Goal: Information Seeking & Learning: Compare options

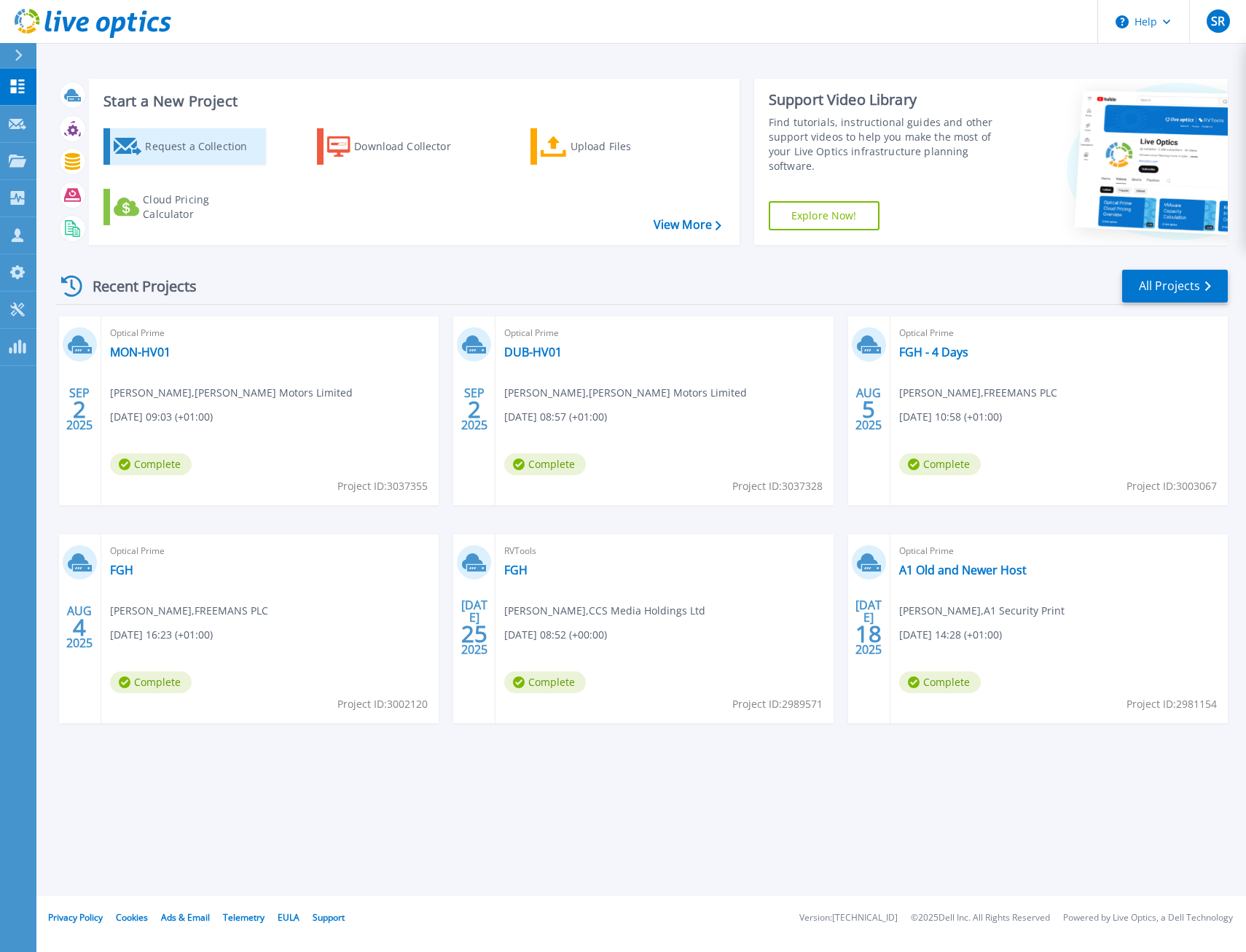
click at [165, 152] on div "Request a Collection" at bounding box center [203, 147] width 116 height 29
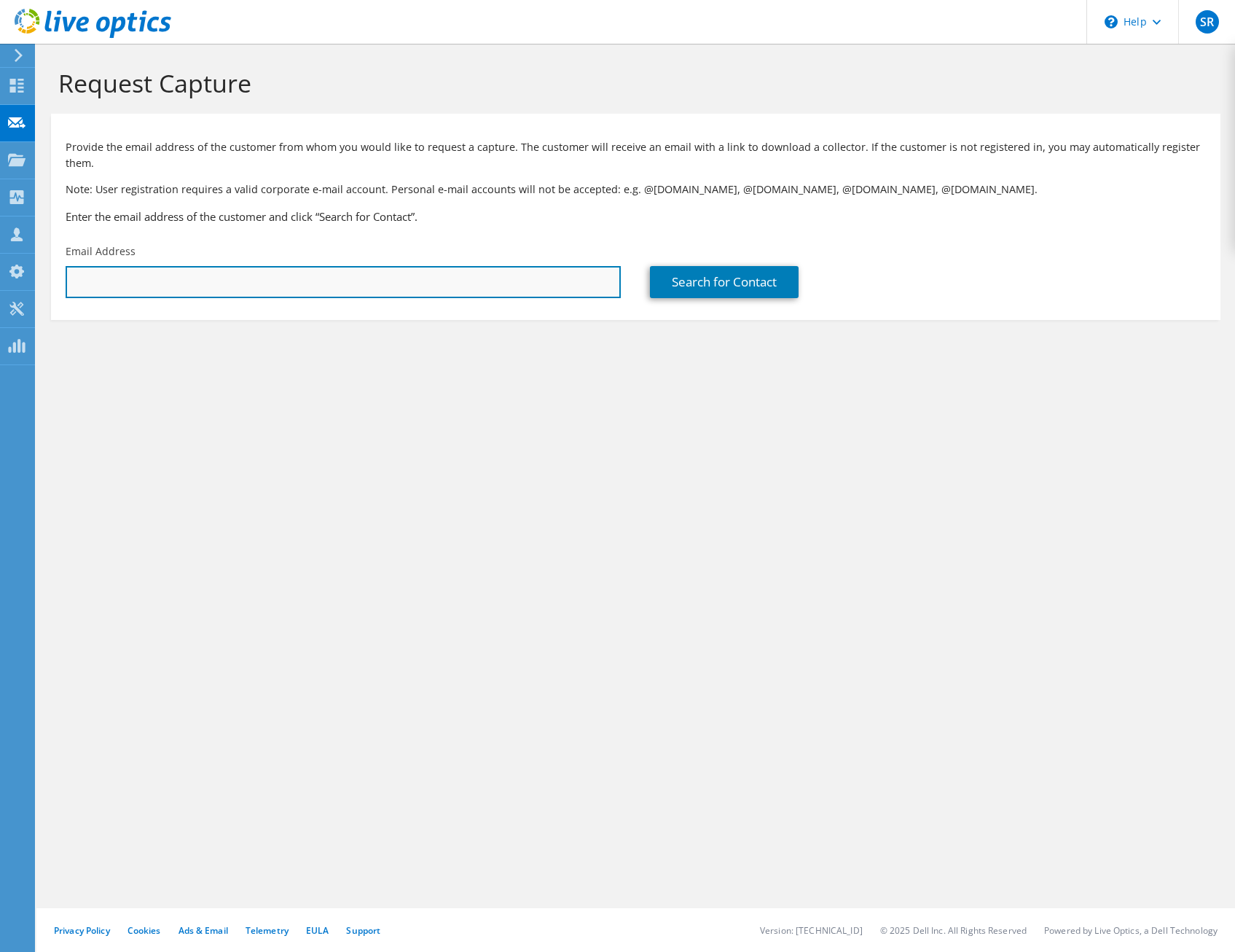
click at [464, 291] on input "text" at bounding box center [343, 282] width 555 height 32
paste input "masonpaul1@ferrero.com"
type input "masonpaul1@ferrero.com"
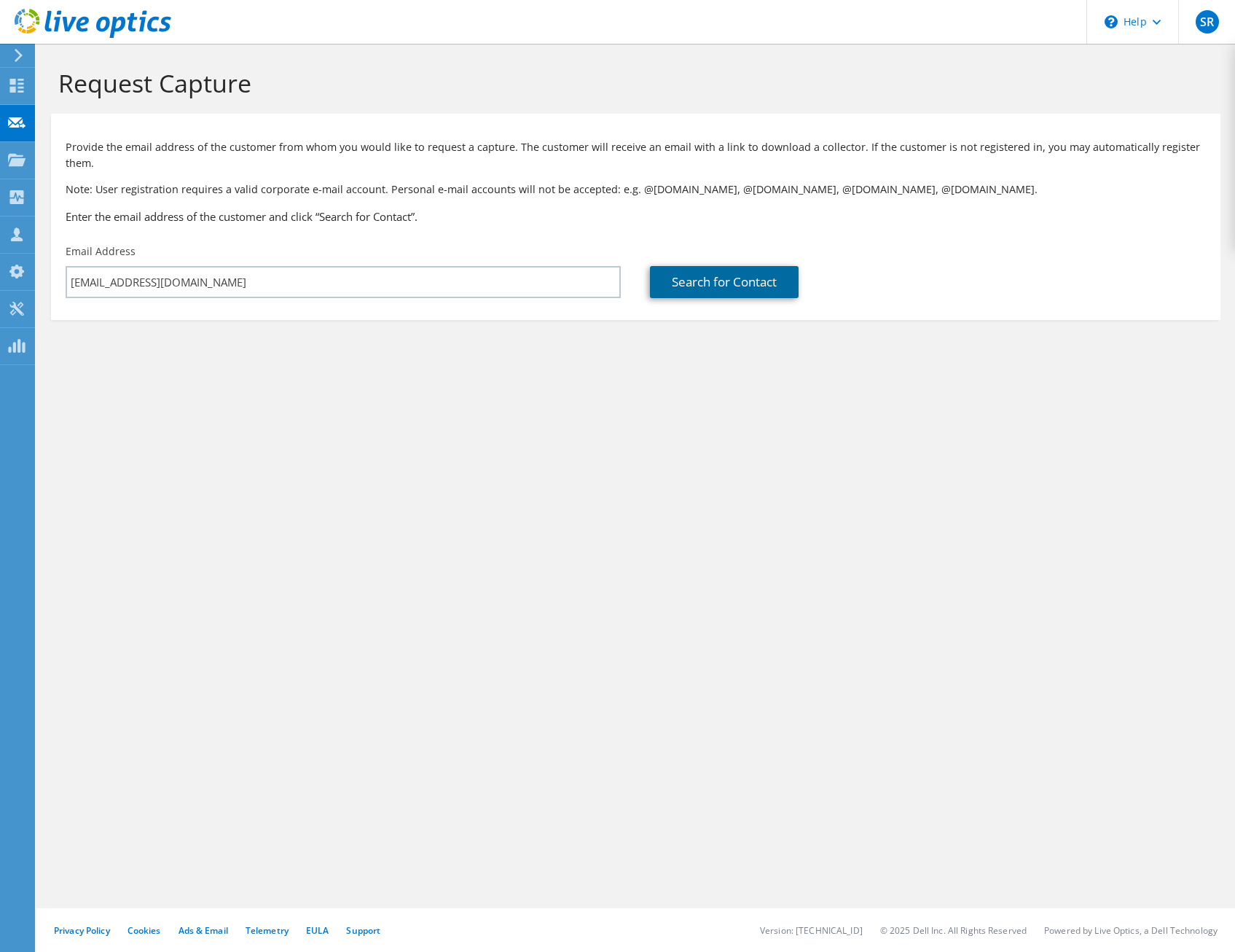
click at [722, 289] on link "Search for Contact" at bounding box center [724, 282] width 148 height 32
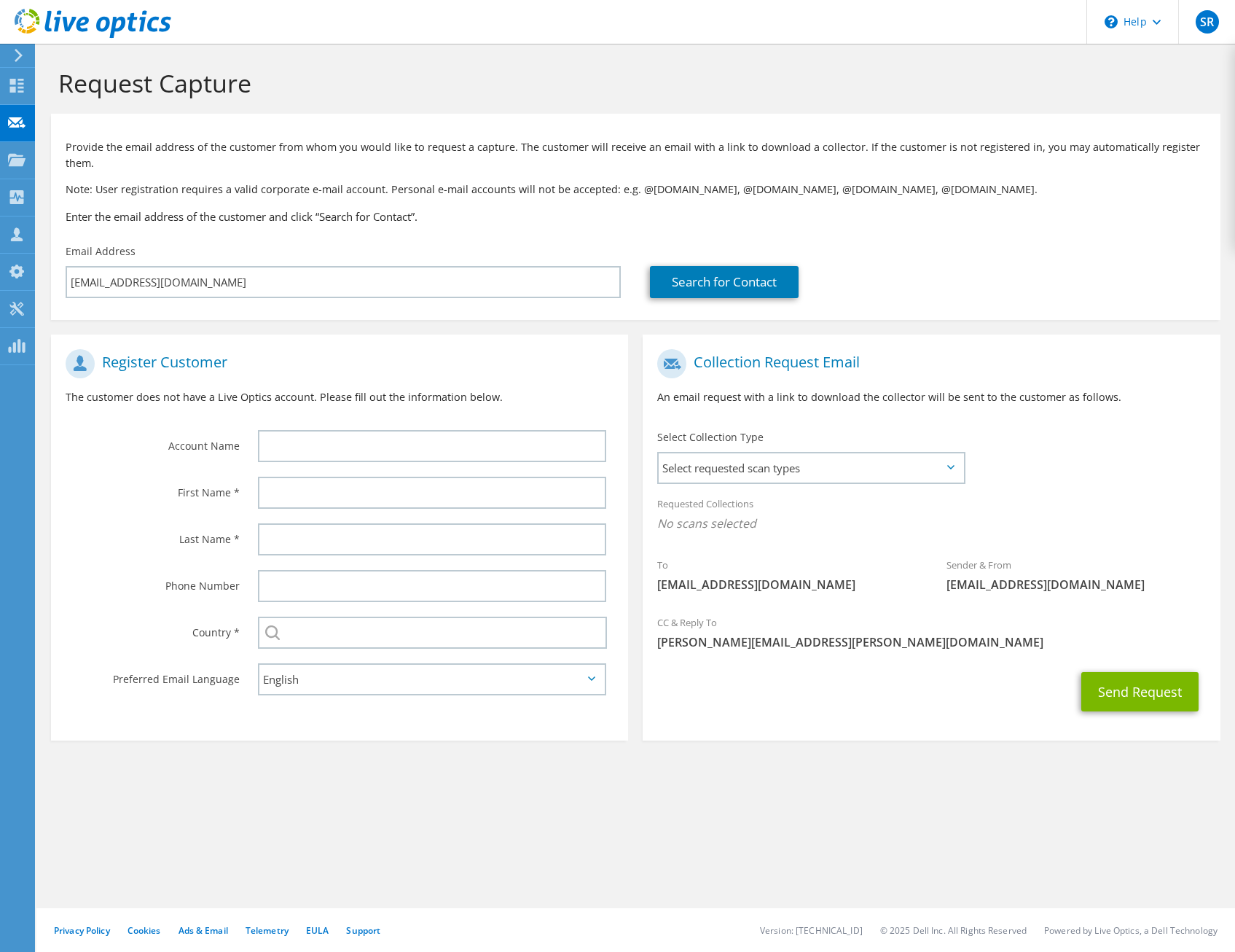
click at [1111, 229] on div "Provide the email address of the customer from whom you would like to request a…" at bounding box center [636, 179] width 1169 height 116
click at [1202, 22] on span "SR" at bounding box center [1208, 22] width 24 height 24
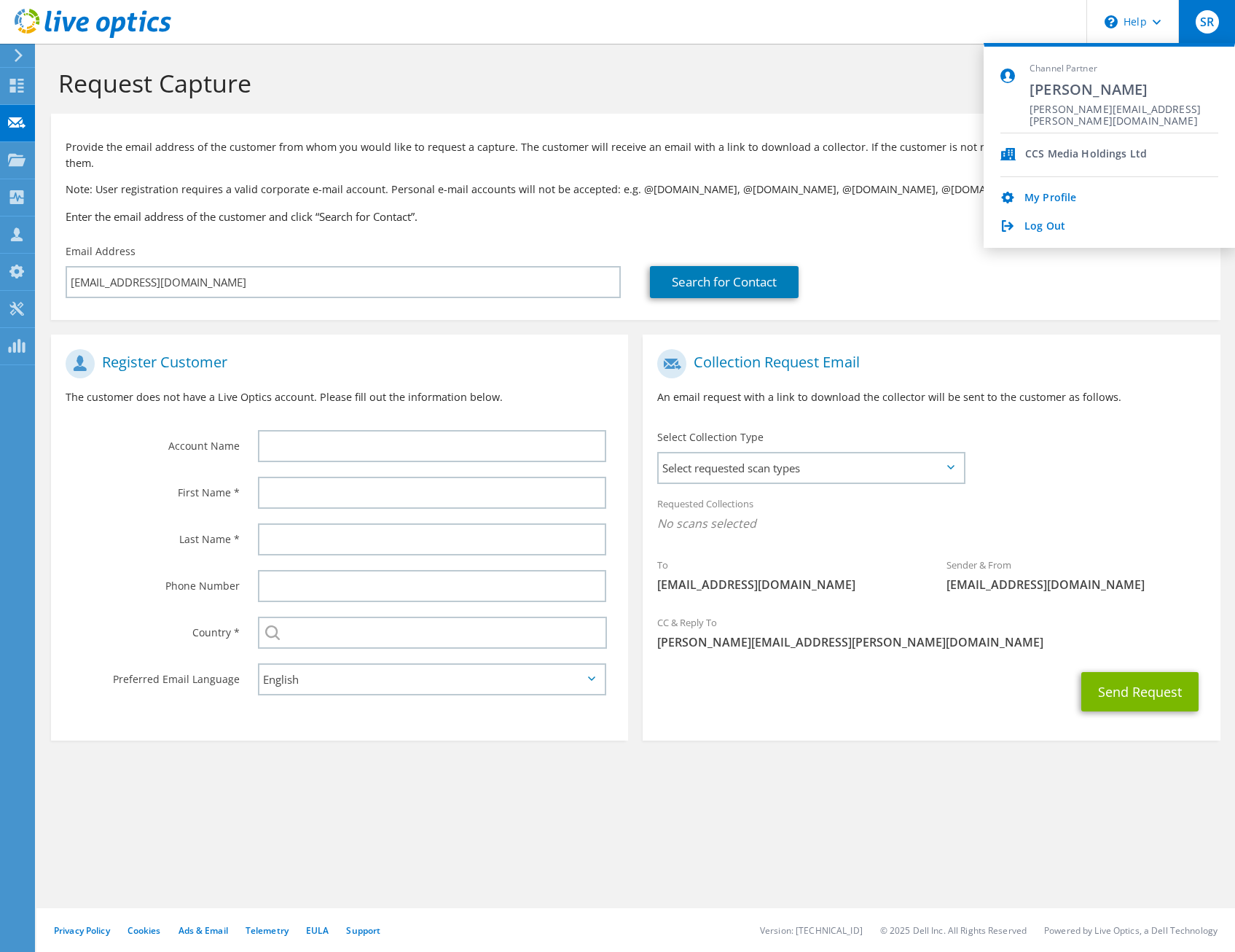
click at [879, 192] on p "Note: User registration requires a valid corporate e-mail account. Personal e-m…" at bounding box center [636, 189] width 1141 height 16
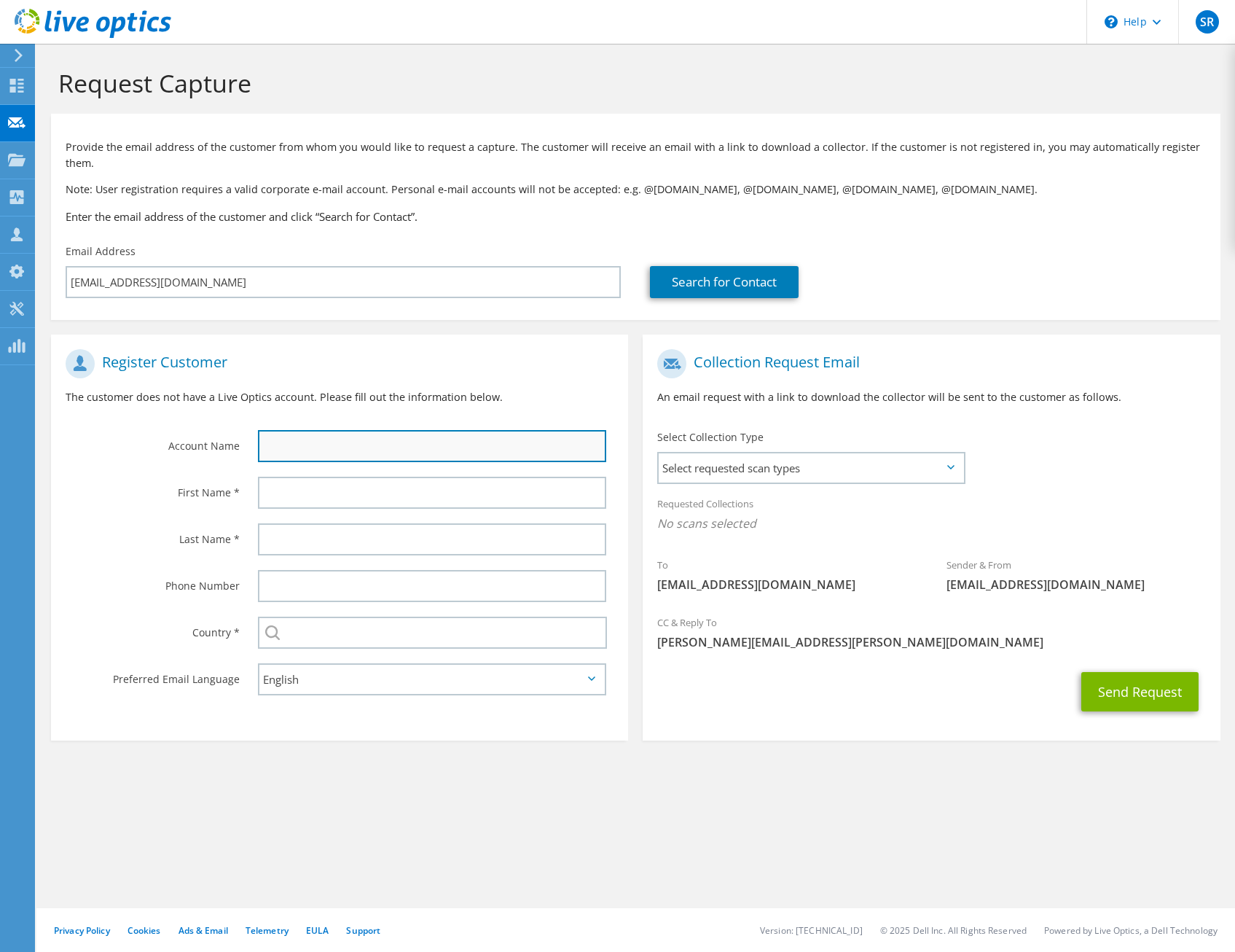
click at [284, 454] on input "text" at bounding box center [432, 446] width 349 height 32
type input "Burtons Biscuits Co"
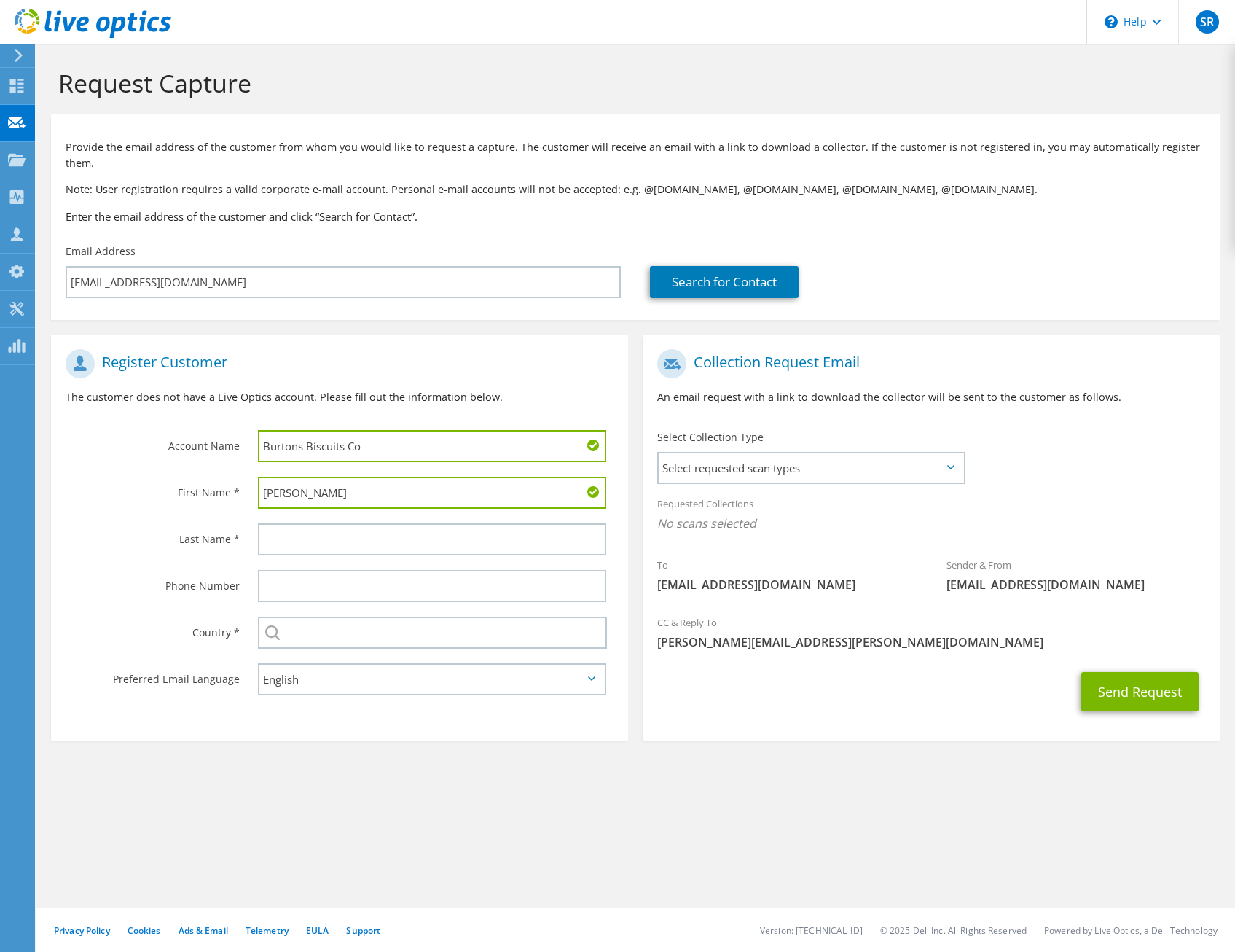
type input "Paul"
type input "Mason"
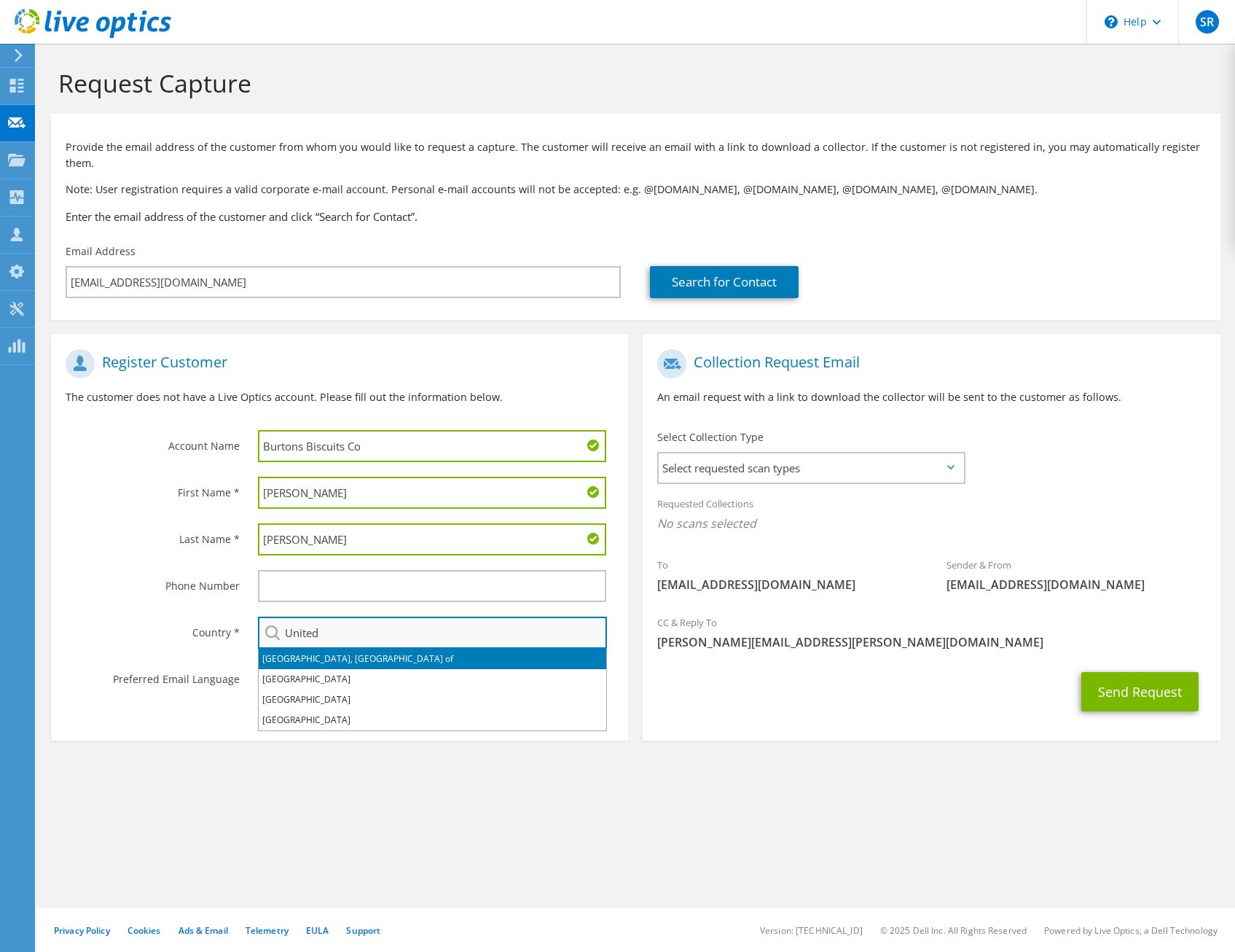
click at [381, 624] on input "United" at bounding box center [432, 633] width 349 height 32
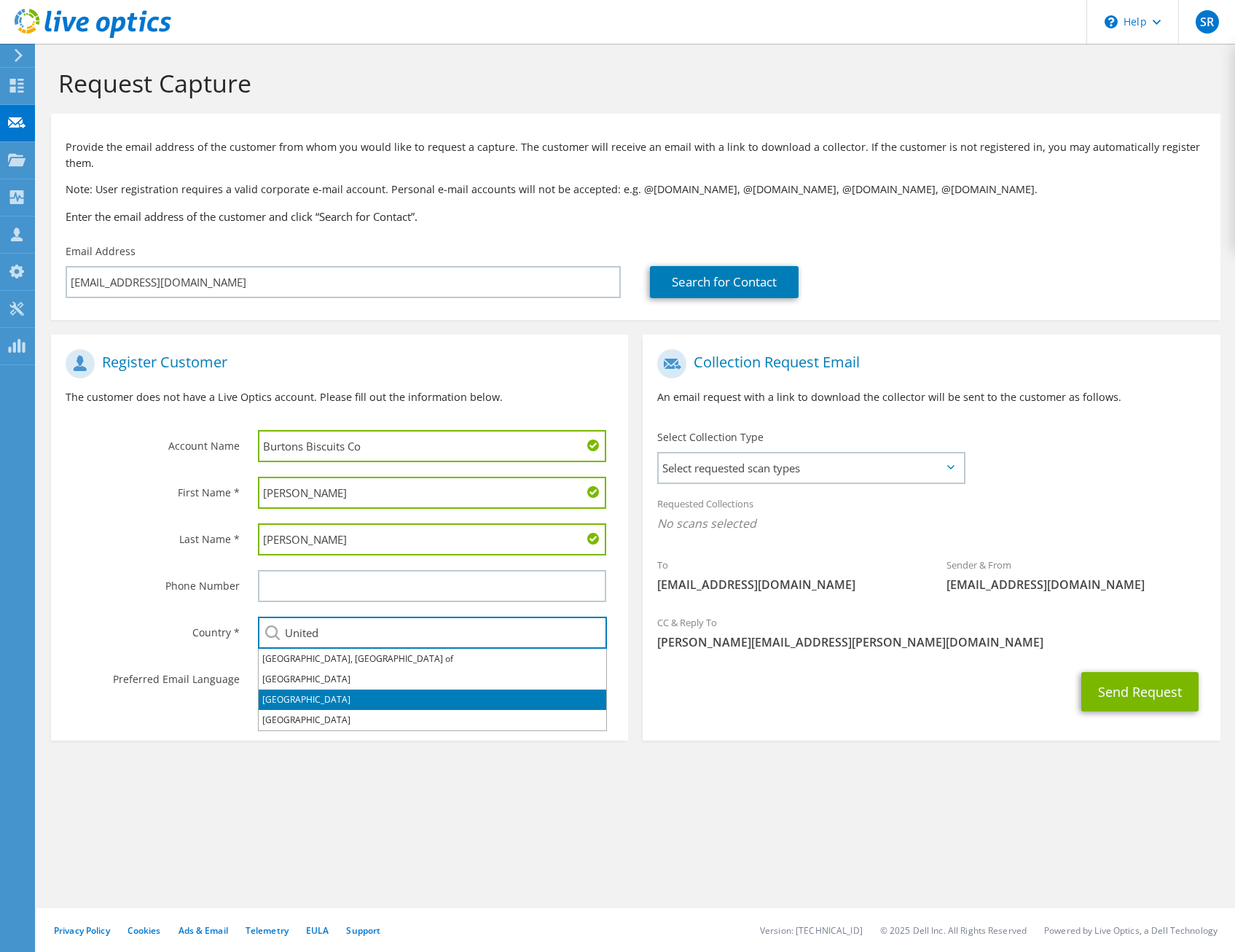
type input "United"
click at [692, 719] on section "Collection Request Email An email request with a link to download the collector…" at bounding box center [931, 538] width 577 height 406
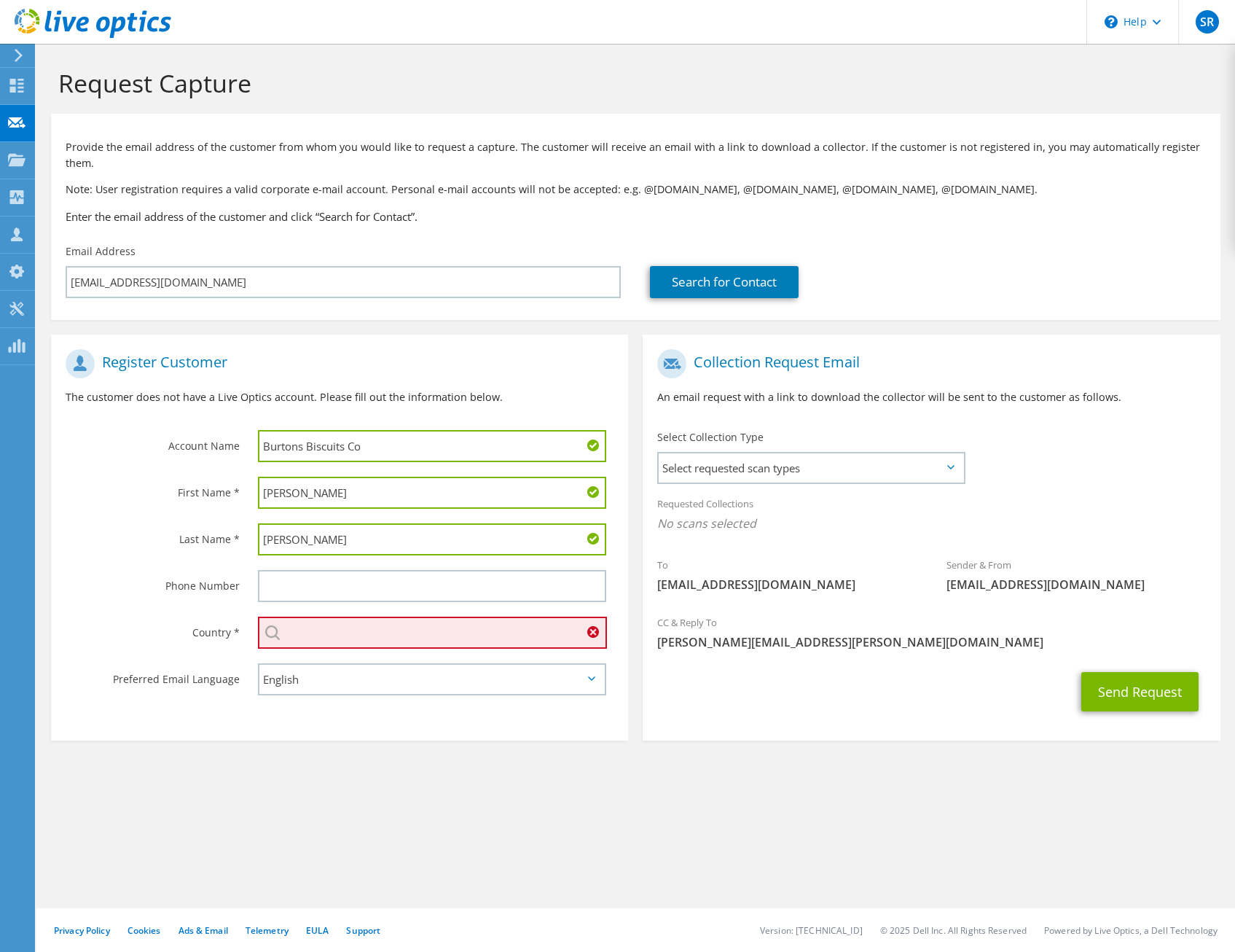
click at [344, 637] on input "text" at bounding box center [432, 633] width 349 height 32
click at [338, 634] on input "text" at bounding box center [432, 633] width 349 height 32
click at [330, 634] on input "text" at bounding box center [432, 633] width 349 height 32
click at [265, 652] on li "United Kingdom" at bounding box center [432, 659] width 348 height 20
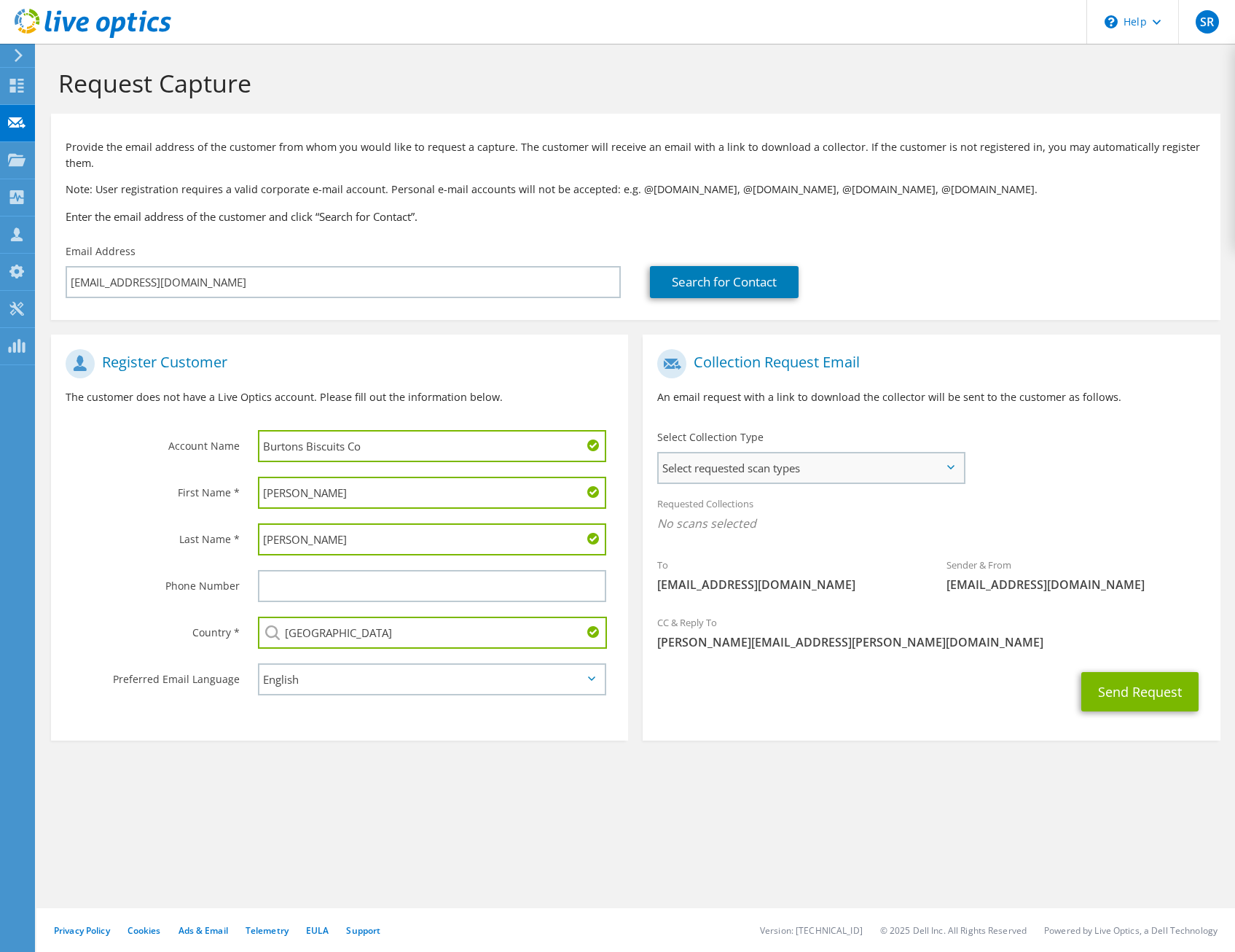
type input "United Kingdom"
click at [799, 463] on span "Select requested scan types" at bounding box center [811, 468] width 305 height 29
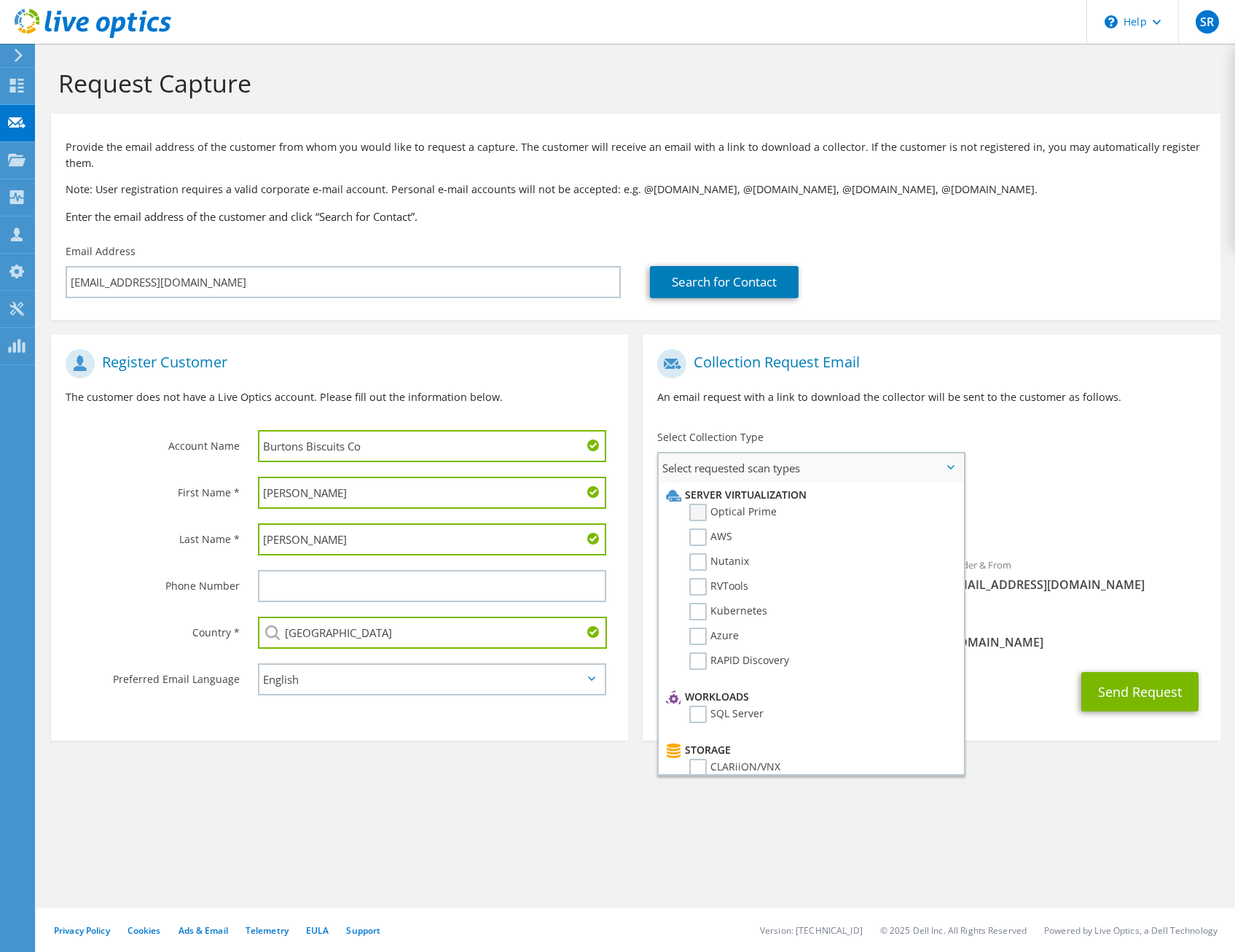
click at [729, 507] on label "Optical Prime" at bounding box center [733, 512] width 88 height 18
click at [0, 0] on input "Optical Prime" at bounding box center [0, 0] width 0 height 0
click at [1080, 548] on div "Requested Collections No scans selected Optical Prime" at bounding box center [931, 521] width 577 height 66
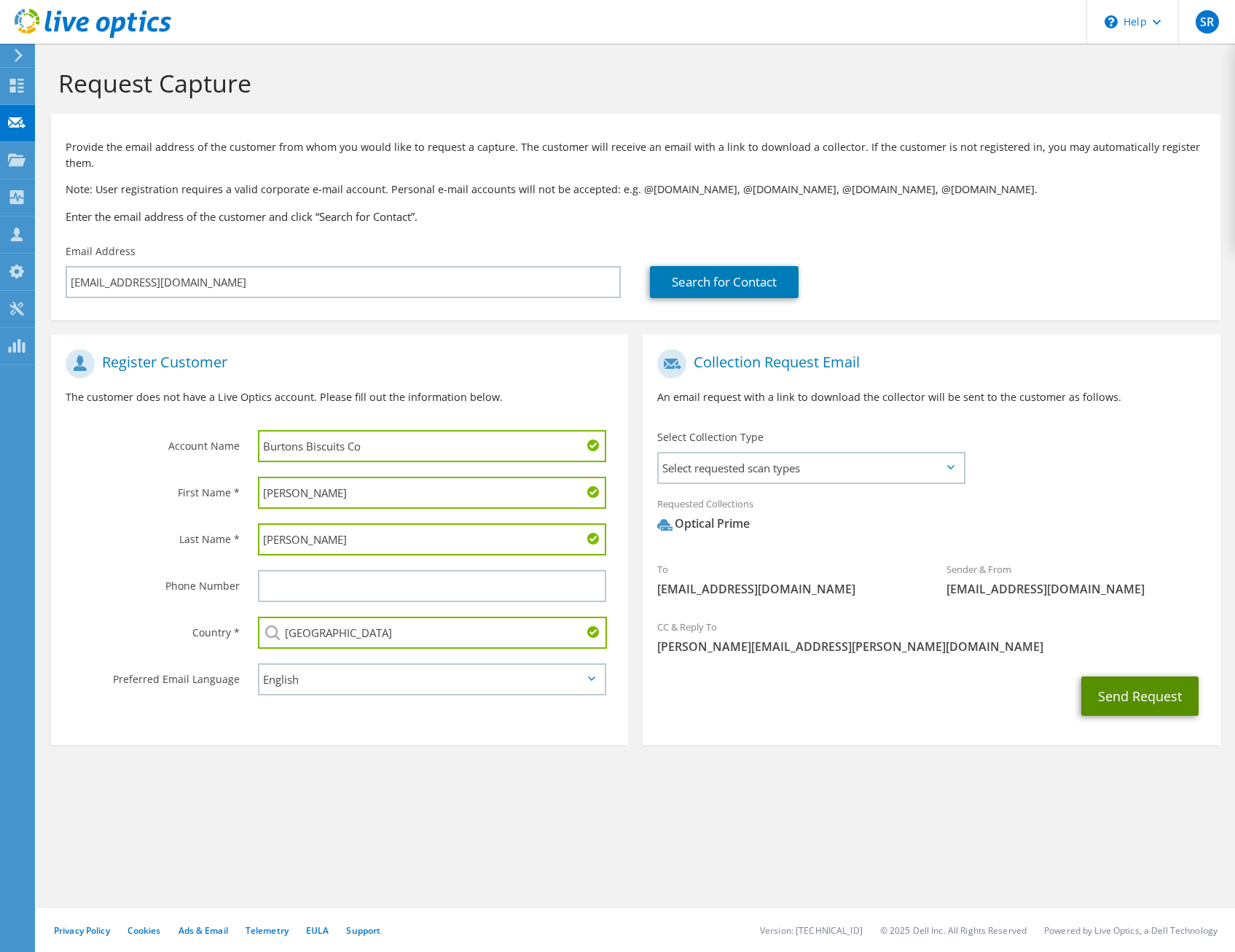
click at [1120, 699] on button "Send Request" at bounding box center [1140, 696] width 117 height 40
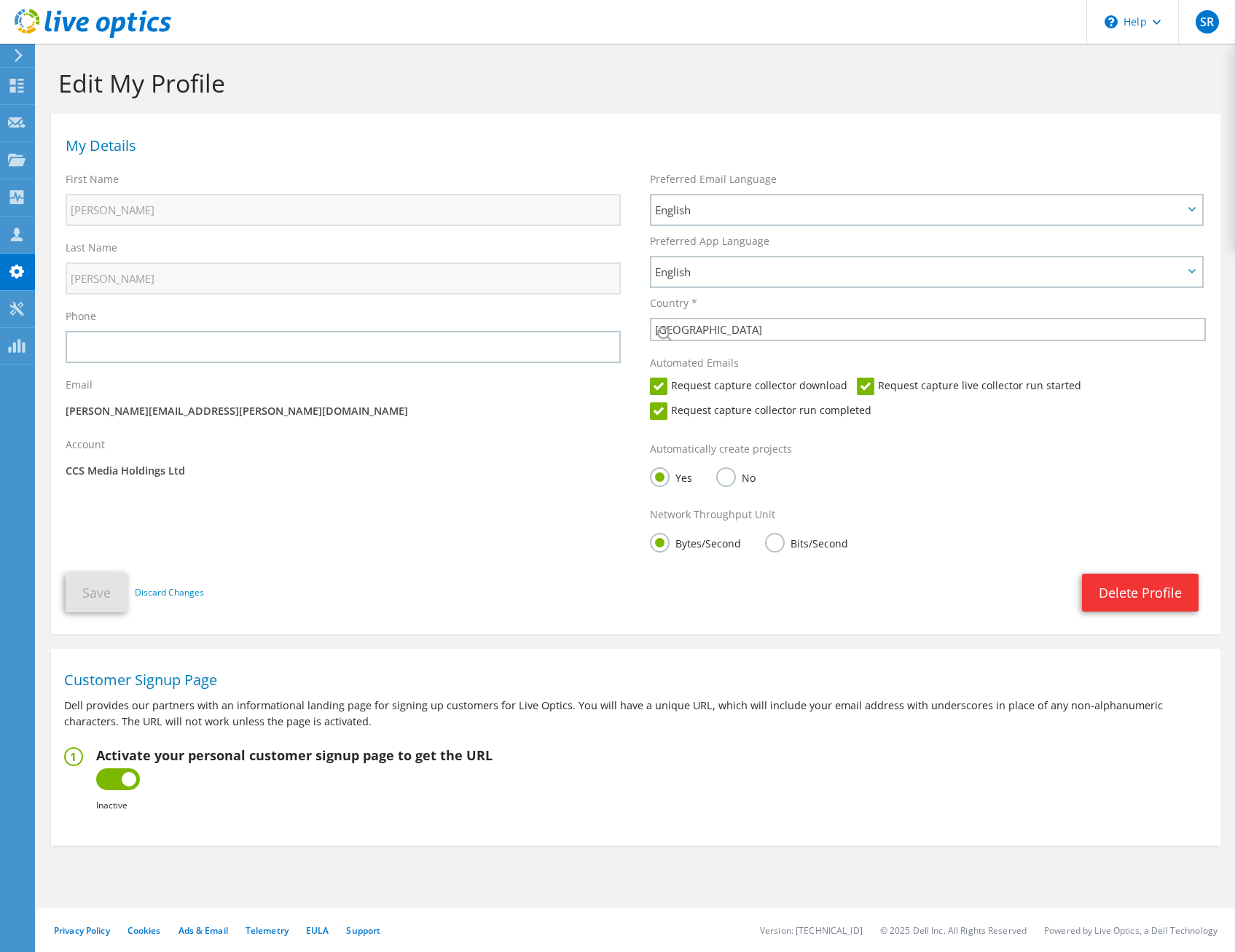
select select "75"
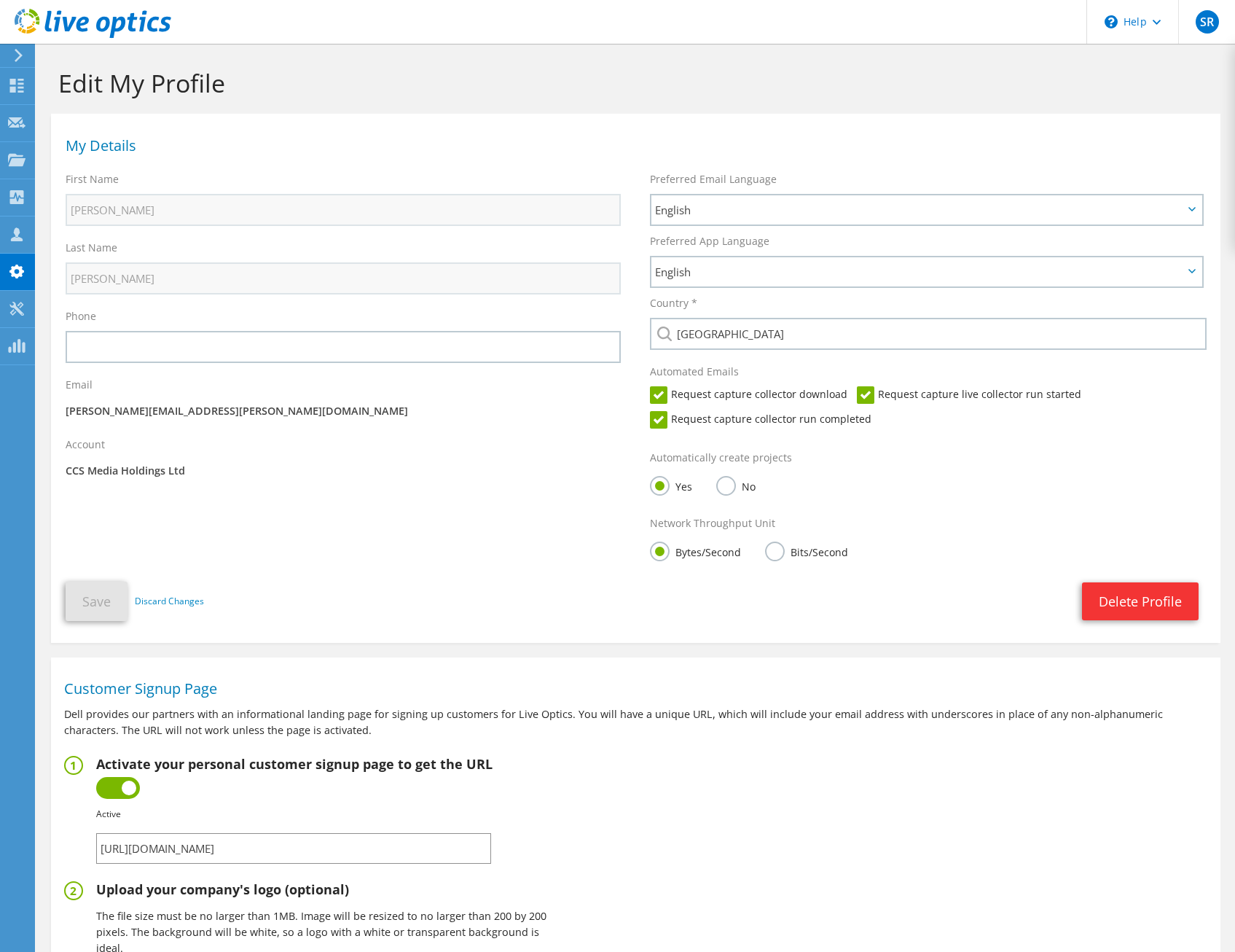
scroll to position [344, 0]
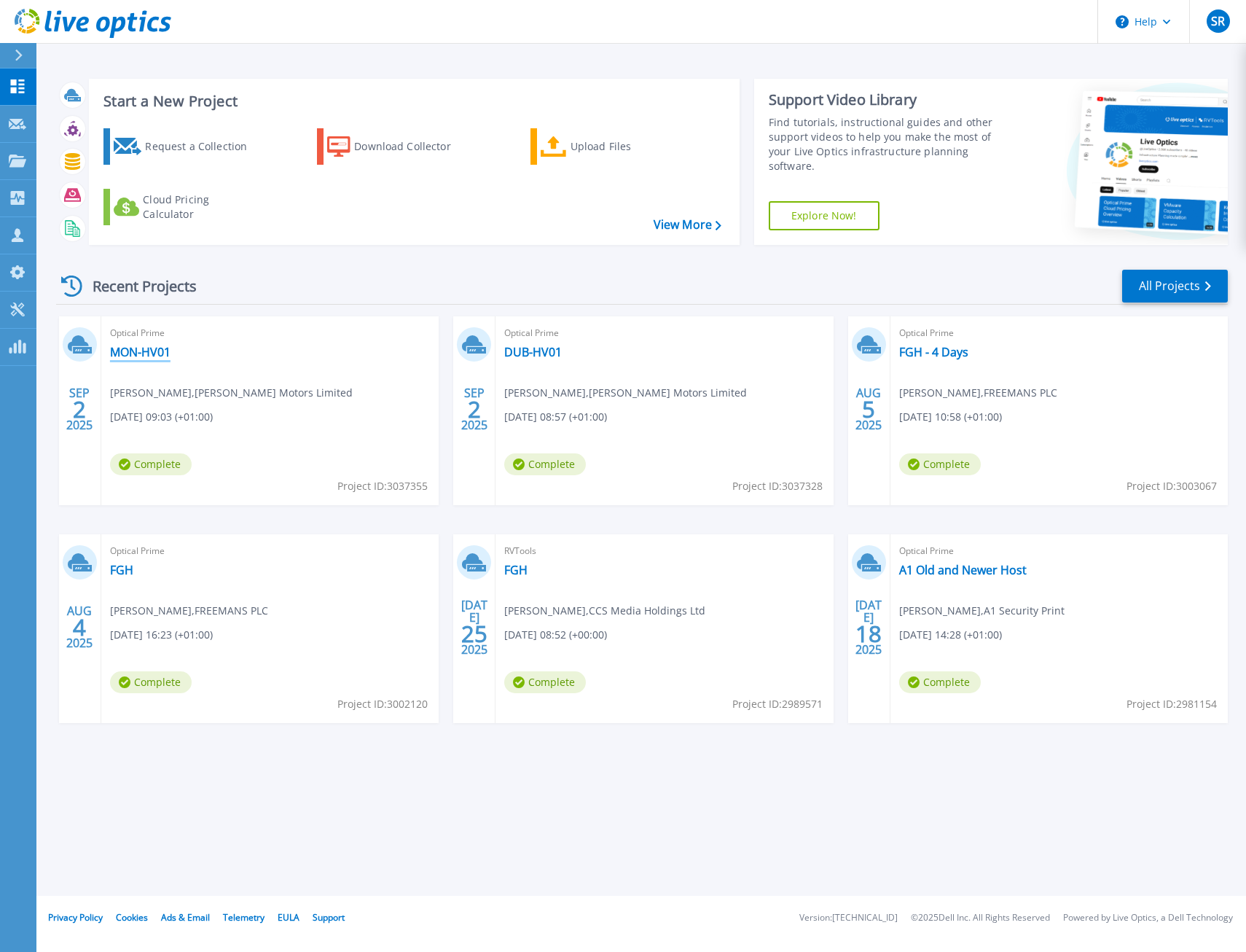
click at [140, 345] on link "MON-HV01" at bounding box center [141, 351] width 61 height 14
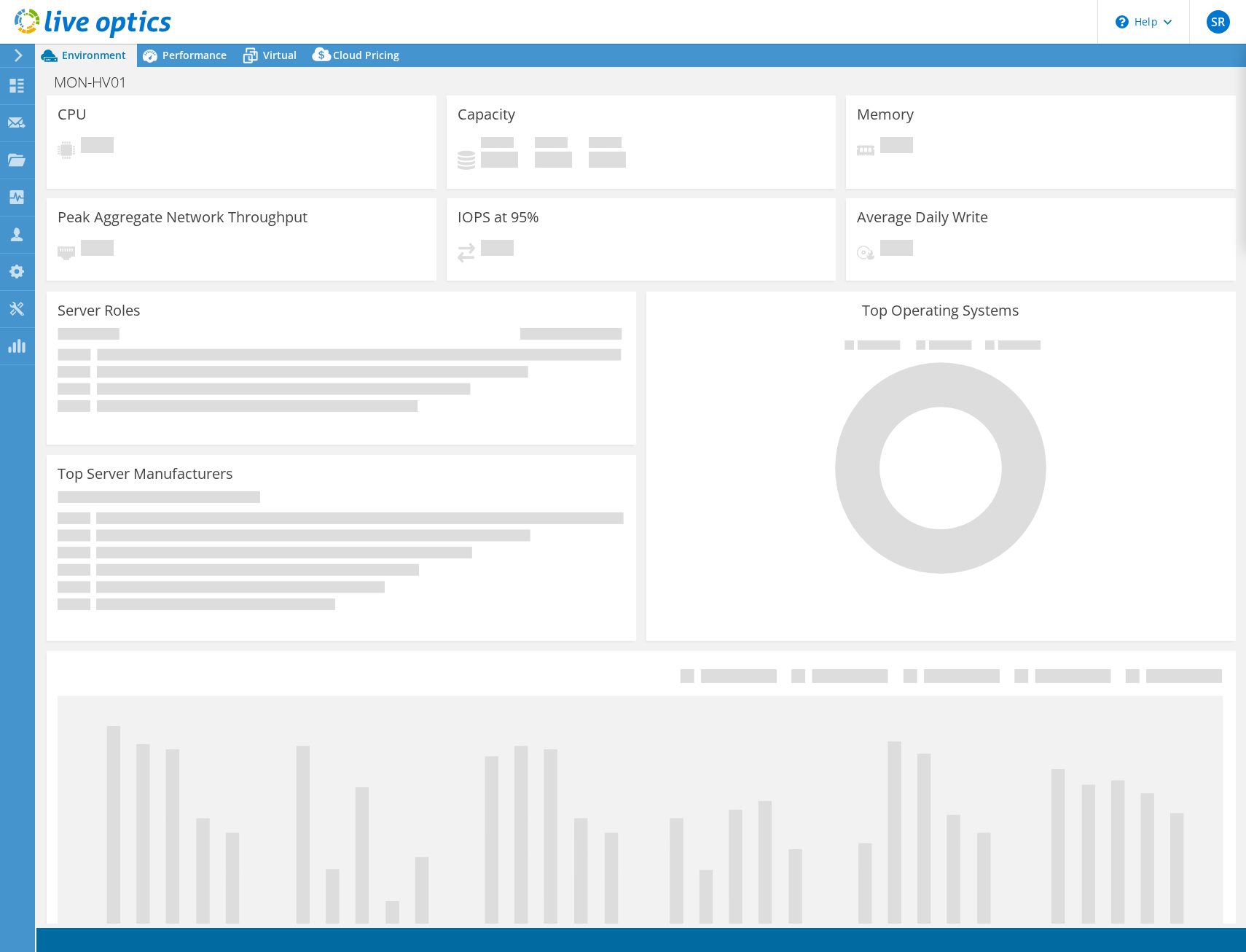
select select "USD"
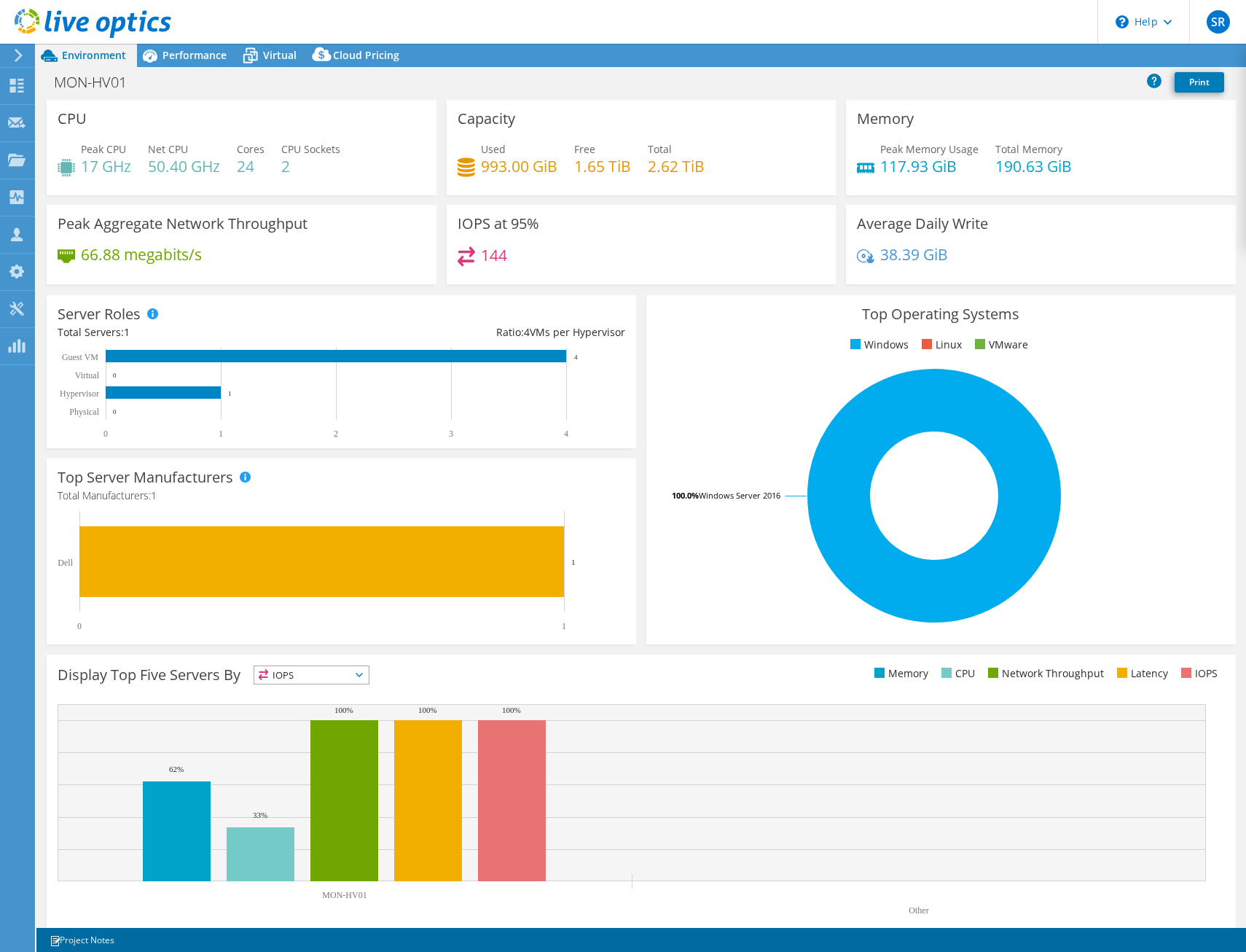
click at [539, 56] on div "Environment Performance Virtual Upgrades Cloud Pricing" at bounding box center [641, 56] width 1210 height 24
click at [357, 59] on span "Cloud Pricing" at bounding box center [366, 55] width 67 height 13
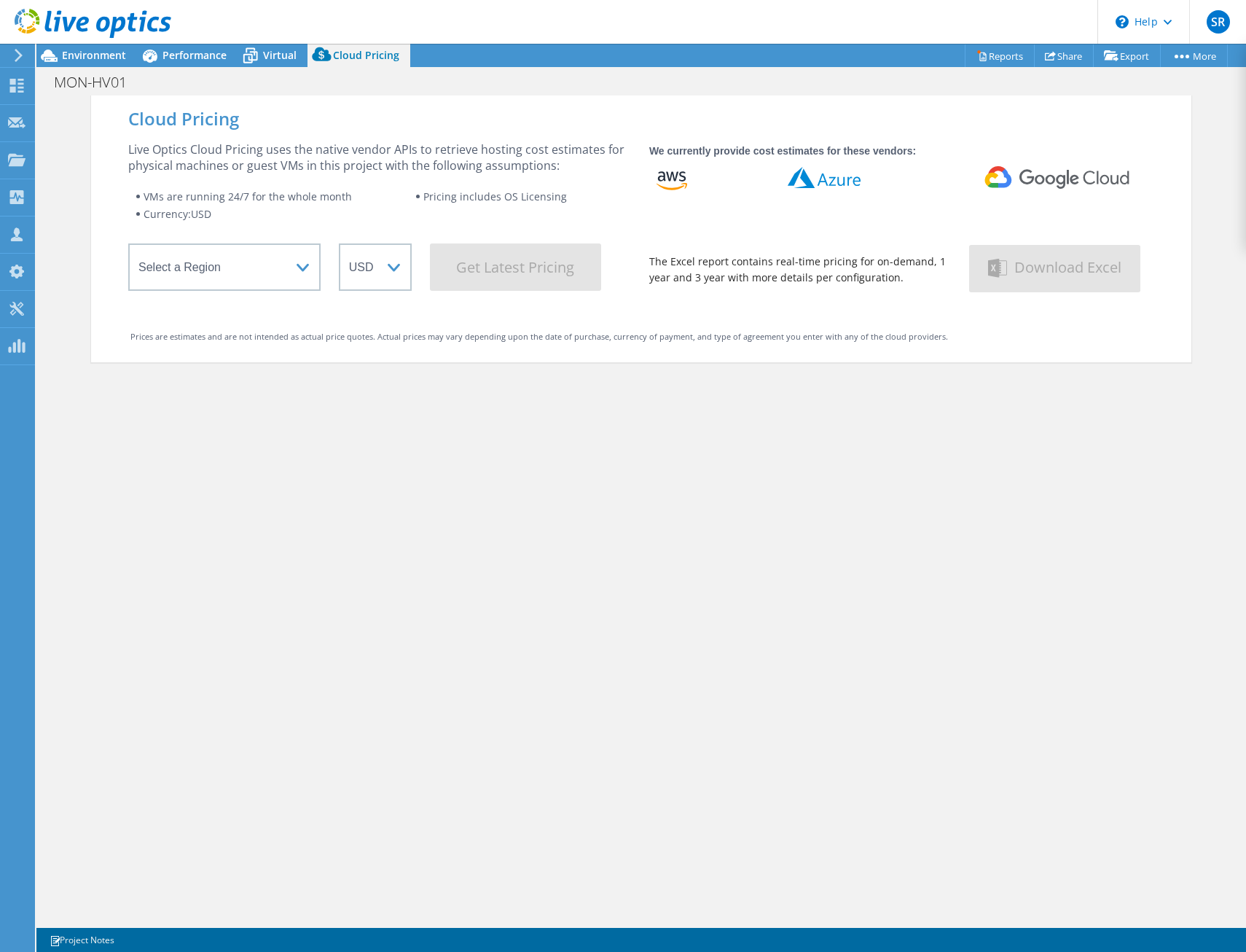
click at [406, 178] on div "Live Optics Cloud Pricing uses the native vendor APIs to retrieve hosting cost …" at bounding box center [379, 216] width 503 height 149
click at [282, 383] on div "Cloud Pricing Live Optics Cloud Pricing uses the native vendor APIs to retrieve…" at bounding box center [641, 571] width 1100 height 952
click at [286, 385] on div "Cloud Pricing Live Optics Cloud Pricing uses the native vendor APIs to retrieve…" at bounding box center [641, 571] width 1100 height 952
click at [265, 400] on div "Cloud Pricing Live Optics Cloud Pricing uses the native vendor APIs to retrieve…" at bounding box center [641, 571] width 1100 height 952
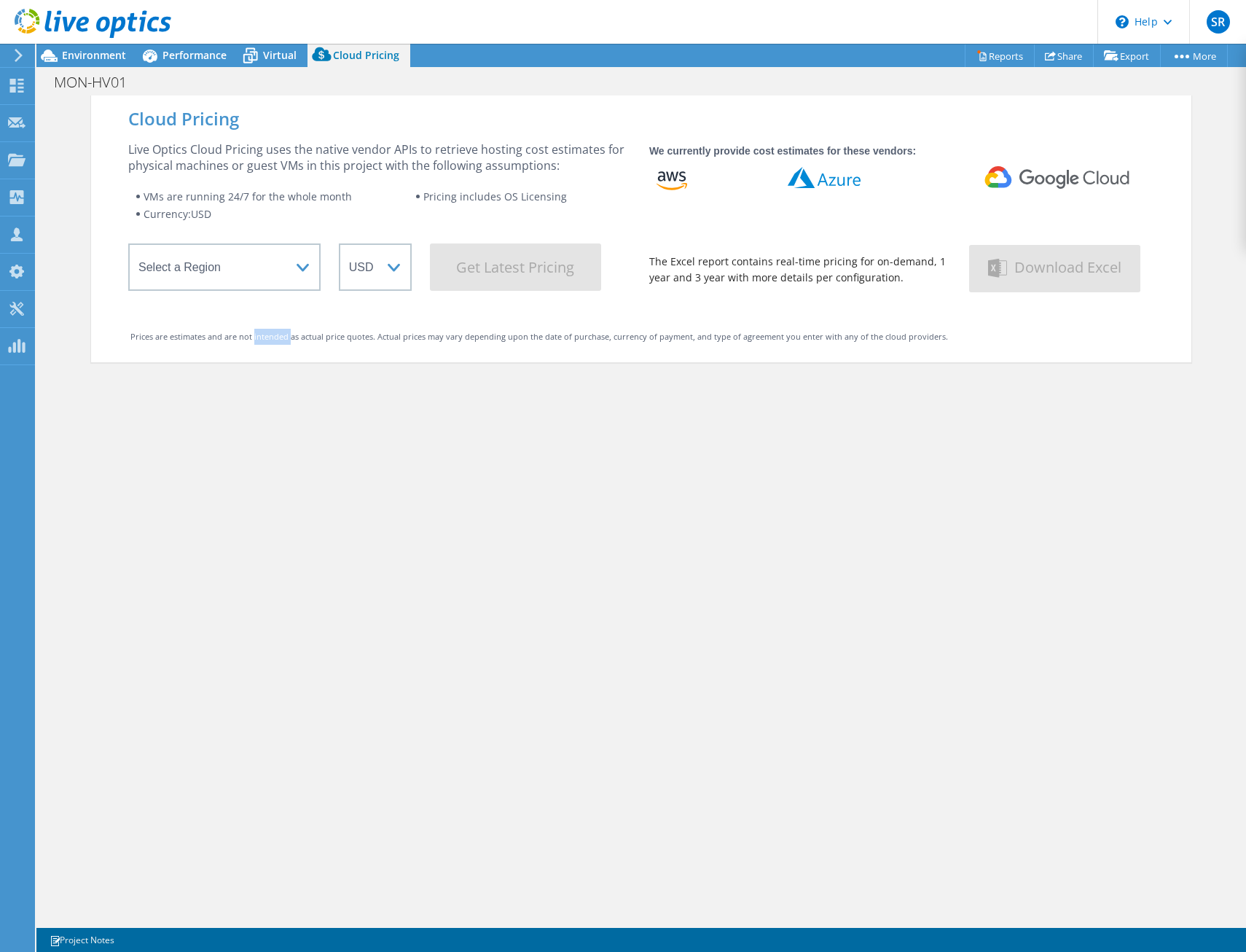
click at [265, 400] on div "Cloud Pricing Live Optics Cloud Pricing uses the native vendor APIs to retrieve…" at bounding box center [641, 571] width 1100 height 952
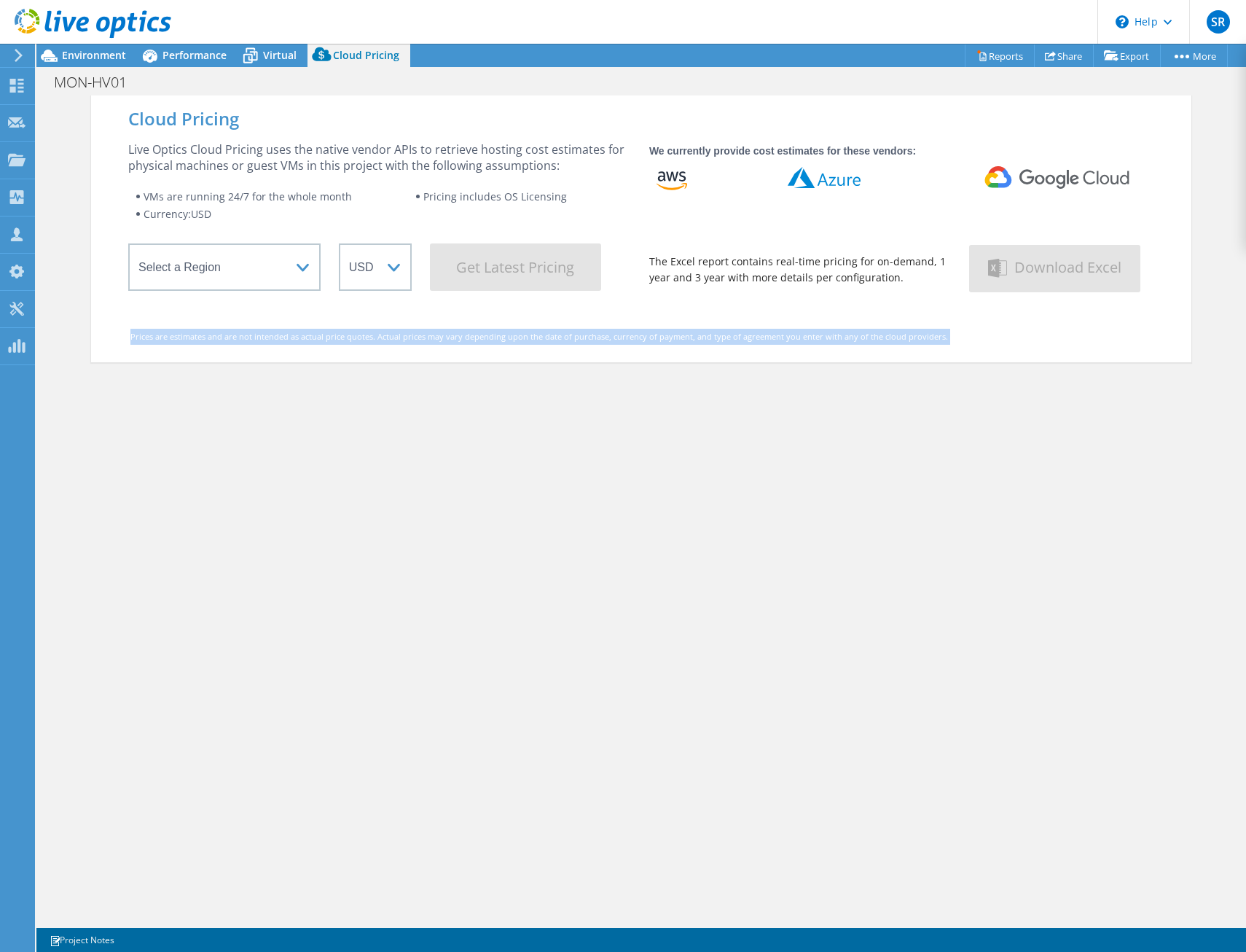
click at [265, 400] on div "Cloud Pricing Live Optics Cloud Pricing uses the native vendor APIs to retrieve…" at bounding box center [641, 571] width 1100 height 952
drag, startPoint x: 265, startPoint y: 400, endPoint x: 196, endPoint y: 354, distance: 82.9
click at [196, 354] on div "Cloud Pricing Live Optics Cloud Pricing uses the native vendor APIs to retrieve…" at bounding box center [641, 228] width 1100 height 267
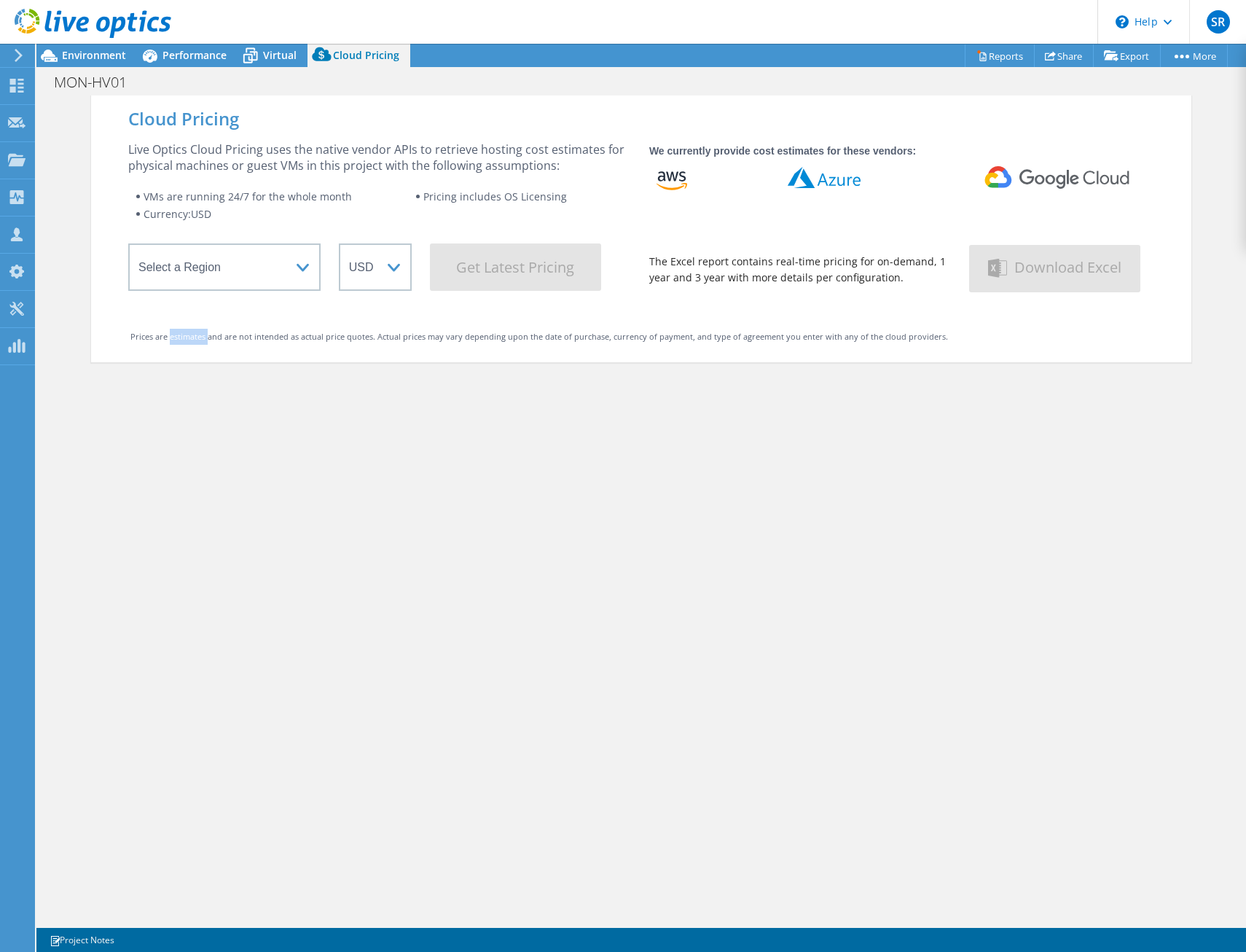
click at [196, 354] on div "Cloud Pricing Live Optics Cloud Pricing uses the native vendor APIs to retrieve…" at bounding box center [641, 228] width 1100 height 267
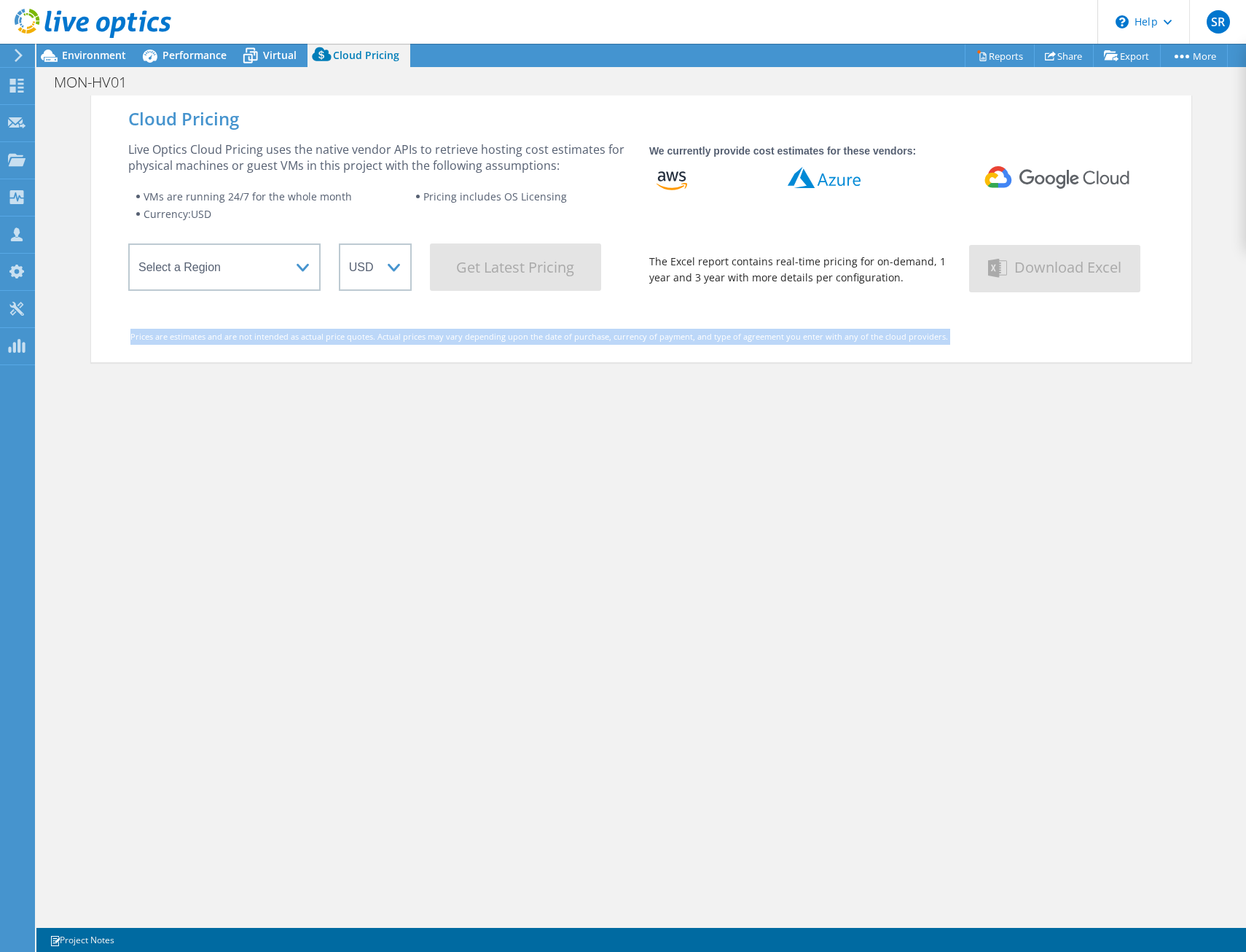
click at [196, 354] on div "Cloud Pricing Live Optics Cloud Pricing uses the native vendor APIs to retrieve…" at bounding box center [641, 228] width 1100 height 267
drag, startPoint x: 196, startPoint y: 354, endPoint x: 259, endPoint y: 468, distance: 130.2
click at [259, 468] on div "Cloud Pricing Live Optics Cloud Pricing uses the native vendor APIs to retrieve…" at bounding box center [641, 571] width 1100 height 952
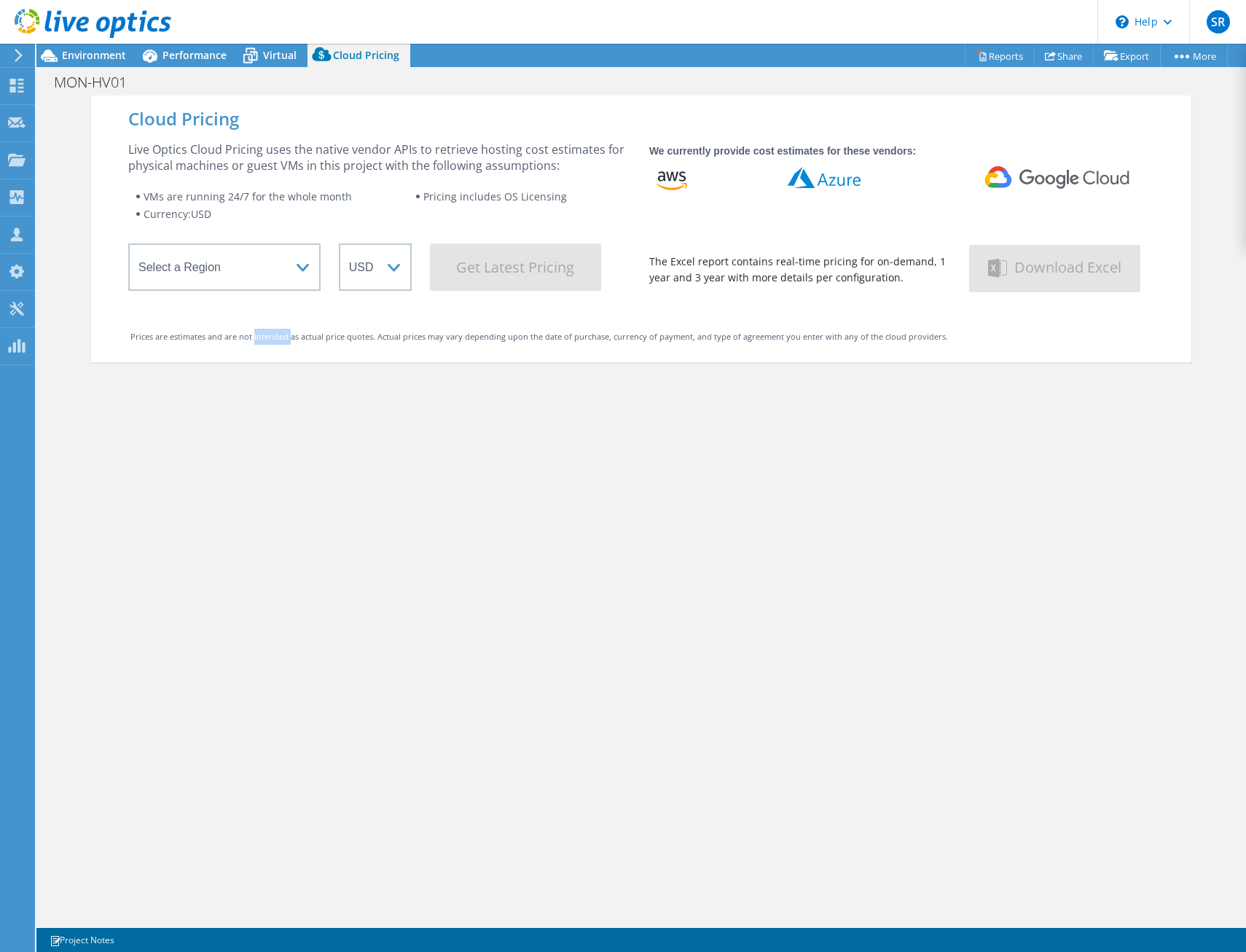
click at [259, 468] on div "Cloud Pricing Live Optics Cloud Pricing uses the native vendor APIs to retrieve…" at bounding box center [641, 571] width 1100 height 952
click at [591, 454] on div "Cloud Pricing Live Optics Cloud Pricing uses the native vendor APIs to retrieve…" at bounding box center [641, 571] width 1100 height 952
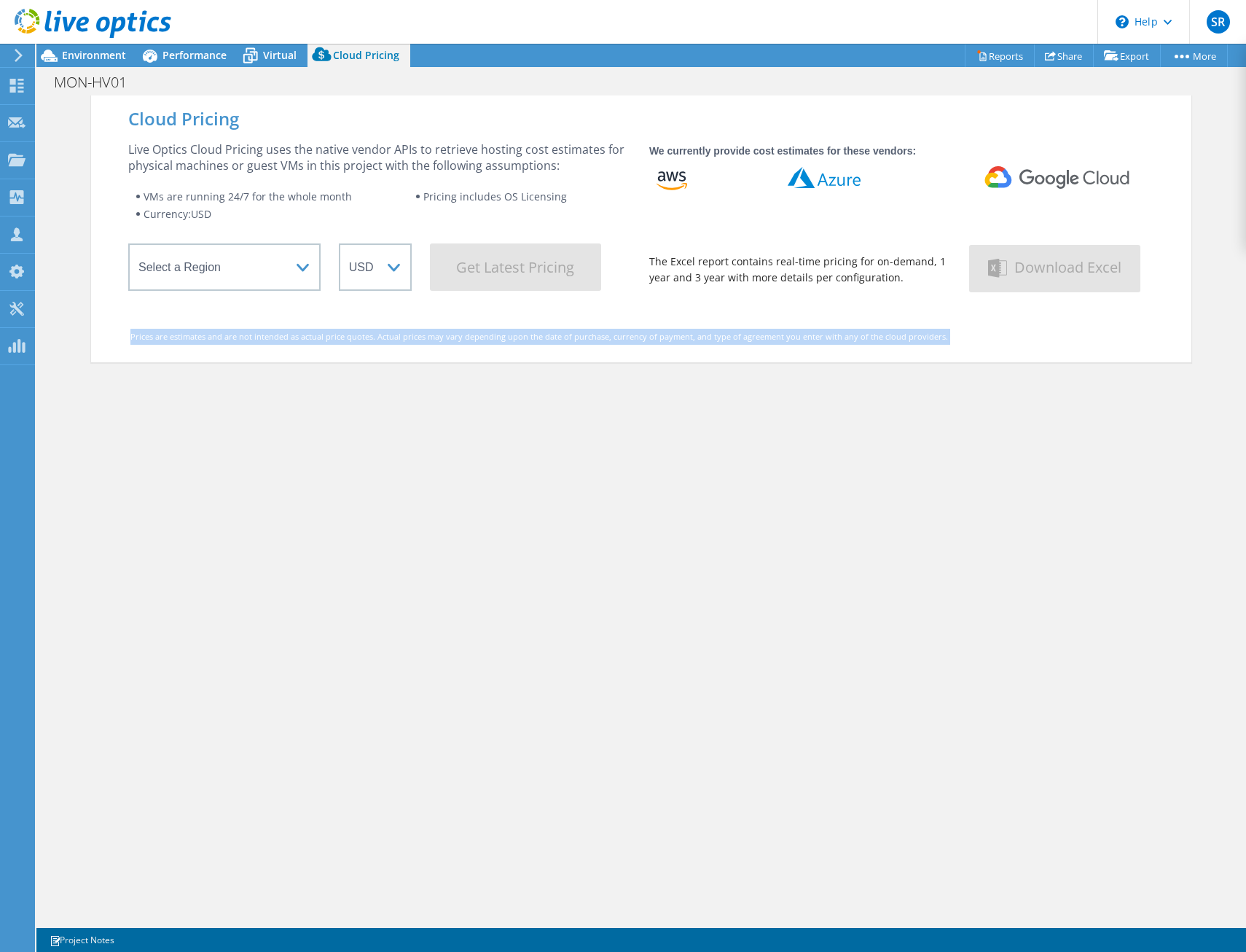
click at [591, 454] on div "Cloud Pricing Live Optics Cloud Pricing uses the native vendor APIs to retrieve…" at bounding box center [641, 571] width 1100 height 952
drag, startPoint x: 591, startPoint y: 454, endPoint x: 605, endPoint y: 509, distance: 56.8
click at [605, 509] on div "Cloud Pricing Live Optics Cloud Pricing uses the native vendor APIs to retrieve…" at bounding box center [641, 571] width 1100 height 952
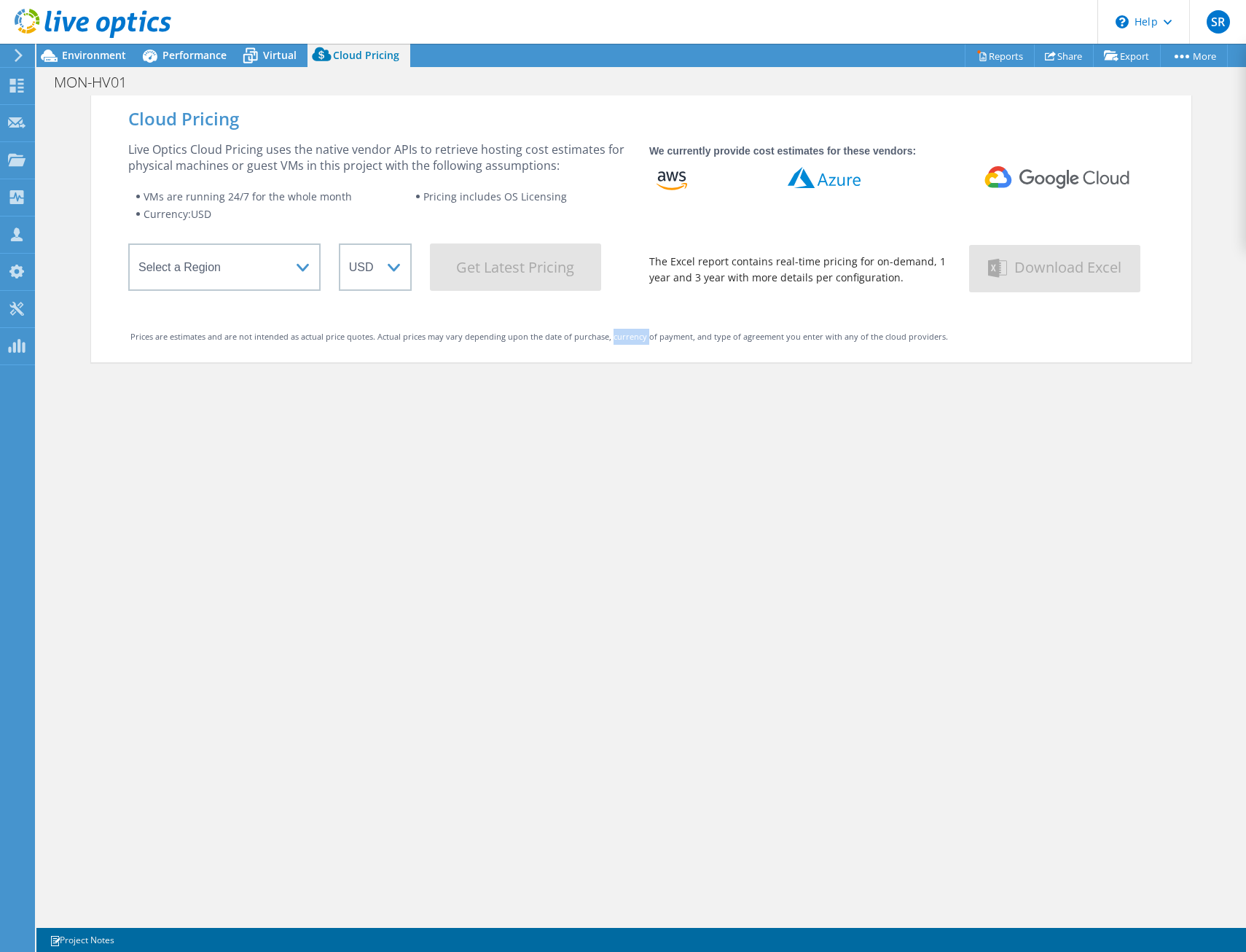
click at [605, 509] on div "Cloud Pricing Live Optics Cloud Pricing uses the native vendor APIs to retrieve…" at bounding box center [641, 571] width 1100 height 952
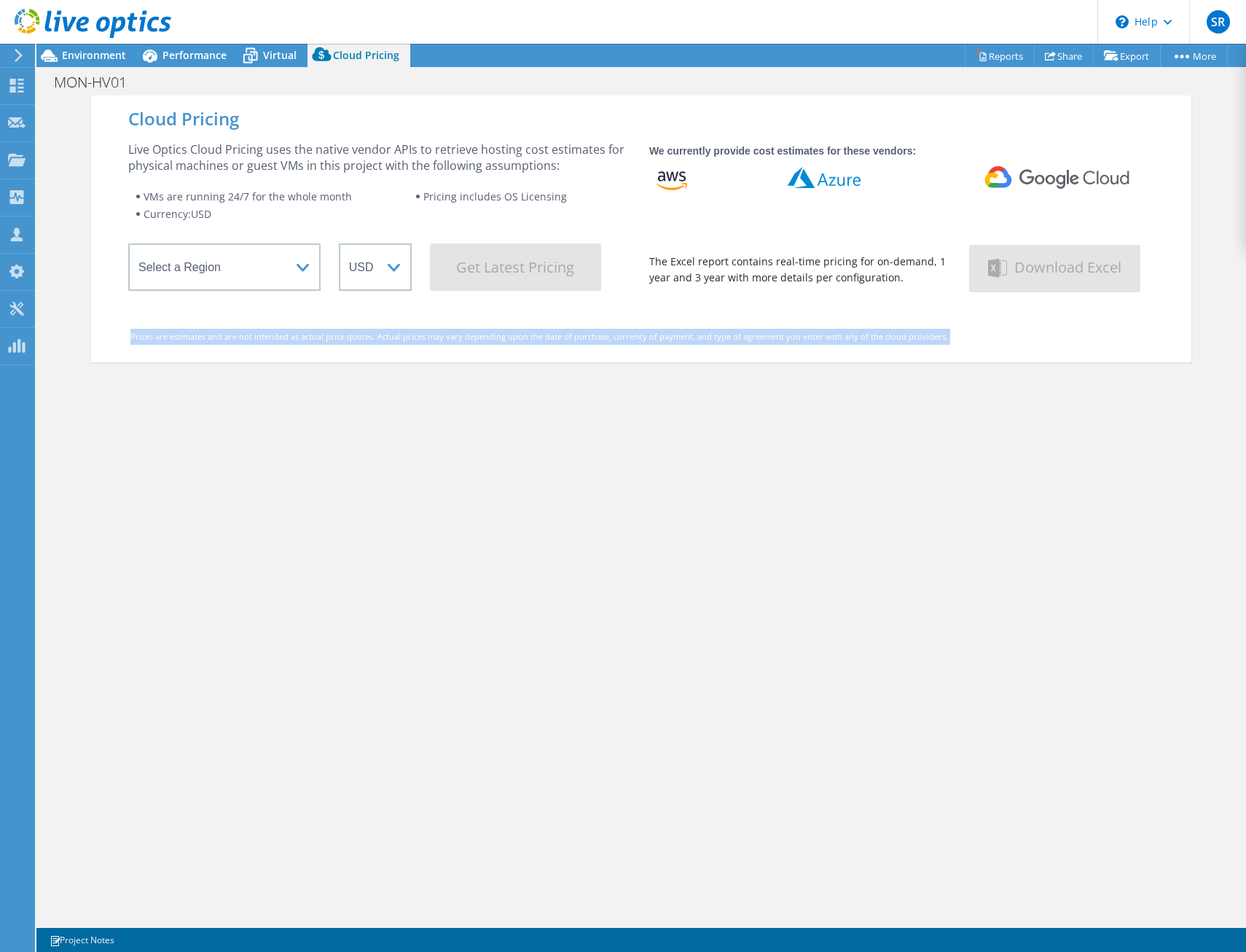
click at [605, 509] on div "Cloud Pricing Live Optics Cloud Pricing uses the native vendor APIs to retrieve…" at bounding box center [641, 571] width 1100 height 952
drag, startPoint x: 605, startPoint y: 509, endPoint x: 451, endPoint y: 473, distance: 158.2
click at [451, 473] on div "Cloud Pricing Live Optics Cloud Pricing uses the native vendor APIs to retrieve…" at bounding box center [641, 571] width 1100 height 952
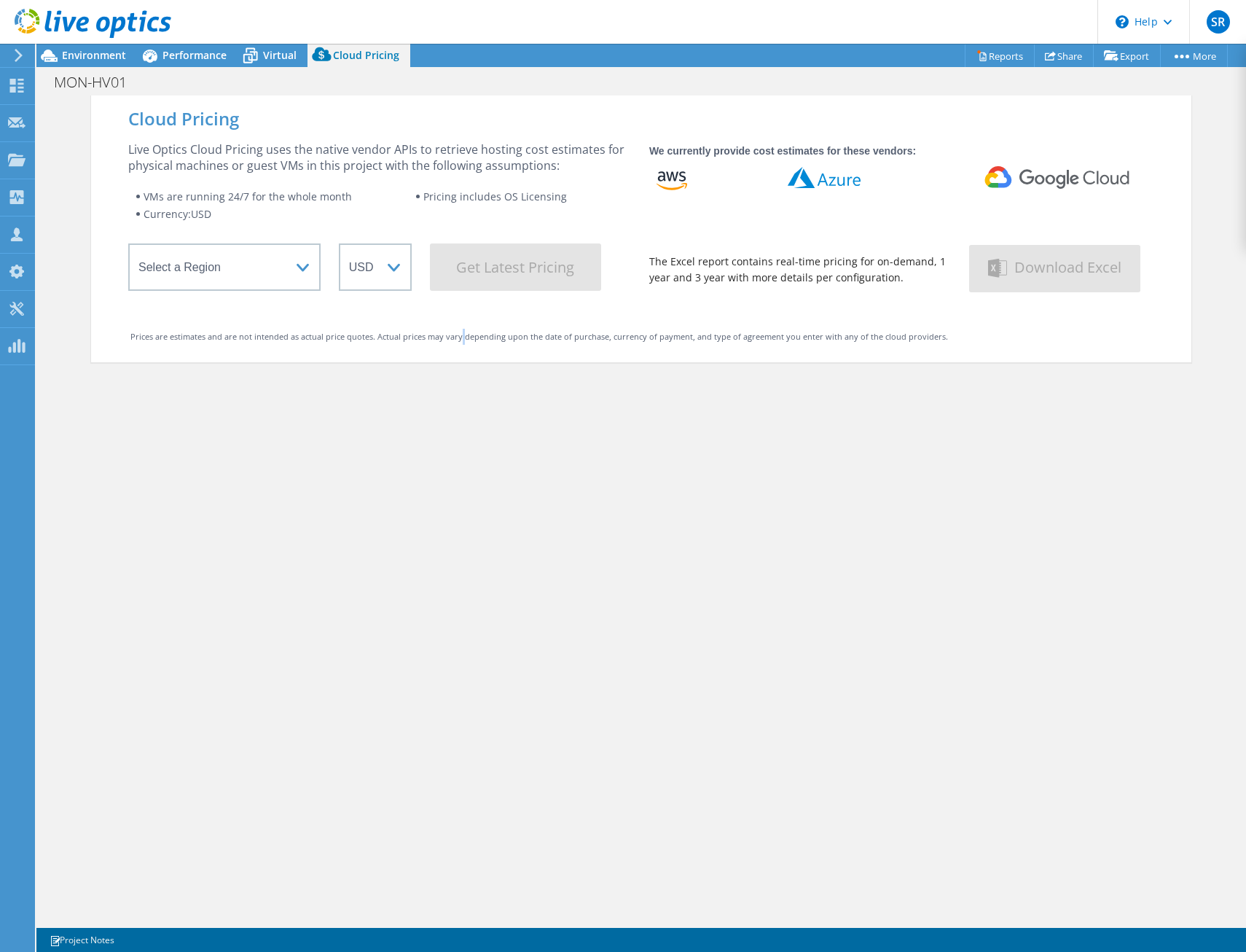
click at [451, 473] on div "Cloud Pricing Live Optics Cloud Pricing uses the native vendor APIs to retrieve…" at bounding box center [641, 571] width 1100 height 952
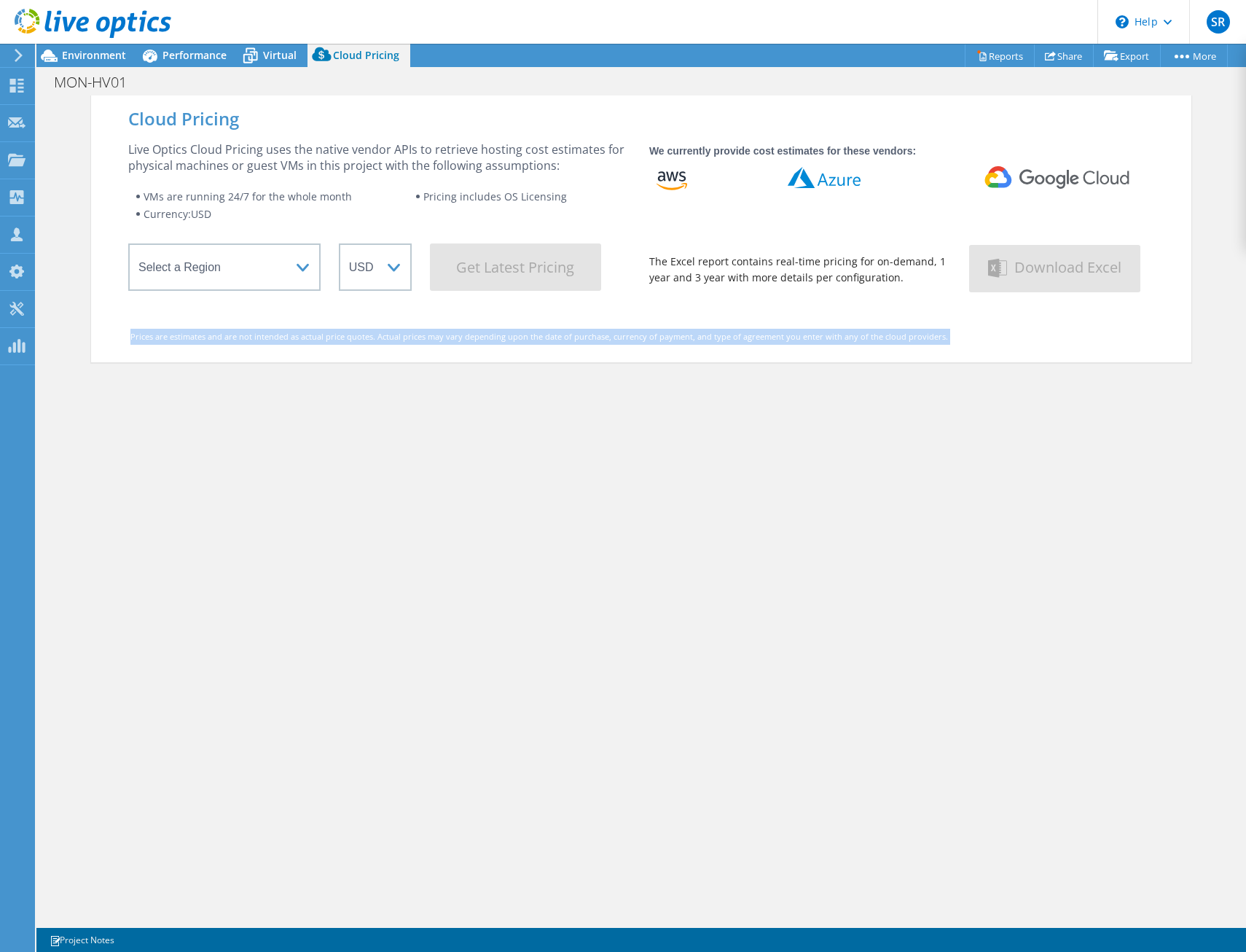
click at [451, 473] on div "Cloud Pricing Live Optics Cloud Pricing uses the native vendor APIs to retrieve…" at bounding box center [641, 571] width 1100 height 952
drag, startPoint x: 451, startPoint y: 473, endPoint x: 468, endPoint y: 496, distance: 28.6
click at [468, 496] on div "Cloud Pricing Live Optics Cloud Pricing uses the native vendor APIs to retrieve…" at bounding box center [641, 571] width 1100 height 952
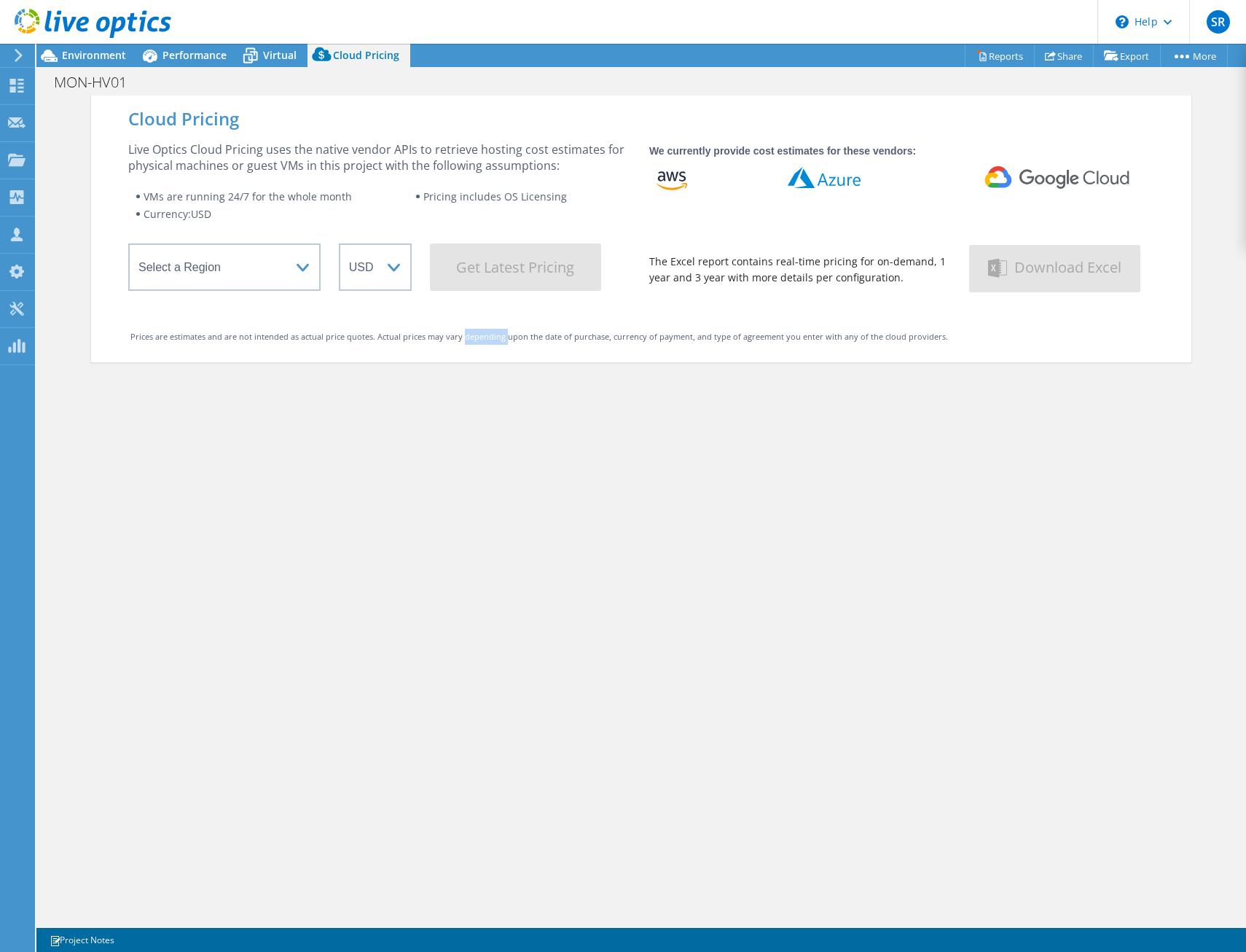
click at [468, 496] on div "Cloud Pricing Live Optics Cloud Pricing uses the native vendor APIs to retrieve…" at bounding box center [641, 571] width 1100 height 952
click at [470, 498] on div "Cloud Pricing Live Optics Cloud Pricing uses the native vendor APIs to retrieve…" at bounding box center [641, 571] width 1100 height 952
click at [749, 462] on div "Cloud Pricing Live Optics Cloud Pricing uses the native vendor APIs to retrieve…" at bounding box center [641, 571] width 1100 height 952
click at [257, 267] on select "Select a Region [GEOGRAPHIC_DATA] ([GEOGRAPHIC_DATA]) [GEOGRAPHIC_DATA] ([GEOGR…" at bounding box center [224, 267] width 192 height 47
select select "EULondon"
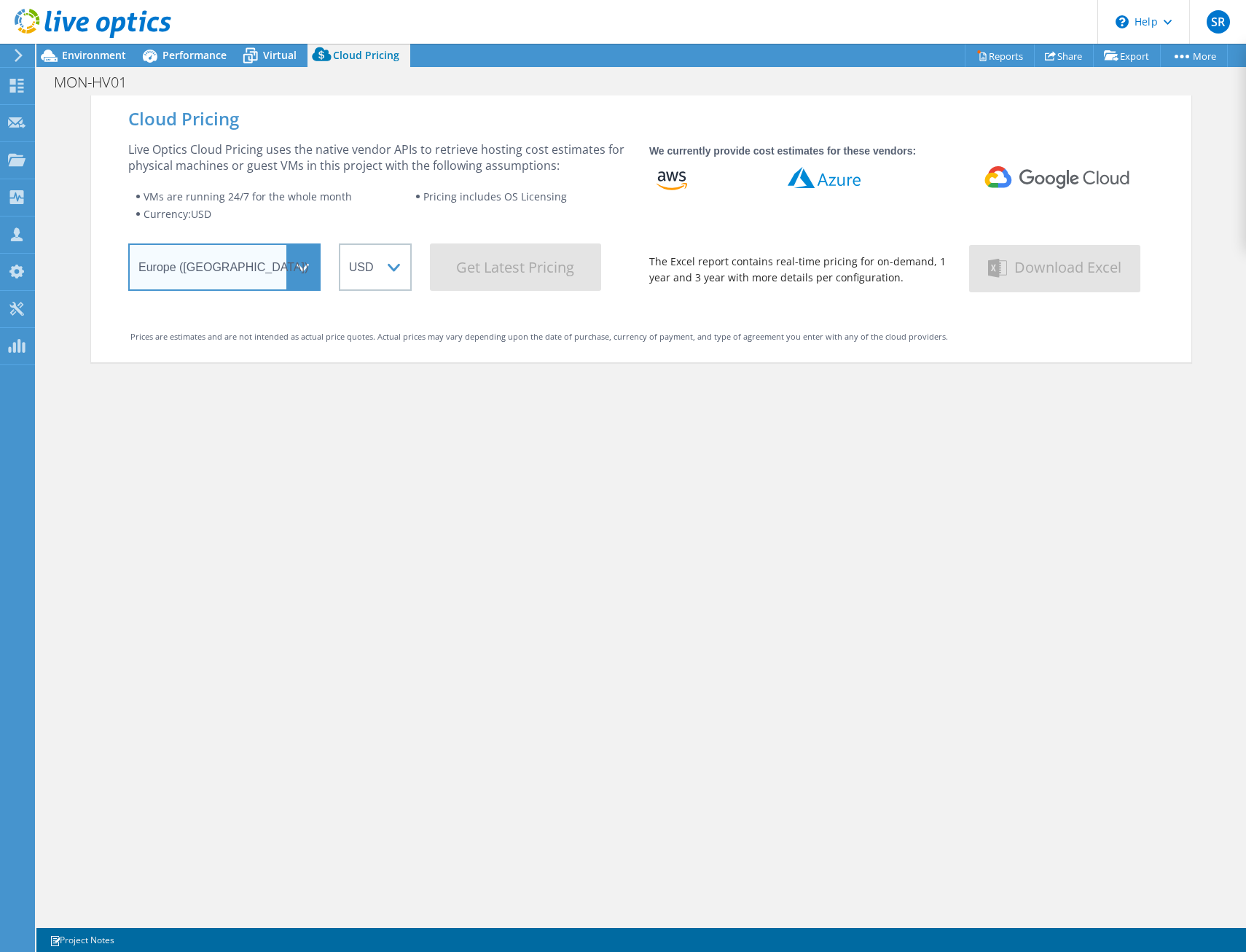
click at [128, 249] on select "Select a Region [GEOGRAPHIC_DATA] ([GEOGRAPHIC_DATA]) [GEOGRAPHIC_DATA] ([GEOGR…" at bounding box center [224, 267] width 192 height 47
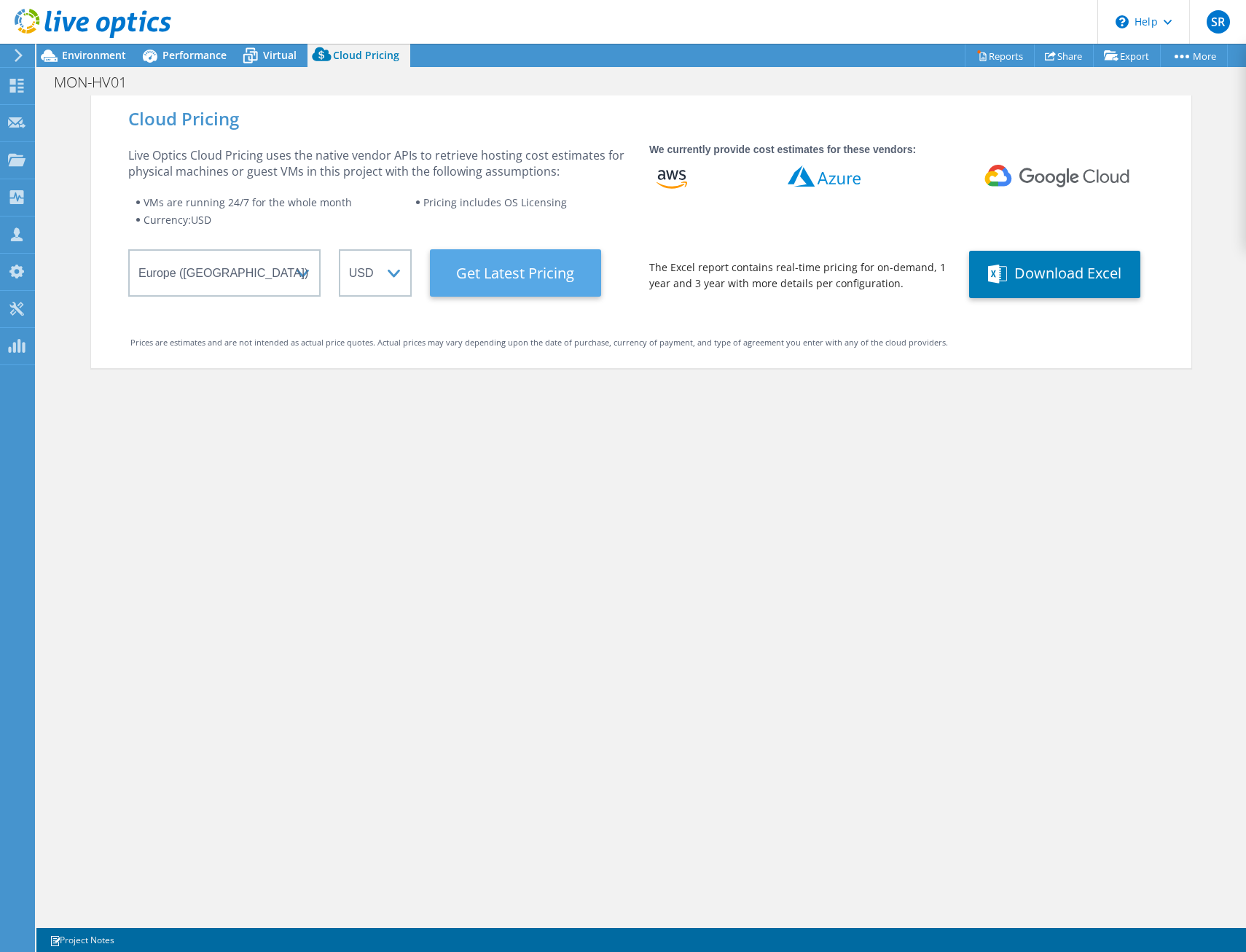
click at [448, 267] on Latest "Get Latest Pricing" at bounding box center [515, 273] width 171 height 47
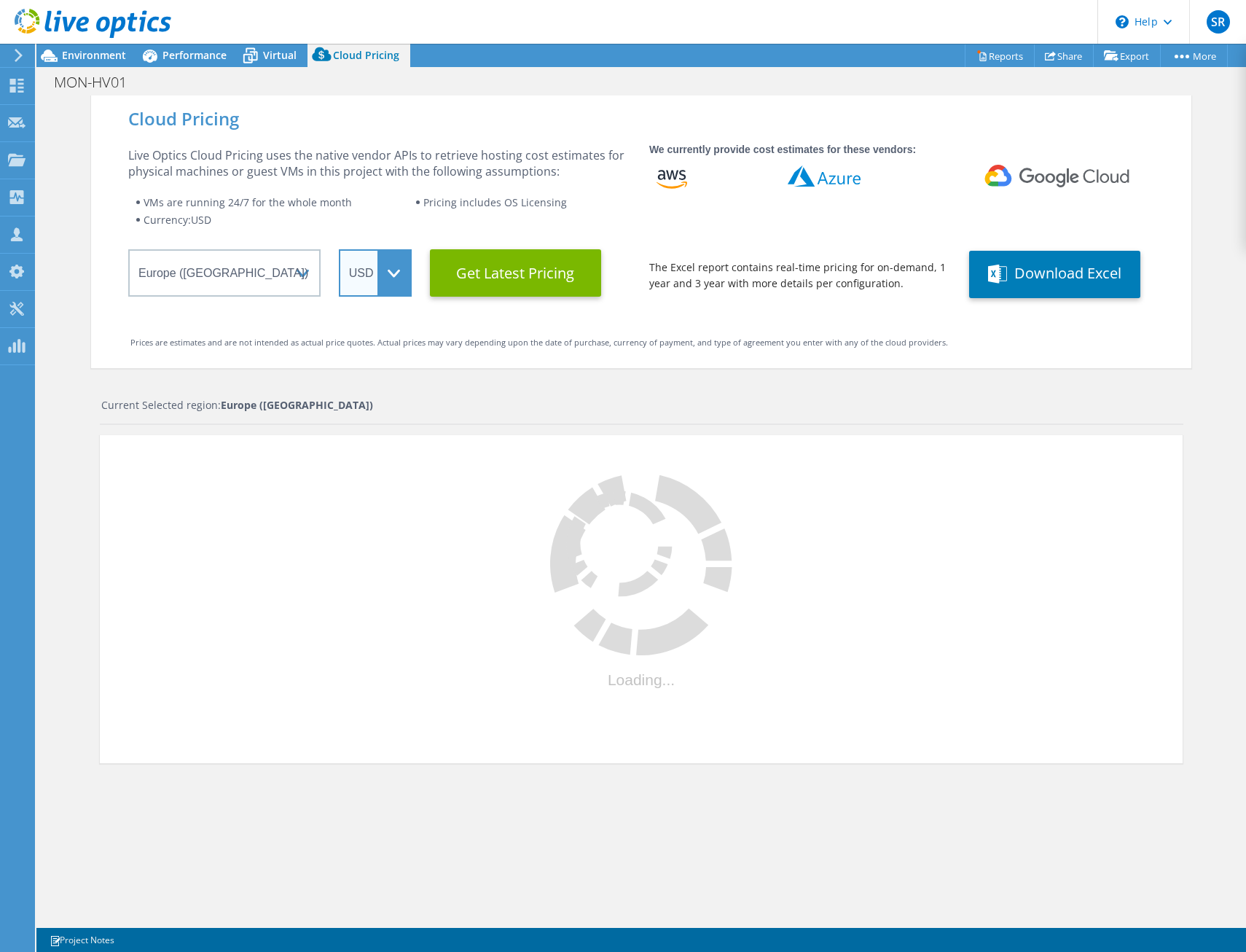
click at [380, 273] on select "ARS AUD BRL CAD CHF CLP CNY DKK EUR GBP HKD HUF INR JPY MXN MYR NOK NZD PEN SEK…" at bounding box center [375, 273] width 73 height 47
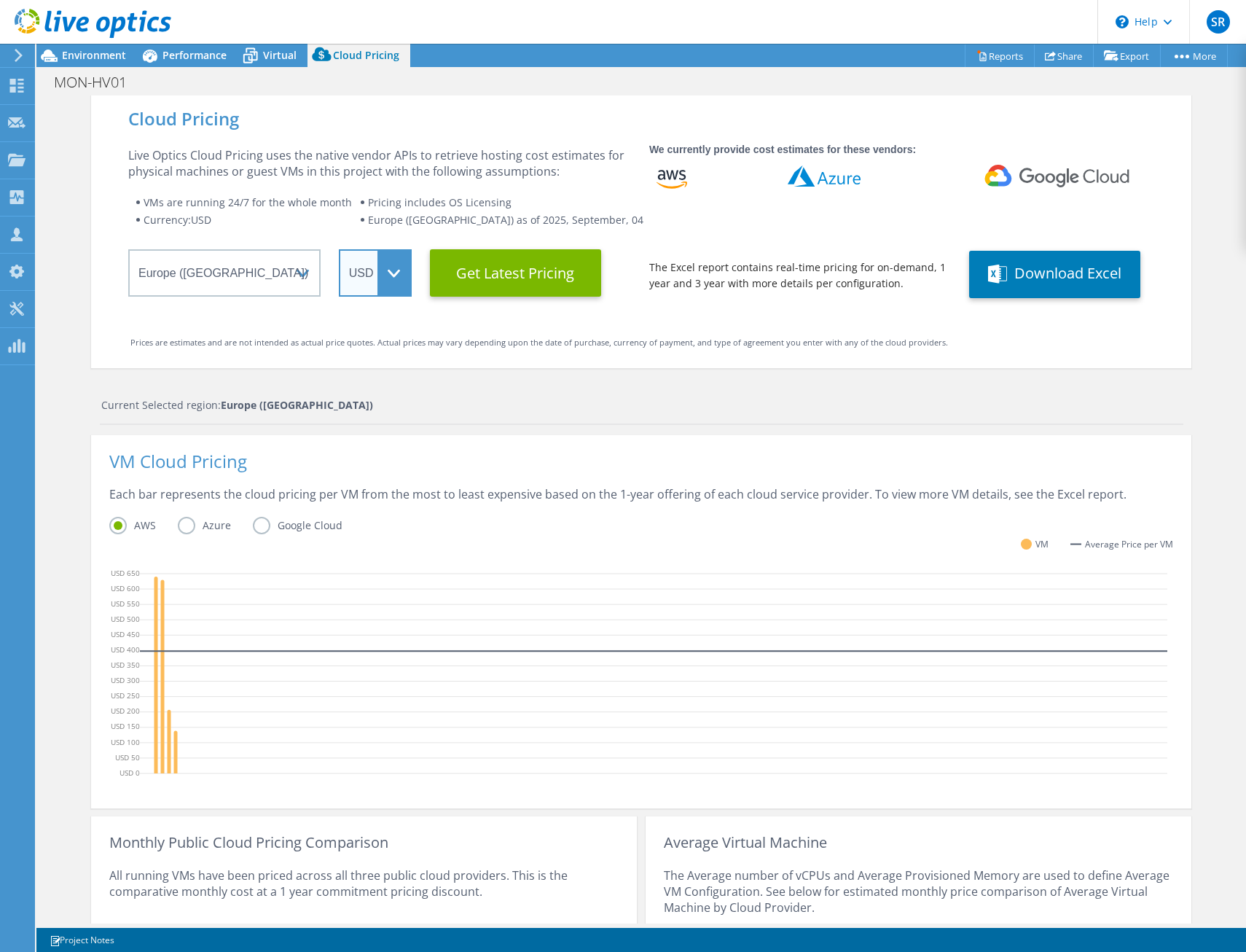
click at [367, 288] on select "ARS AUD BRL CAD CHF CLP CNY DKK EUR GBP HKD HUF INR JPY MXN MYR NOK NZD PEN SEK…" at bounding box center [375, 273] width 73 height 47
drag, startPoint x: 492, startPoint y: 417, endPoint x: 348, endPoint y: 259, distance: 213.8
click at [492, 417] on div "Current Selected region: [GEOGRAPHIC_DATA] ([GEOGRAPHIC_DATA])" at bounding box center [642, 410] width 1083 height 28
click at [99, 21] on use at bounding box center [93, 23] width 157 height 29
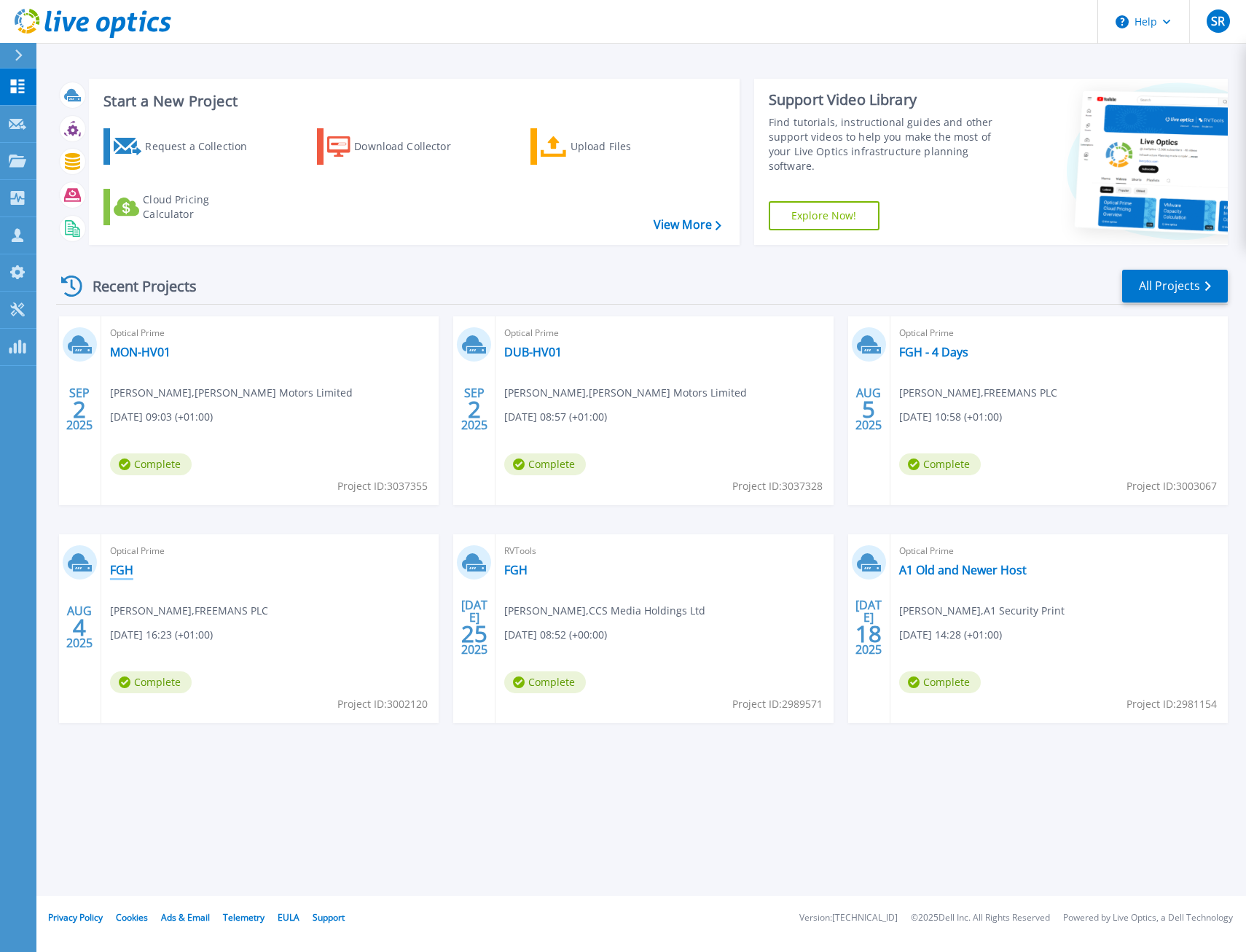
click at [120, 573] on link "FGH" at bounding box center [122, 570] width 24 height 14
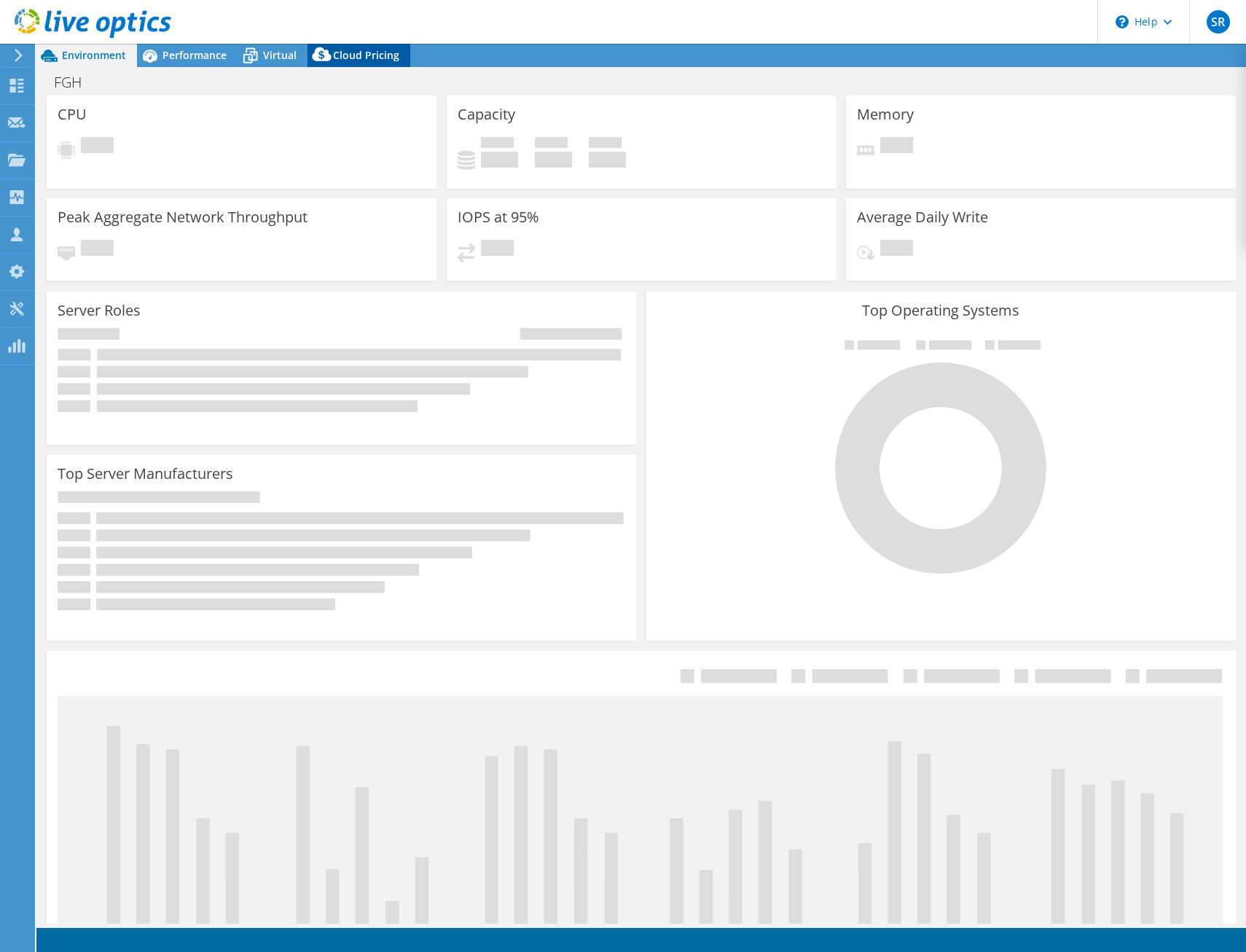
select select "USD"
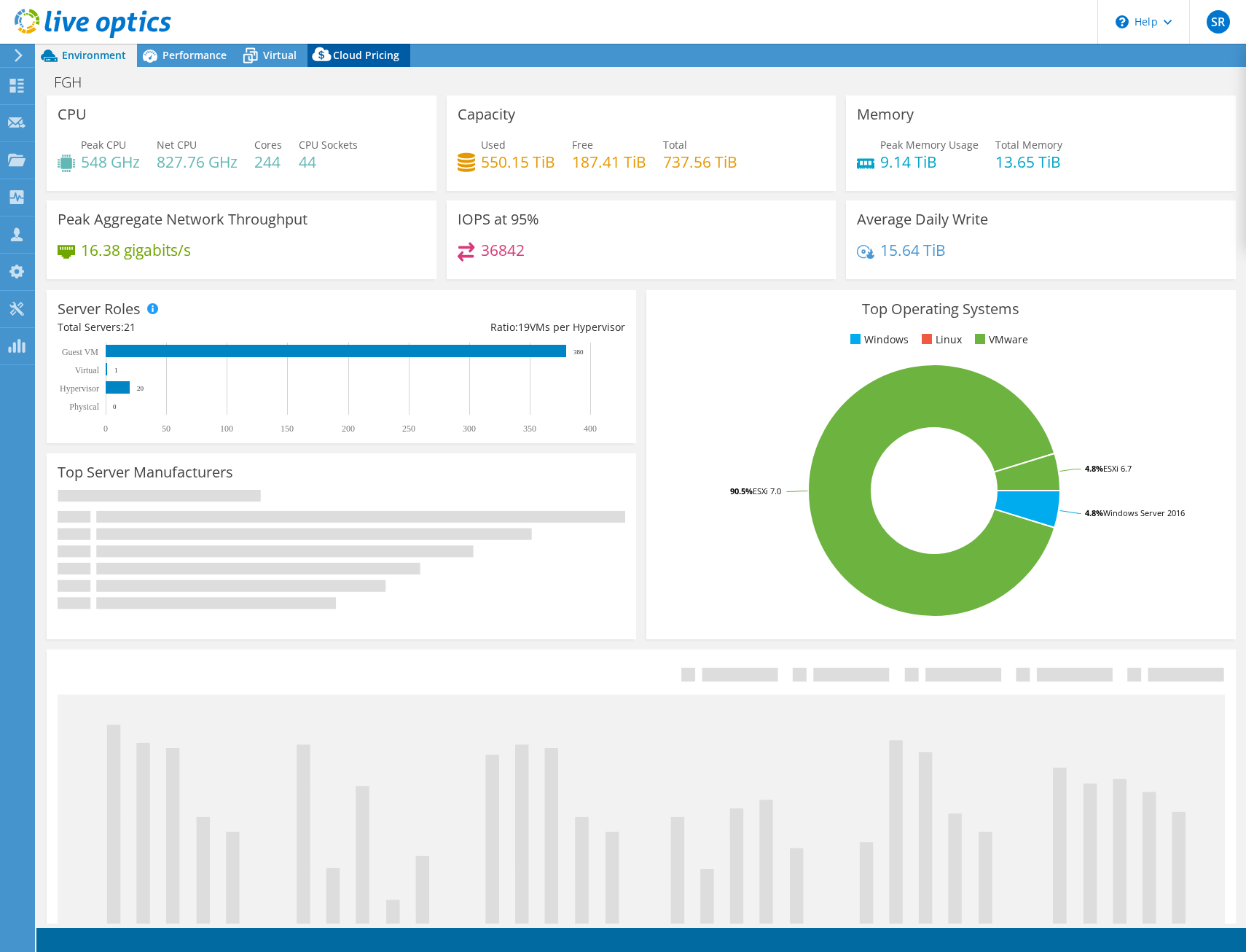
click at [347, 51] on span "Cloud Pricing" at bounding box center [366, 55] width 67 height 13
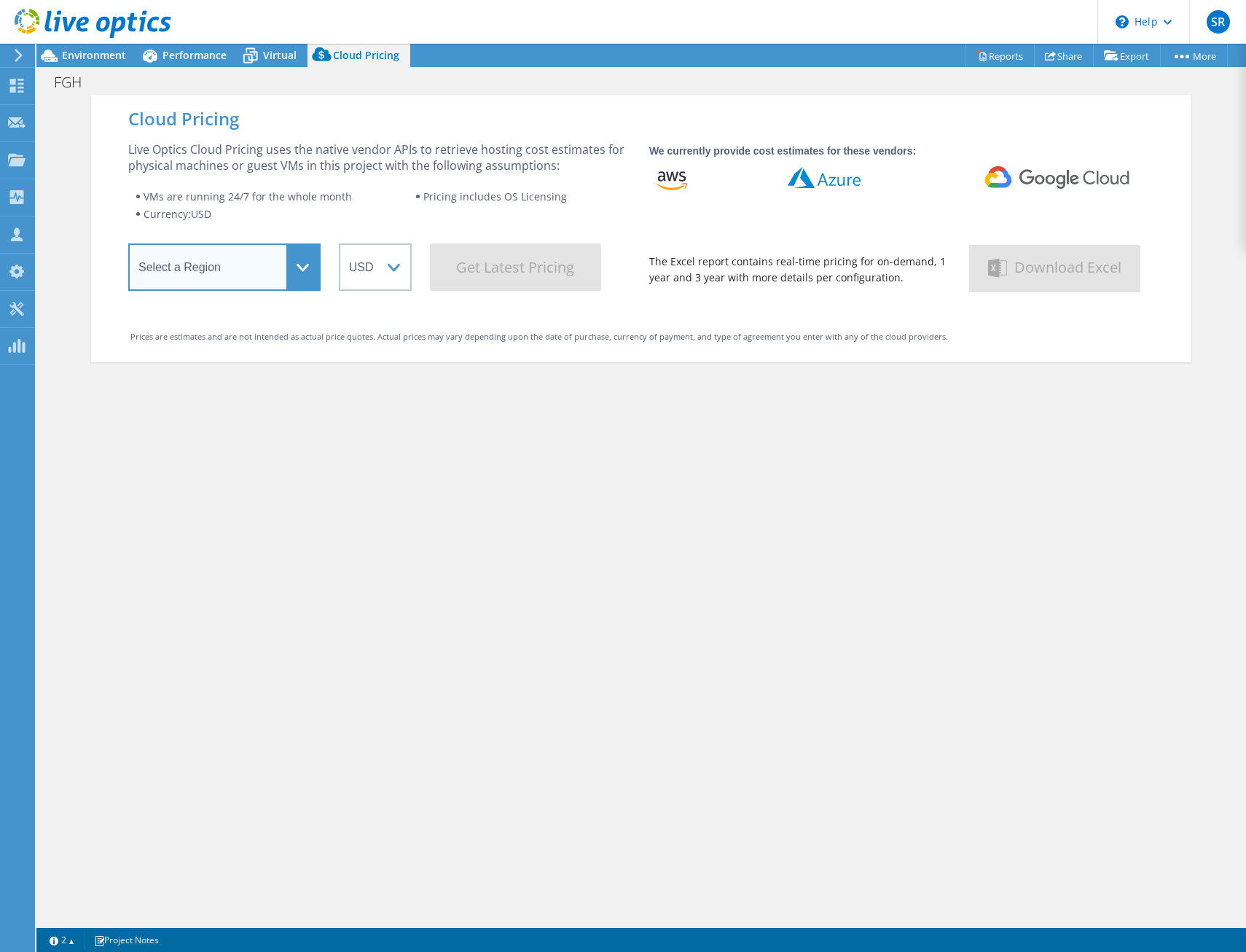
click at [238, 285] on select "Select a Region [GEOGRAPHIC_DATA] ([GEOGRAPHIC_DATA]) [GEOGRAPHIC_DATA] ([GEOGR…" at bounding box center [224, 267] width 192 height 47
select select "EULondon"
click at [128, 249] on select "Select a Region [GEOGRAPHIC_DATA] ([GEOGRAPHIC_DATA]) [GEOGRAPHIC_DATA] ([GEOGR…" at bounding box center [224, 267] width 192 height 47
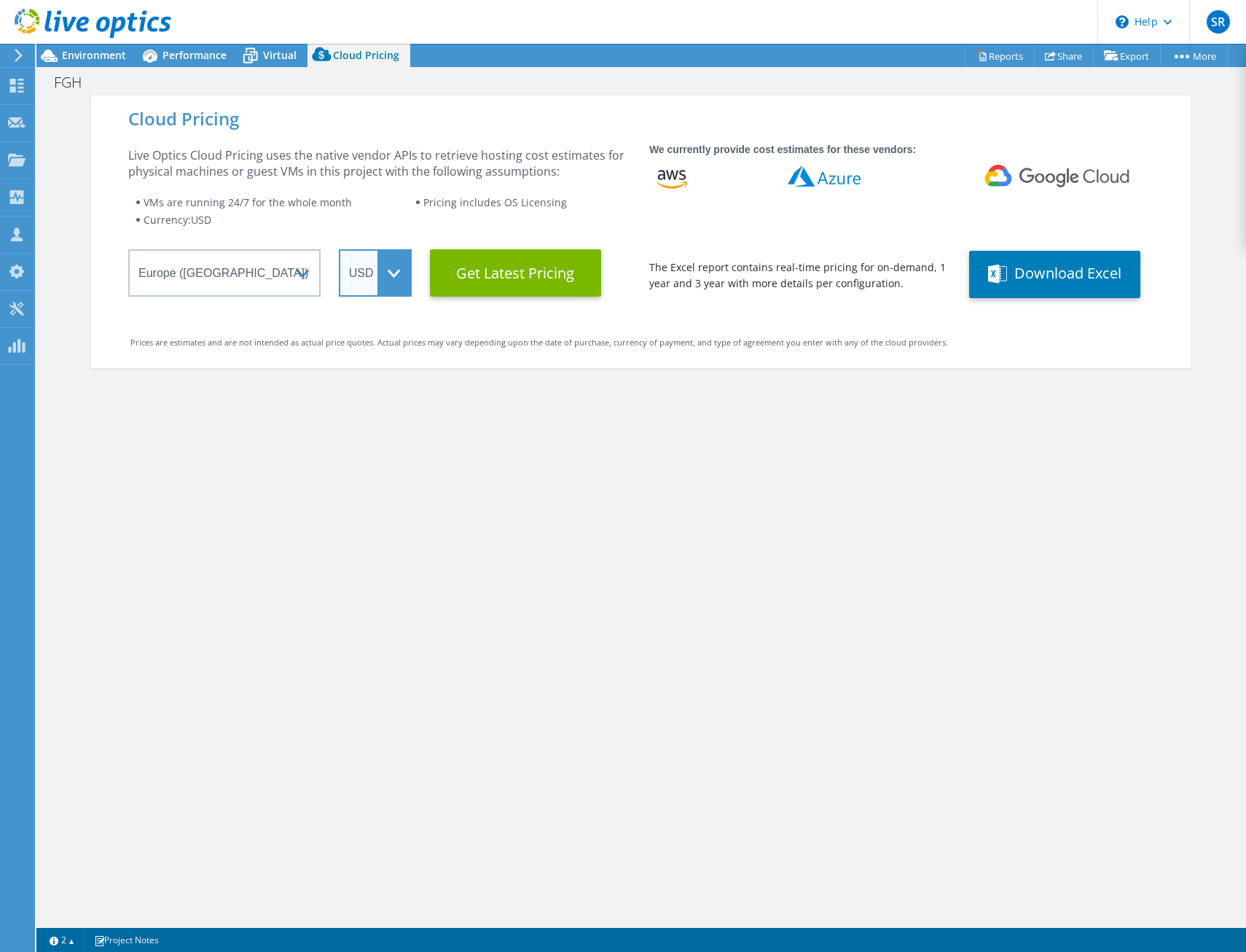
click at [357, 255] on select "ARS AUD BRL CAD CHF CLP CNY DKK EUR GBP HKD HUF INR JPY MXN MYR NOK NZD PEN SEK…" at bounding box center [375, 273] width 73 height 47
click at [339, 249] on select "ARS AUD BRL CAD CHF CLP CNY DKK EUR GBP HKD HUF INR JPY MXN MYR NOK NZD PEN SEK…" at bounding box center [375, 273] width 73 height 47
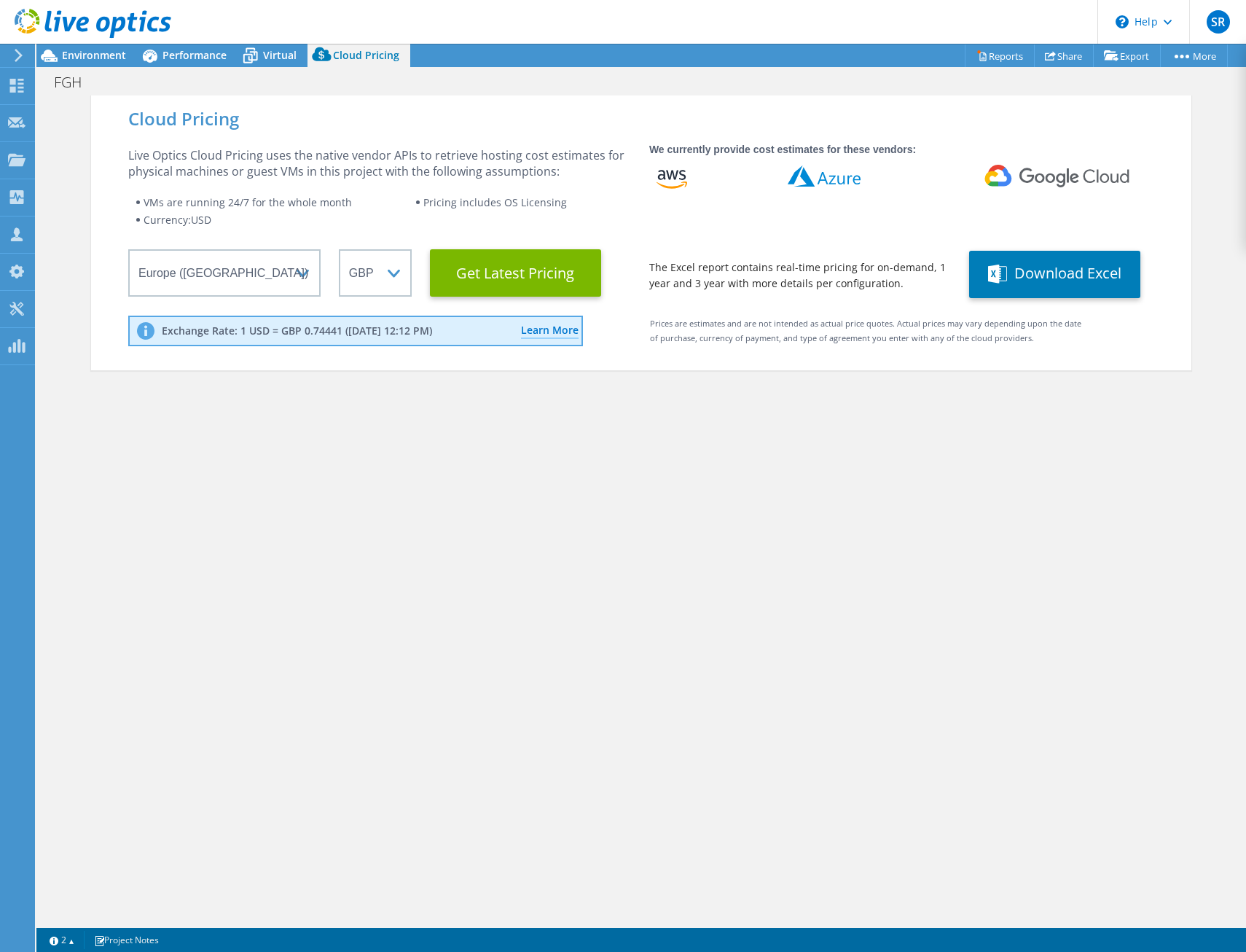
click at [513, 489] on div "Cloud Pricing Live Optics Cloud Pricing uses the native vendor APIs to retrieve…" at bounding box center [641, 571] width 1100 height 952
click at [516, 265] on Latest "Get Latest Pricing" at bounding box center [515, 273] width 171 height 47
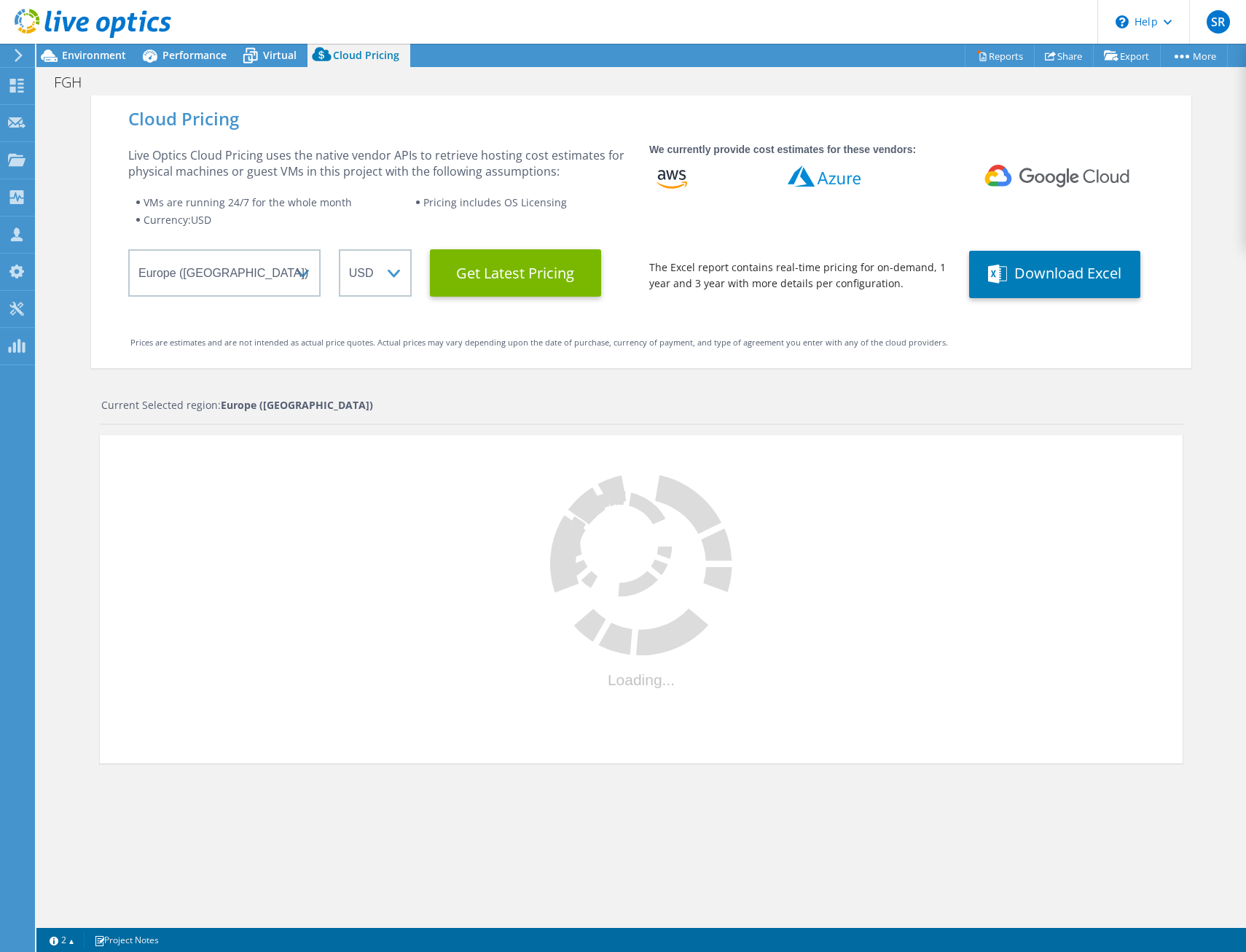
select select "GBP"
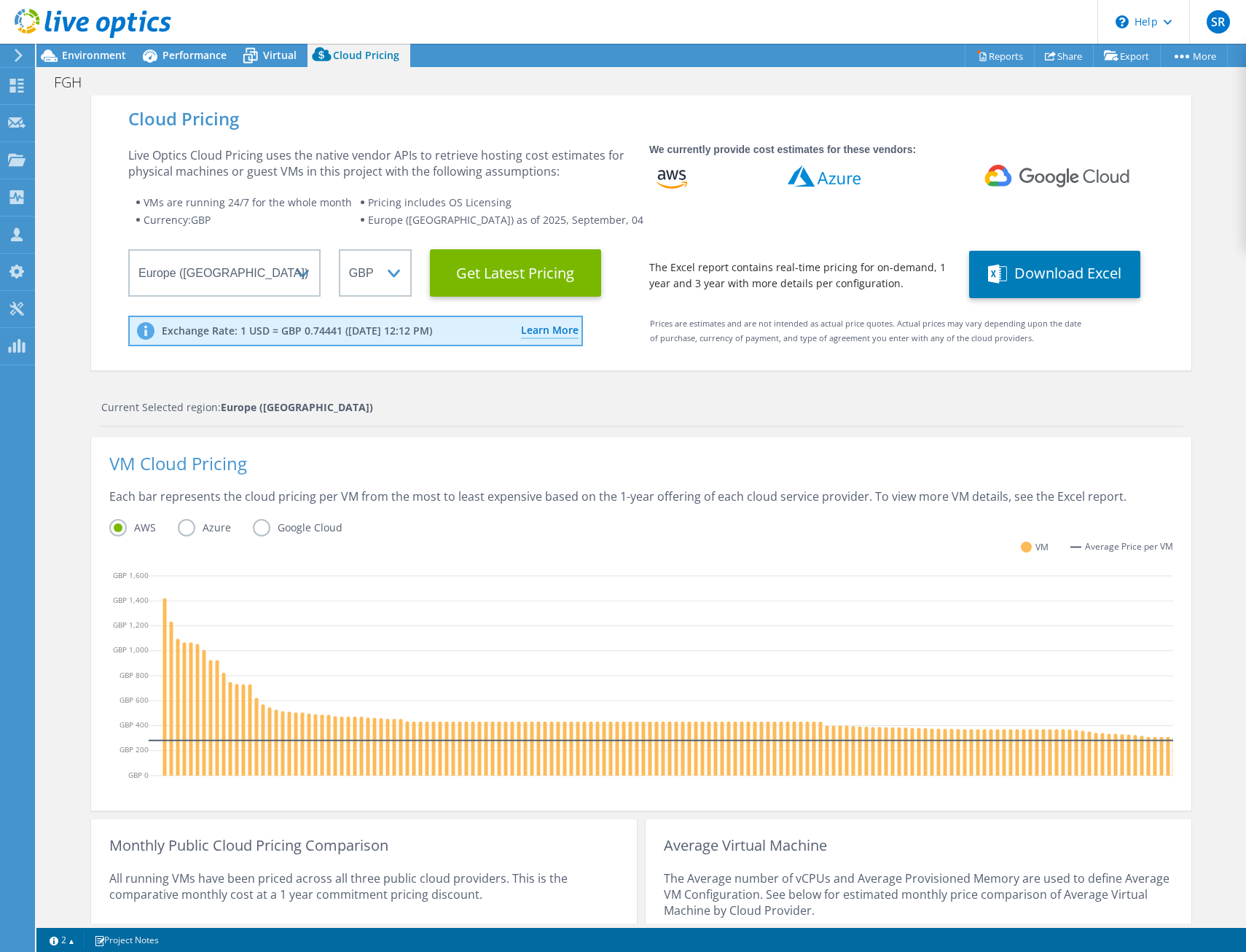
click at [554, 408] on div "Current Selected region: [GEOGRAPHIC_DATA] ([GEOGRAPHIC_DATA])" at bounding box center [642, 407] width 1083 height 16
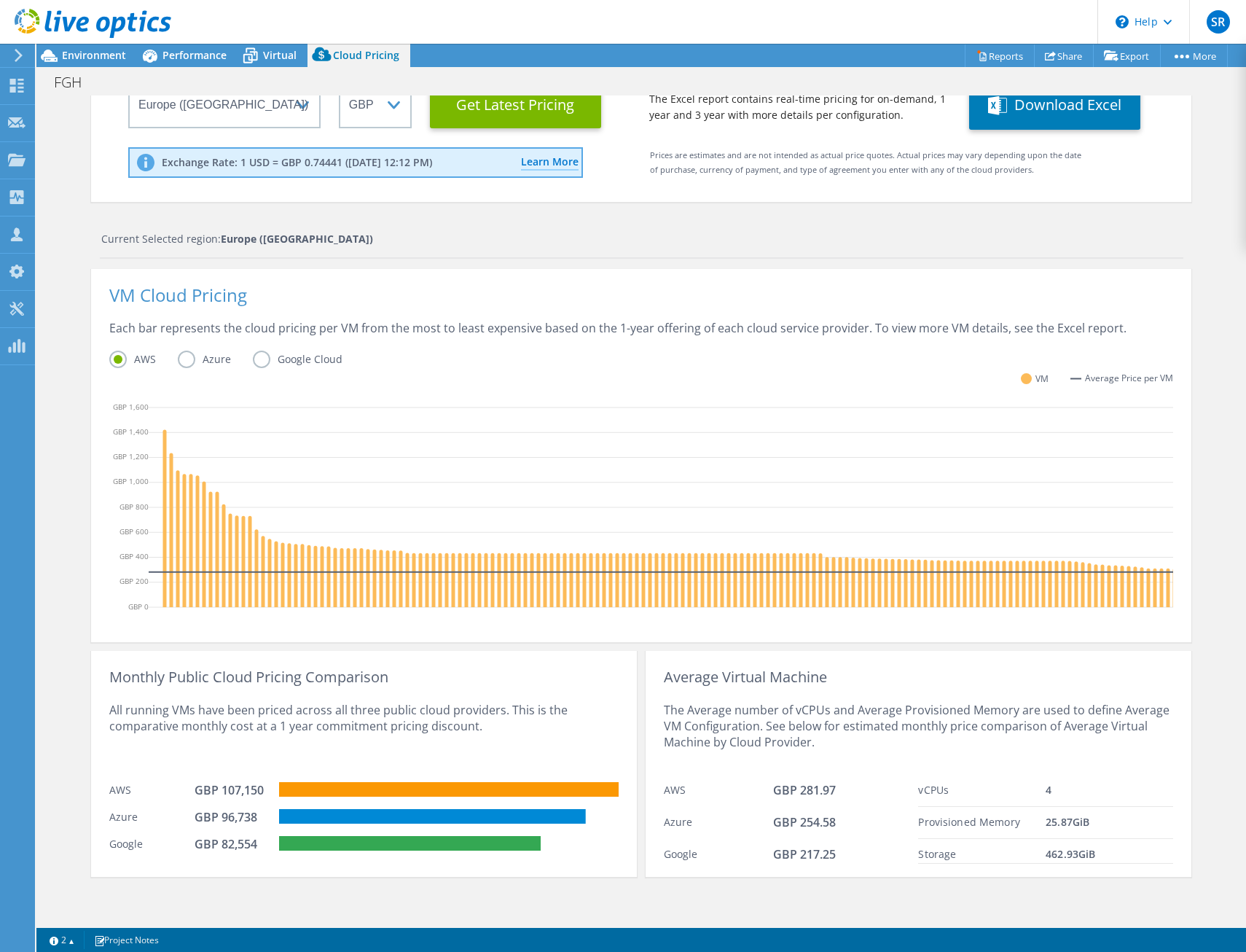
scroll to position [179, 0]
click at [659, 320] on div "Each bar represents the cloud pricing per VM from the most to least expensive b…" at bounding box center [641, 335] width 1064 height 30
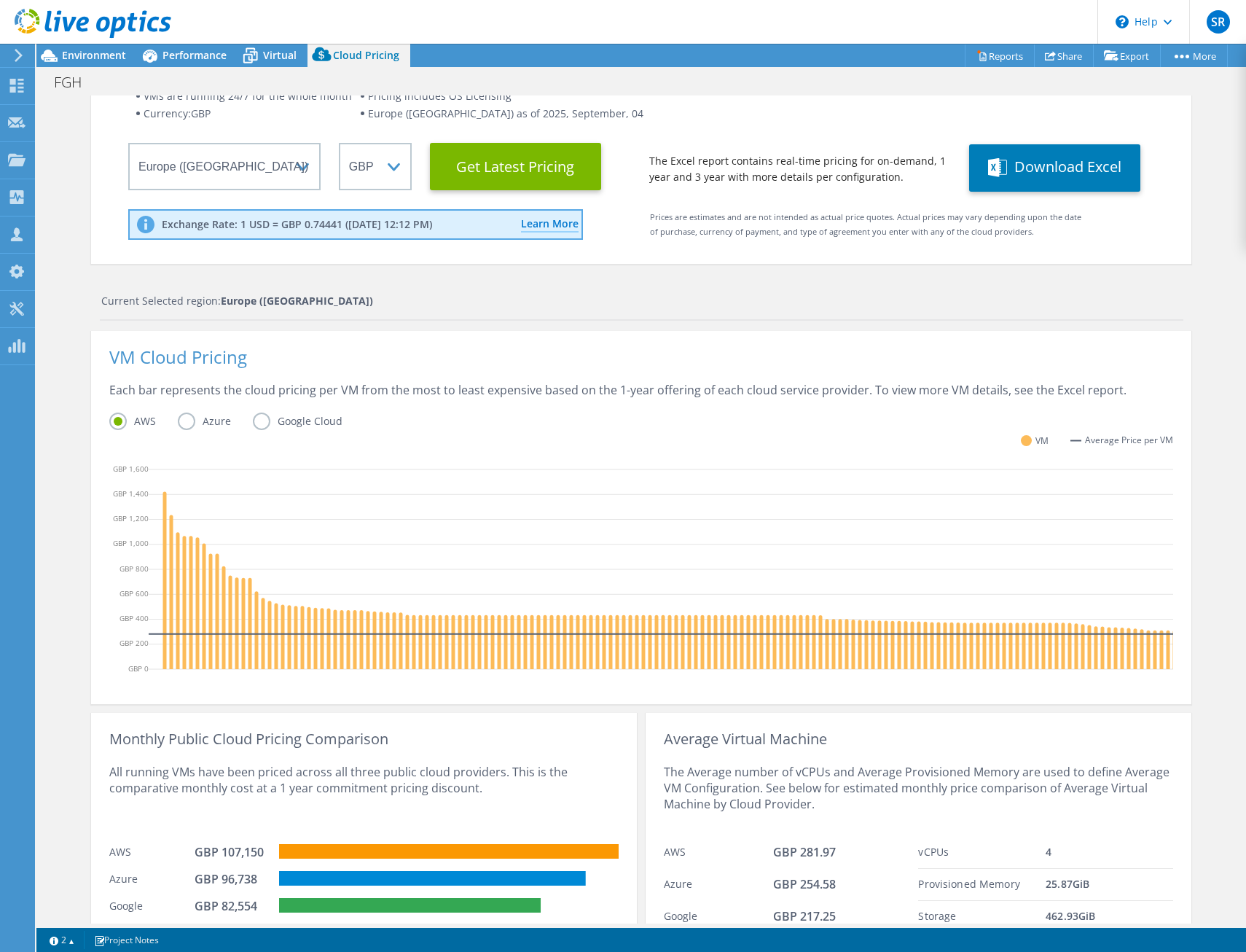
scroll to position [0, 0]
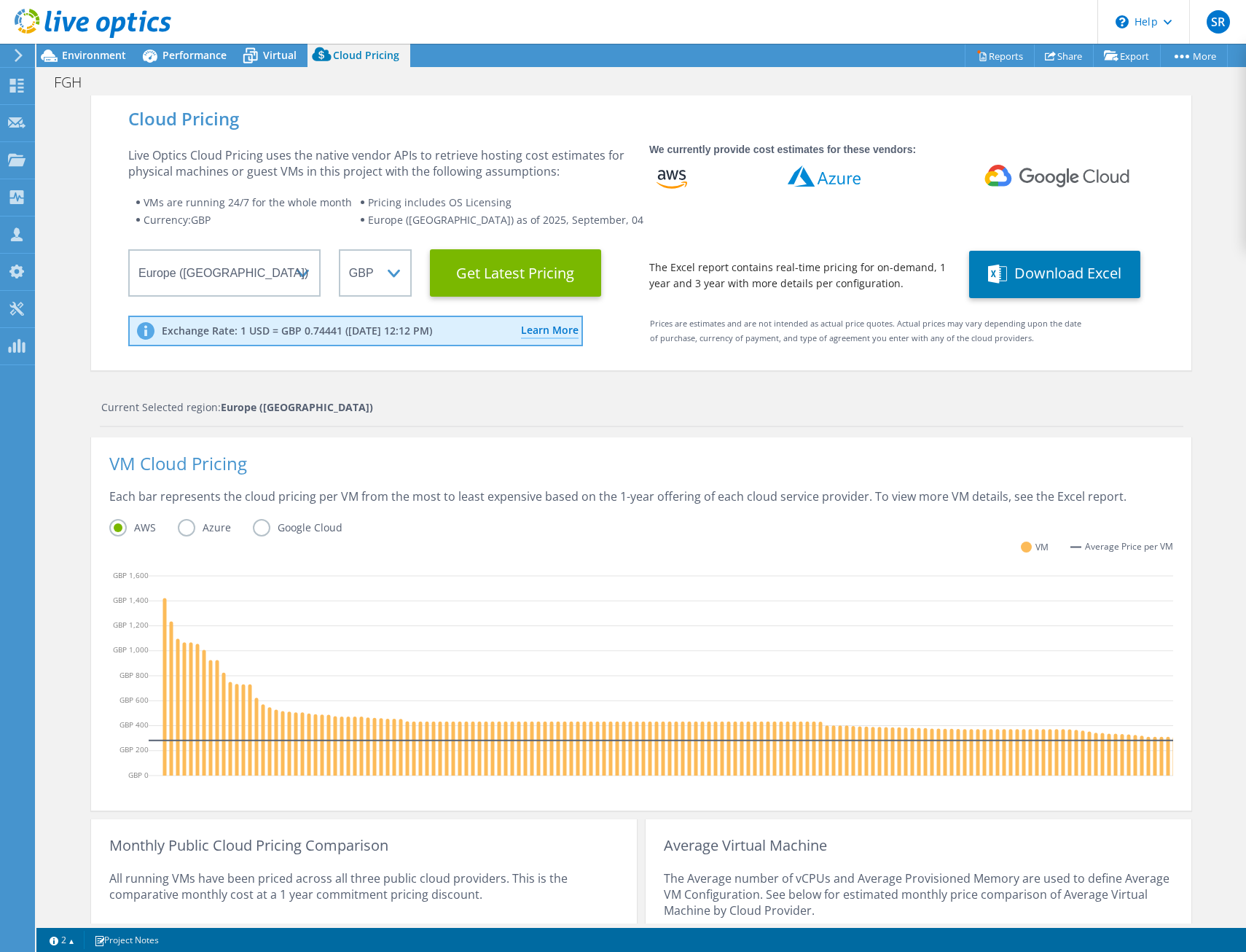
click at [716, 467] on div "VM Cloud Pricing" at bounding box center [641, 472] width 1064 height 33
click at [753, 497] on div "Each bar represents the cloud pricing per VM from the most to least expensive b…" at bounding box center [641, 504] width 1064 height 30
click at [963, 500] on div "Each bar represents the cloud pricing per VM from the most to least expensive b…" at bounding box center [641, 504] width 1064 height 30
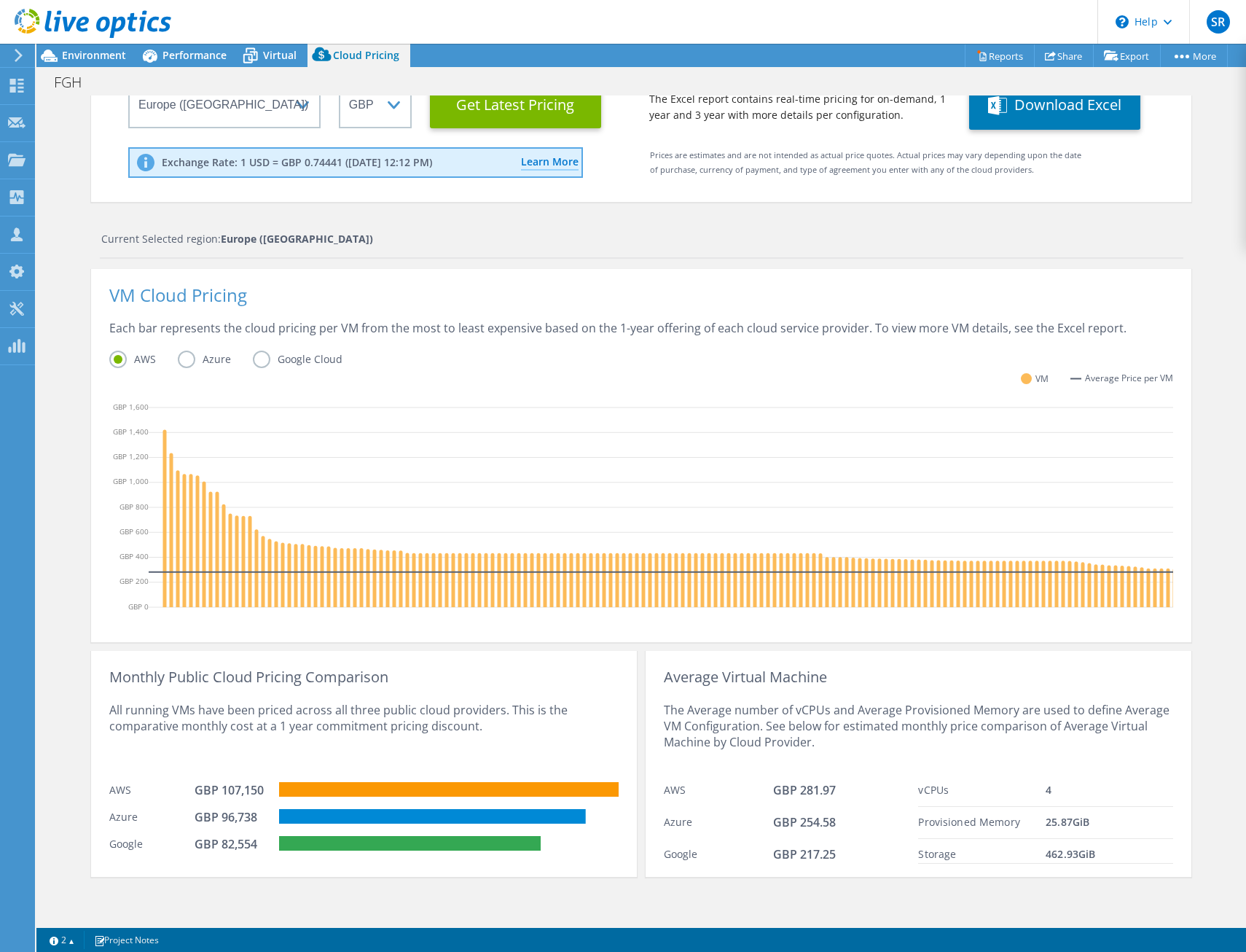
scroll to position [40, 0]
click at [163, 361] on div "AWS Azure Google Cloud" at bounding box center [641, 361] width 1064 height 23
click at [185, 352] on label "Azure" at bounding box center [215, 359] width 75 height 18
click at [0, 0] on input "Azure" at bounding box center [0, 0] width 0 height 0
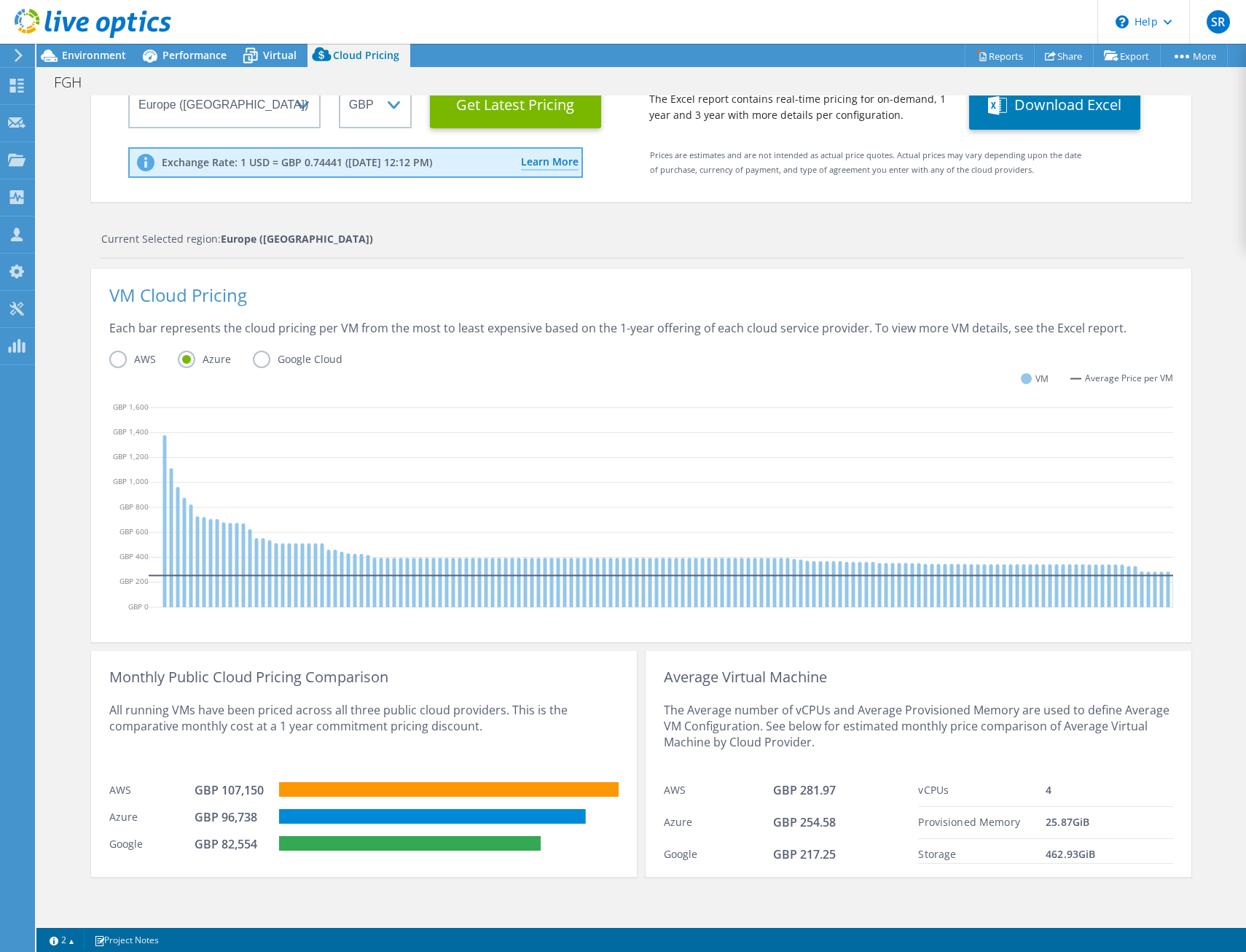
click at [434, 300] on div "VM Cloud Pricing" at bounding box center [641, 303] width 1064 height 33
click at [205, 810] on div "GBP 96,738" at bounding box center [231, 816] width 73 height 16
drag, startPoint x: 205, startPoint y: 810, endPoint x: 217, endPoint y: 813, distance: 12.4
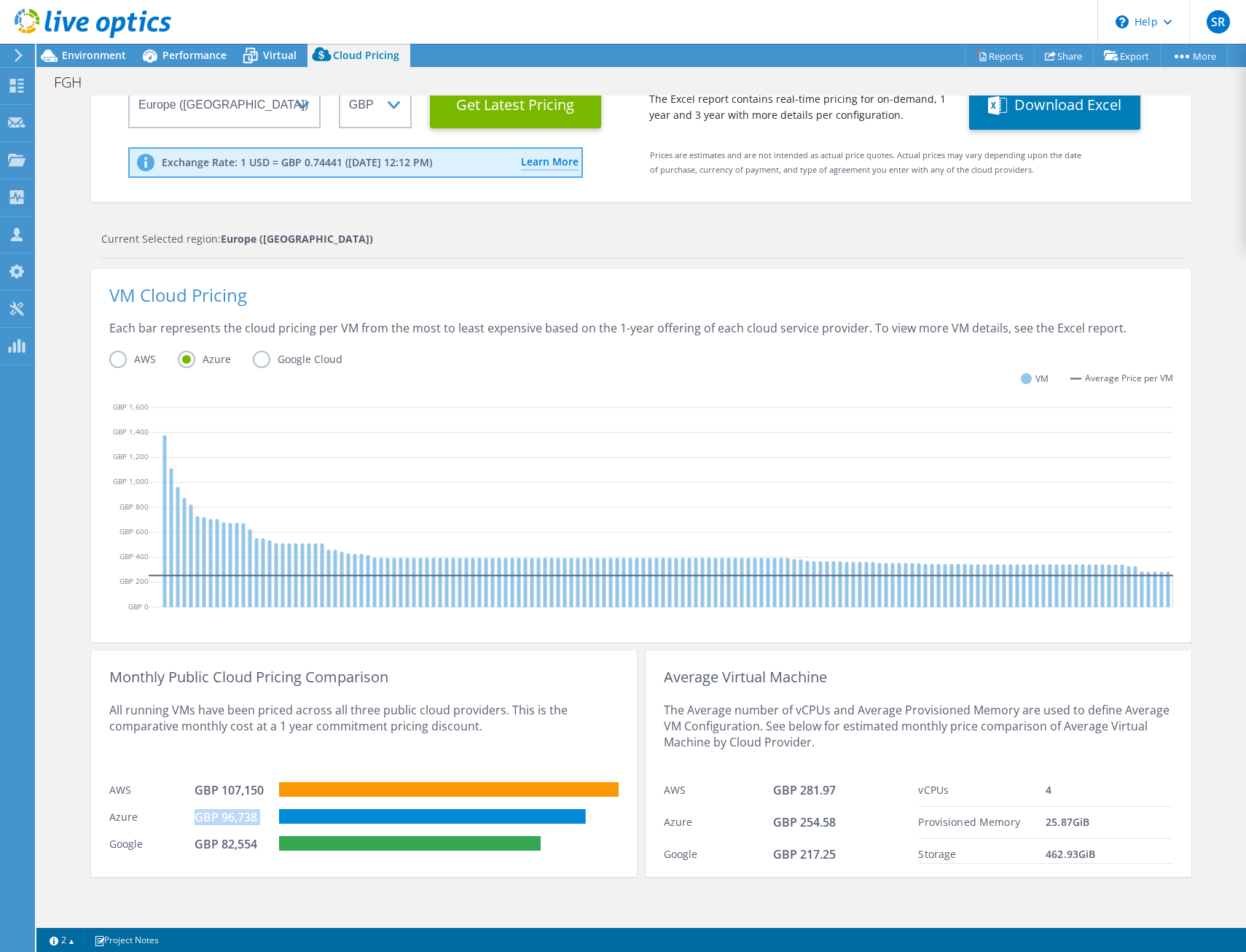
click at [217, 813] on div "GBP 96,738" at bounding box center [231, 816] width 73 height 16
click at [1227, 870] on div "Cloud Pricing Live Optics Cloud Pricing uses the native vendor APIs to retrieve…" at bounding box center [641, 425] width 1210 height 997
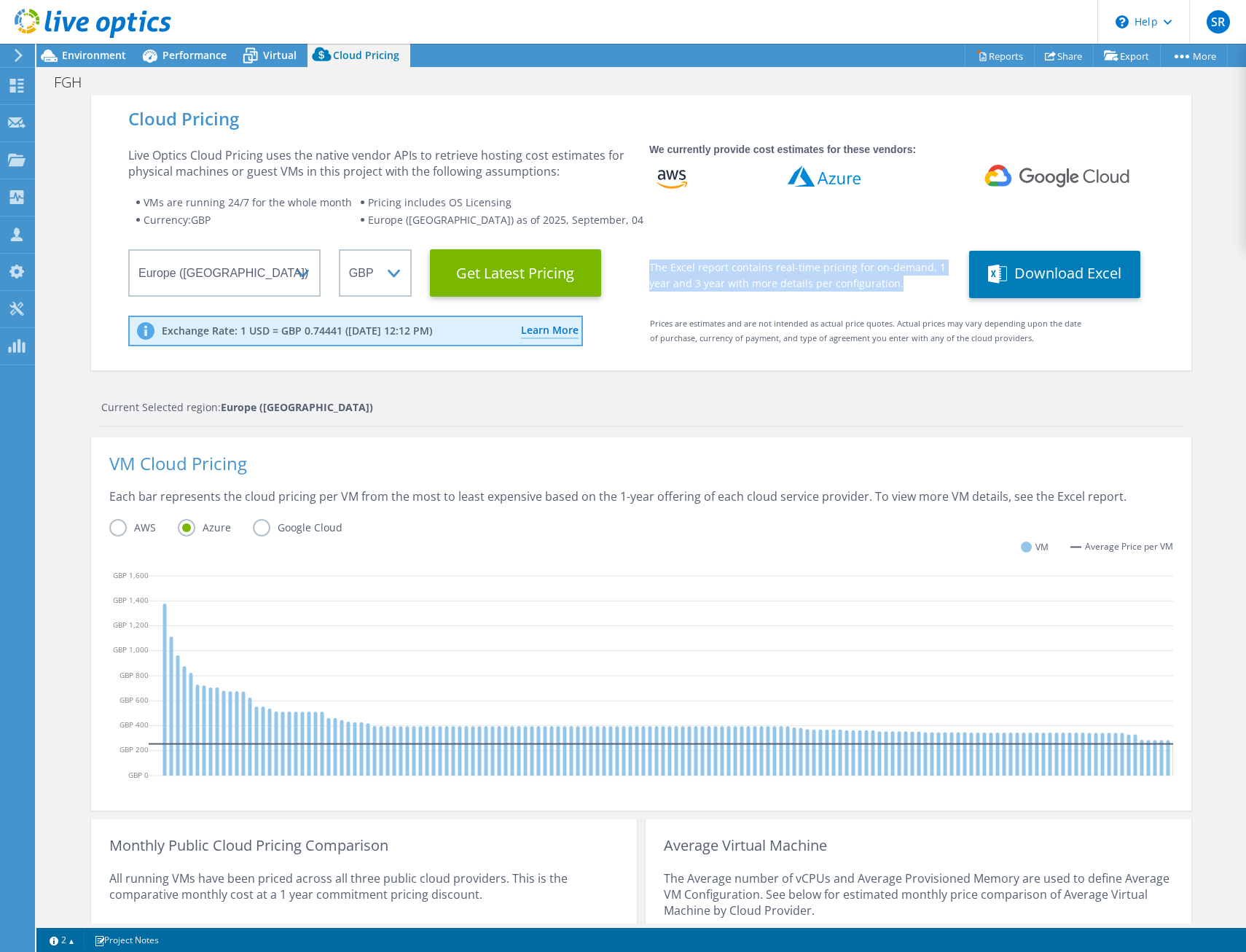
drag, startPoint x: 819, startPoint y: 280, endPoint x: 896, endPoint y: 283, distance: 77.1
click at [896, 283] on div "The Excel report contains real-time pricing for on-demand, 1 year and 3 year wi…" at bounding box center [901, 270] width 503 height 55
drag, startPoint x: 896, startPoint y: 283, endPoint x: 832, endPoint y: 293, distance: 64.8
click at [832, 293] on div "The Excel report contains real-time pricing for on-demand, 1 year and 3 year wi…" at bounding box center [901, 270] width 503 height 55
click at [722, 329] on div "Prices are estimates and are not intended as actual price quotes. Actual prices…" at bounding box center [857, 335] width 462 height 40
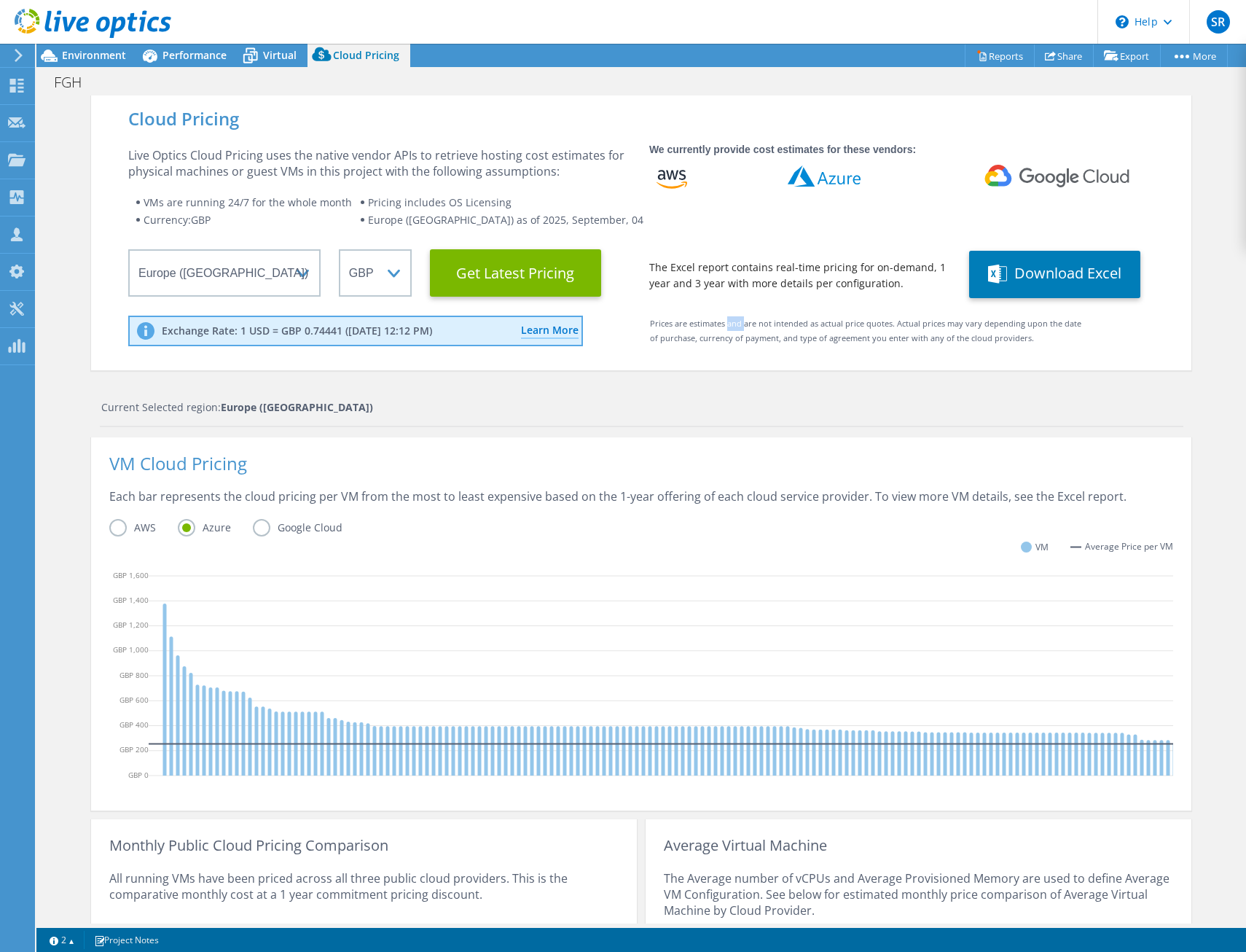
click at [722, 329] on div "Prices are estimates and are not intended as actual price quotes. Actual prices…" at bounding box center [857, 335] width 462 height 40
drag, startPoint x: 722, startPoint y: 329, endPoint x: 729, endPoint y: 358, distance: 29.8
click at [729, 358] on div "Cloud Pricing Live Optics Cloud Pricing uses the native vendor APIs to retrieve…" at bounding box center [641, 233] width 1100 height 275
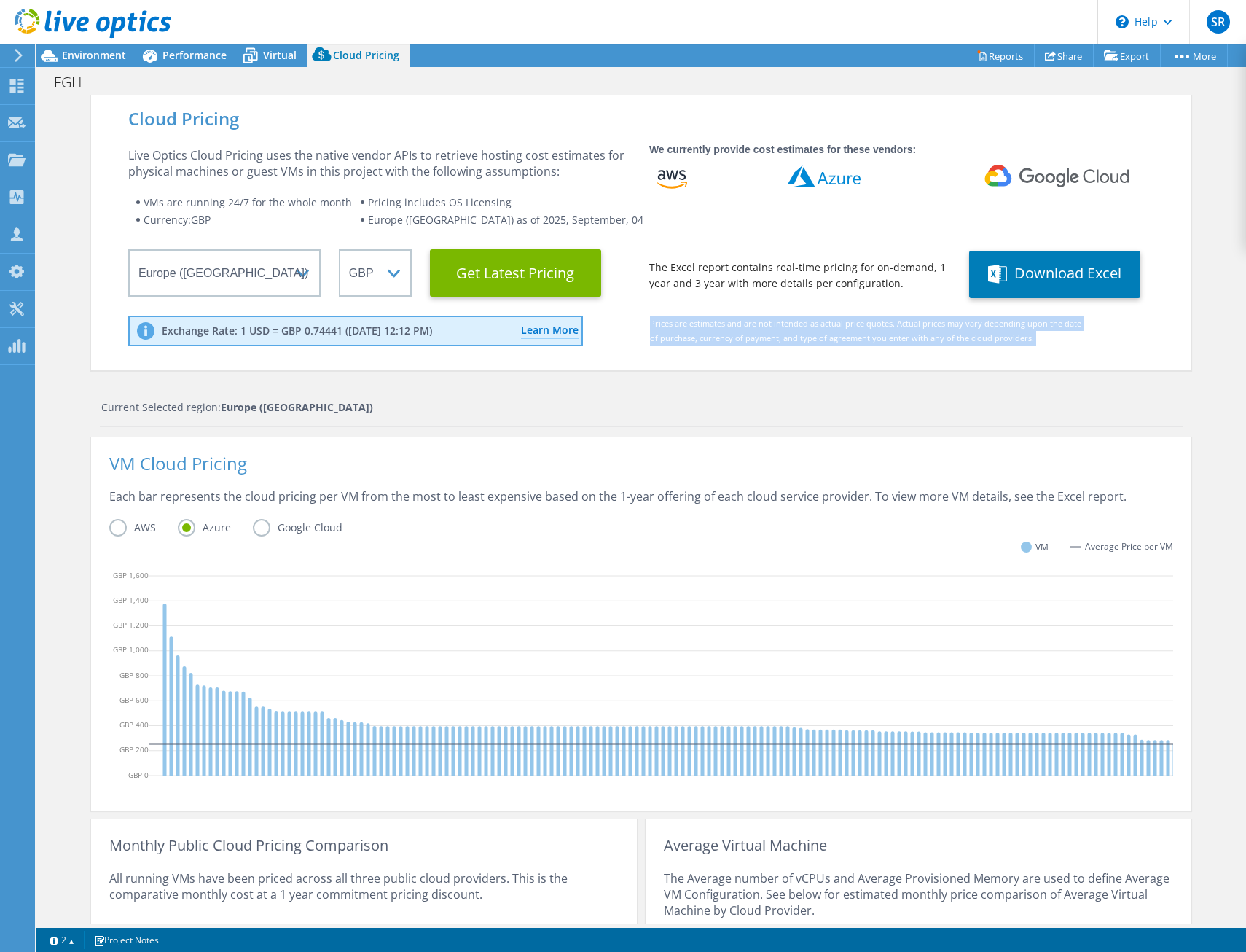
click at [729, 358] on div "Cloud Pricing Live Optics Cloud Pricing uses the native vendor APIs to retrieve…" at bounding box center [641, 233] width 1100 height 275
drag, startPoint x: 729, startPoint y: 358, endPoint x: 690, endPoint y: 351, distance: 39.6
click at [690, 351] on div "Prices are estimates and are not intended as actual price quotes. Actual prices…" at bounding box center [857, 335] width 462 height 40
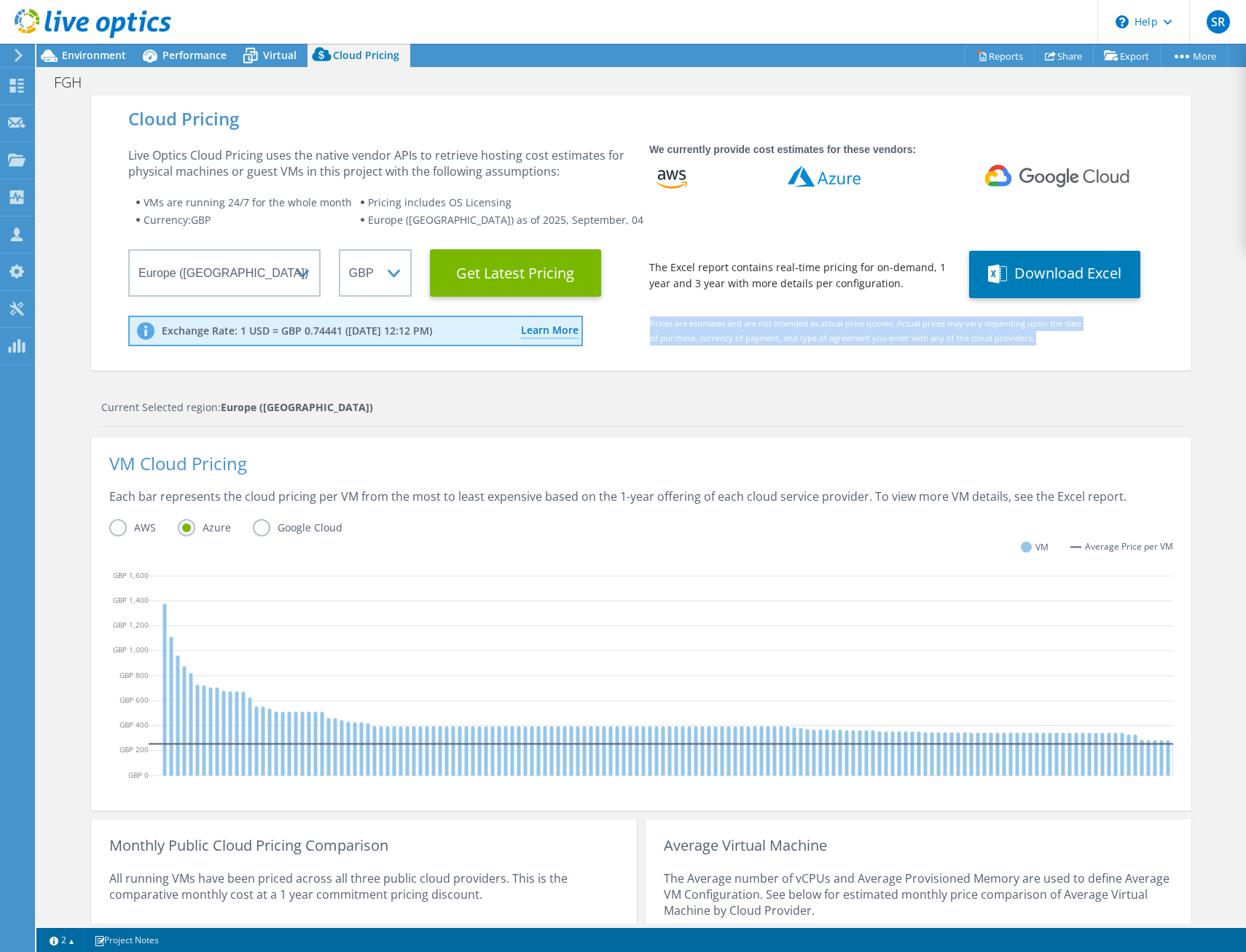
drag, startPoint x: 690, startPoint y: 351, endPoint x: 727, endPoint y: 361, distance: 38.3
click at [727, 361] on div "Cloud Pricing Live Optics Cloud Pricing uses the native vendor APIs to retrieve…" at bounding box center [641, 233] width 1100 height 275
click at [725, 361] on div "Cloud Pricing Live Optics Cloud Pricing uses the native vendor APIs to retrieve…" at bounding box center [641, 233] width 1100 height 275
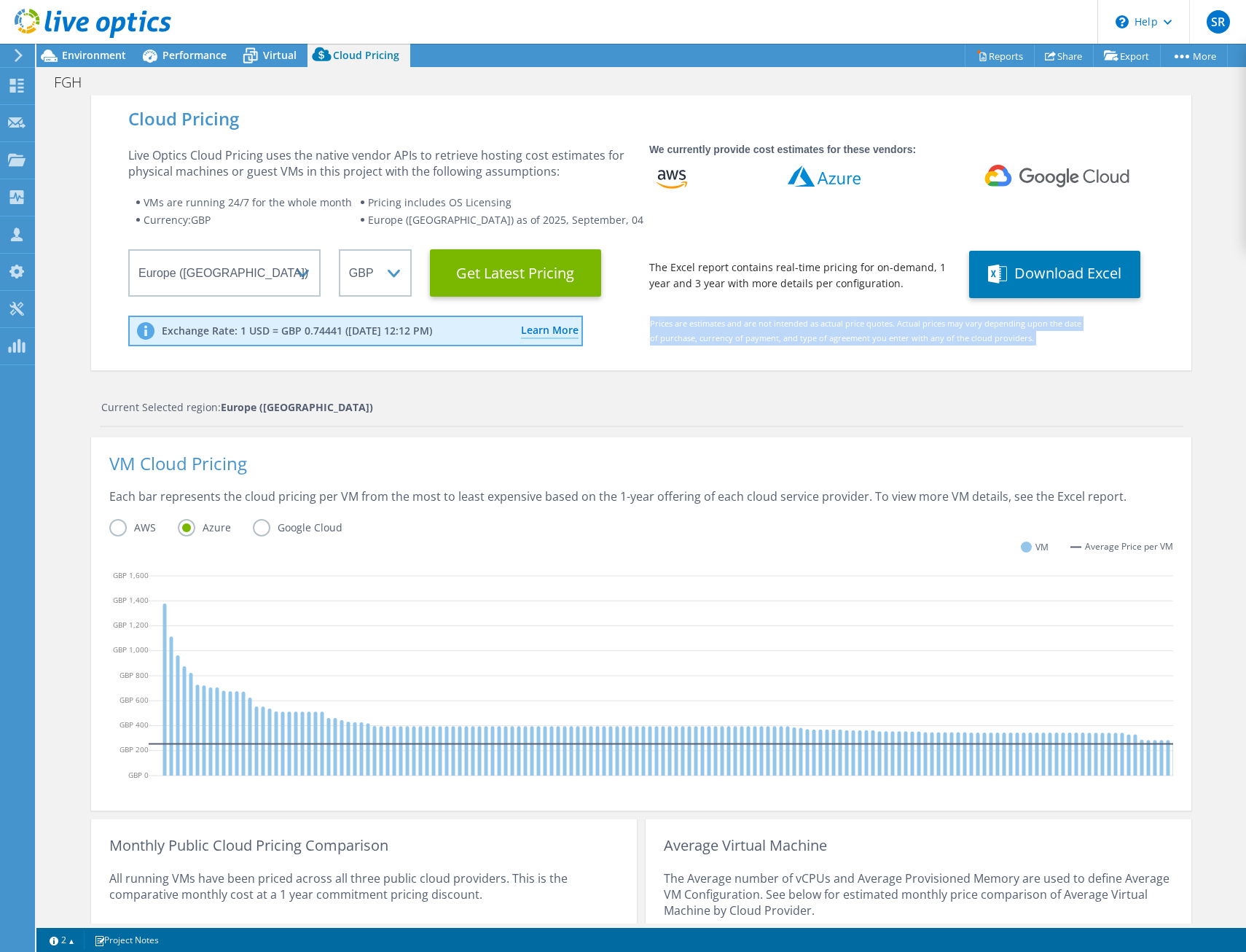
click at [725, 361] on div "Cloud Pricing Live Optics Cloud Pricing uses the native vendor APIs to retrieve…" at bounding box center [641, 233] width 1100 height 275
drag, startPoint x: 725, startPoint y: 361, endPoint x: 701, endPoint y: 360, distance: 24.0
click at [701, 360] on div "Cloud Pricing Live Optics Cloud Pricing uses the native vendor APIs to retrieve…" at bounding box center [641, 233] width 1100 height 275
drag, startPoint x: 701, startPoint y: 360, endPoint x: 724, endPoint y: 363, distance: 23.2
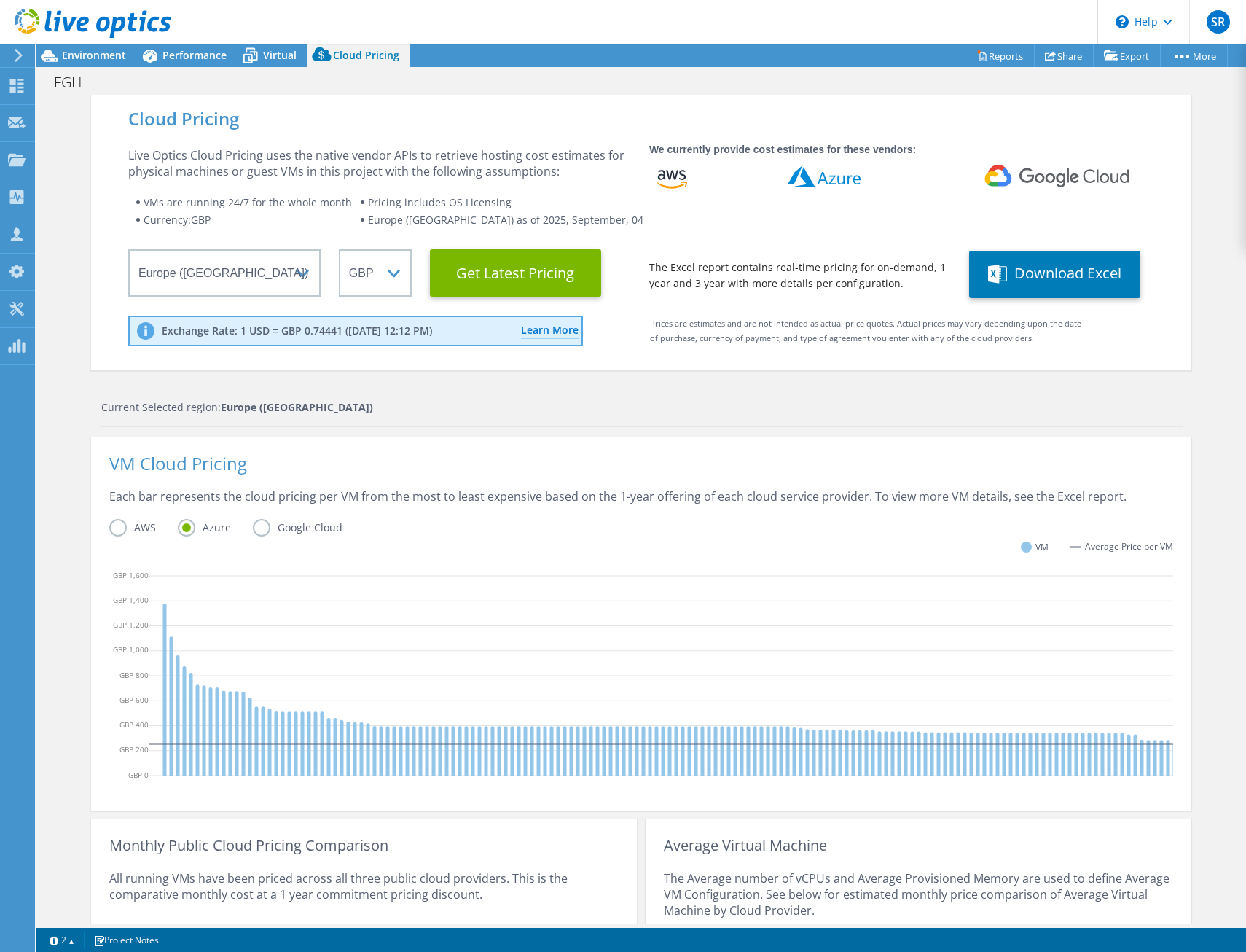
click at [724, 363] on div "Cloud Pricing Live Optics Cloud Pricing uses the native vendor APIs to retrieve…" at bounding box center [641, 233] width 1100 height 275
drag, startPoint x: 724, startPoint y: 363, endPoint x: 689, endPoint y: 354, distance: 36.1
click at [689, 354] on div "Prices are estimates and are not intended as actual price quotes. Actual prices…" at bounding box center [857, 335] width 462 height 40
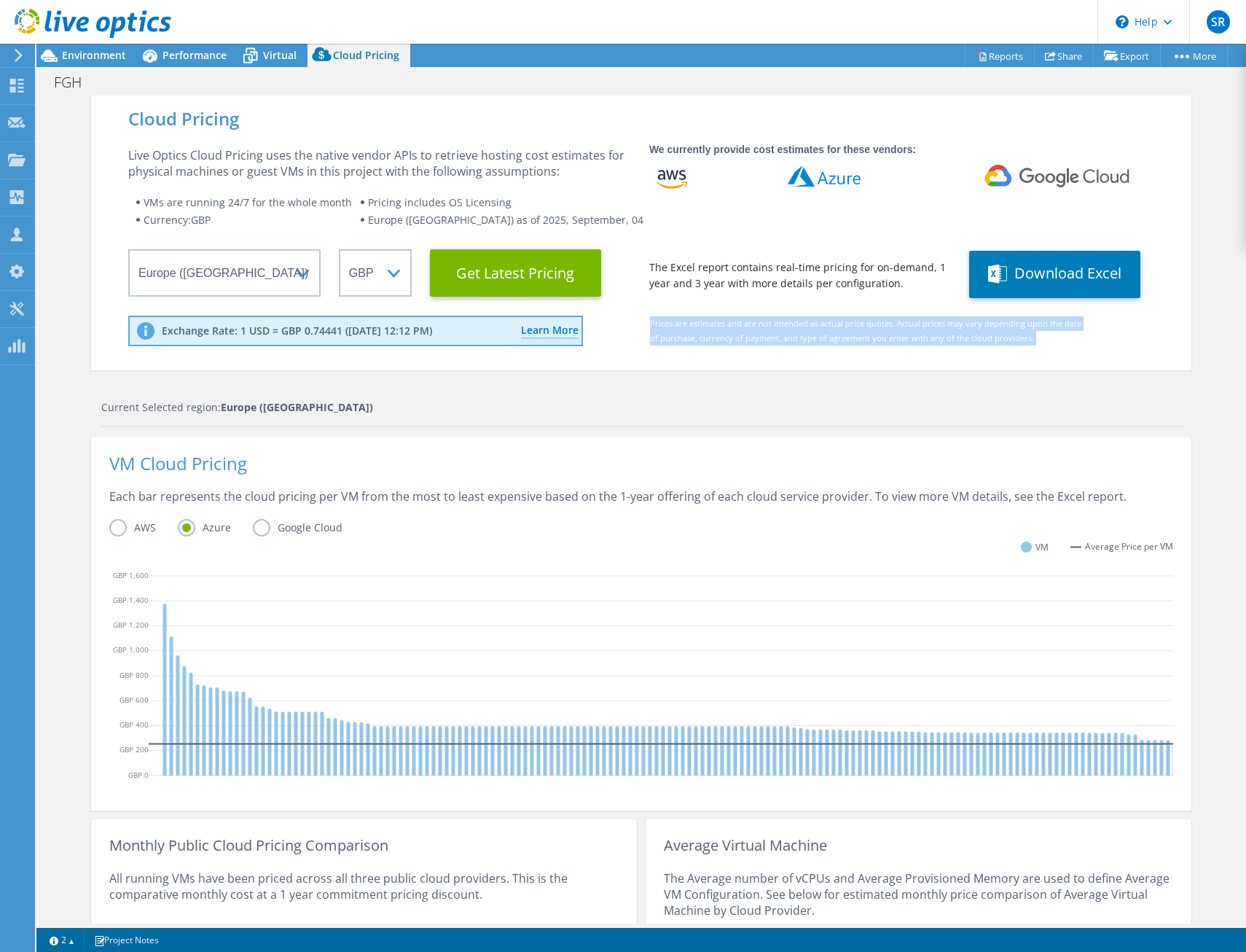
click at [689, 354] on div "Prices are estimates and are not intended as actual price quotes. Actual prices…" at bounding box center [857, 335] width 462 height 40
drag, startPoint x: 689, startPoint y: 354, endPoint x: 629, endPoint y: 341, distance: 61.4
click at [651, 345] on div "Prices are estimates and are not intended as actual price quotes. Actual prices…" at bounding box center [857, 335] width 462 height 40
click at [626, 340] on div "Prices are estimates and are not intended as actual price quotes. Actual prices…" at bounding box center [857, 335] width 462 height 40
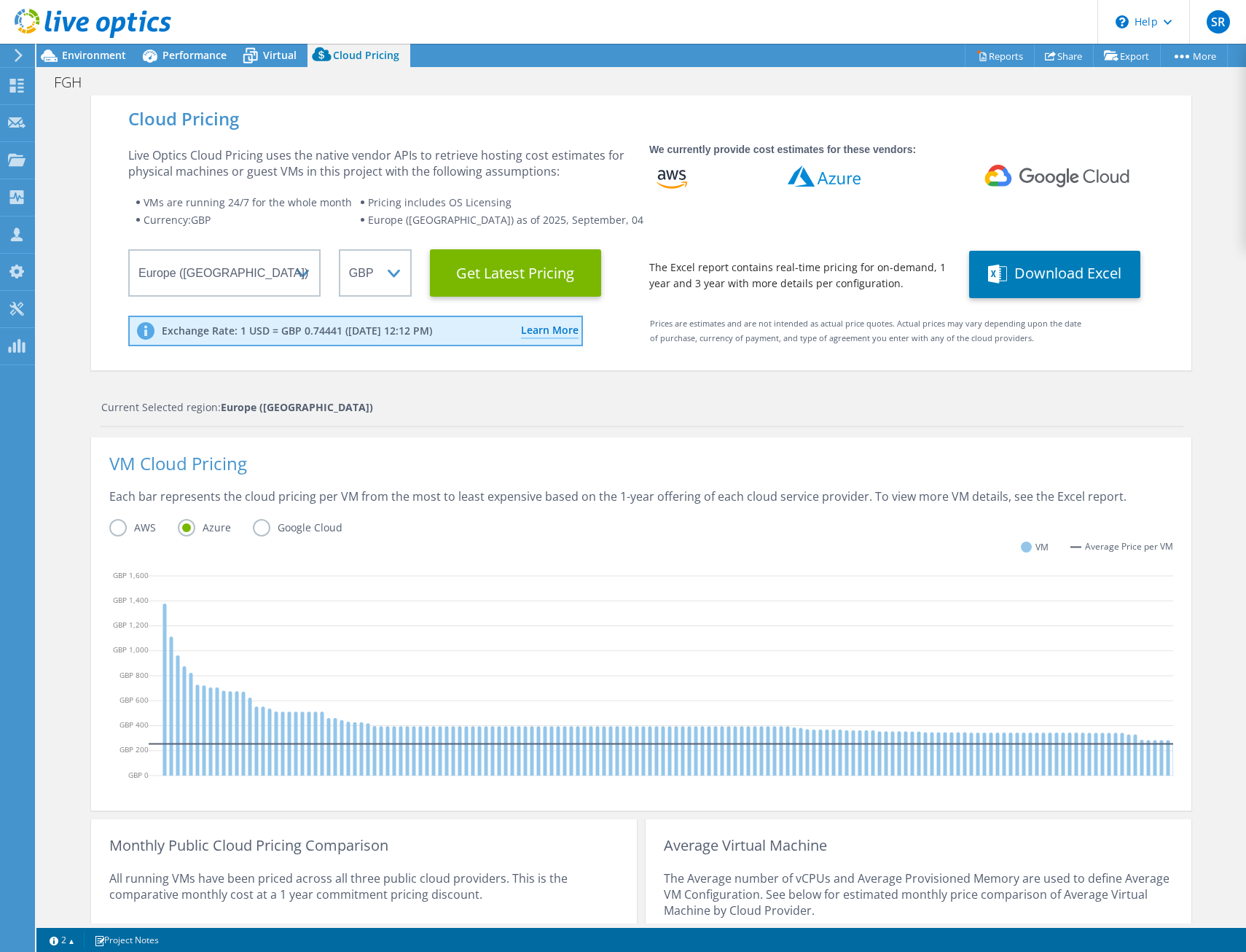
drag, startPoint x: 625, startPoint y: 340, endPoint x: 602, endPoint y: 338, distance: 23.1
click at [602, 338] on div "Learn More Live Optics uses USD as a primary currency. When you change currency…" at bounding box center [614, 330] width 146 height 16
drag, startPoint x: 602, startPoint y: 338, endPoint x: 650, endPoint y: 347, distance: 48.8
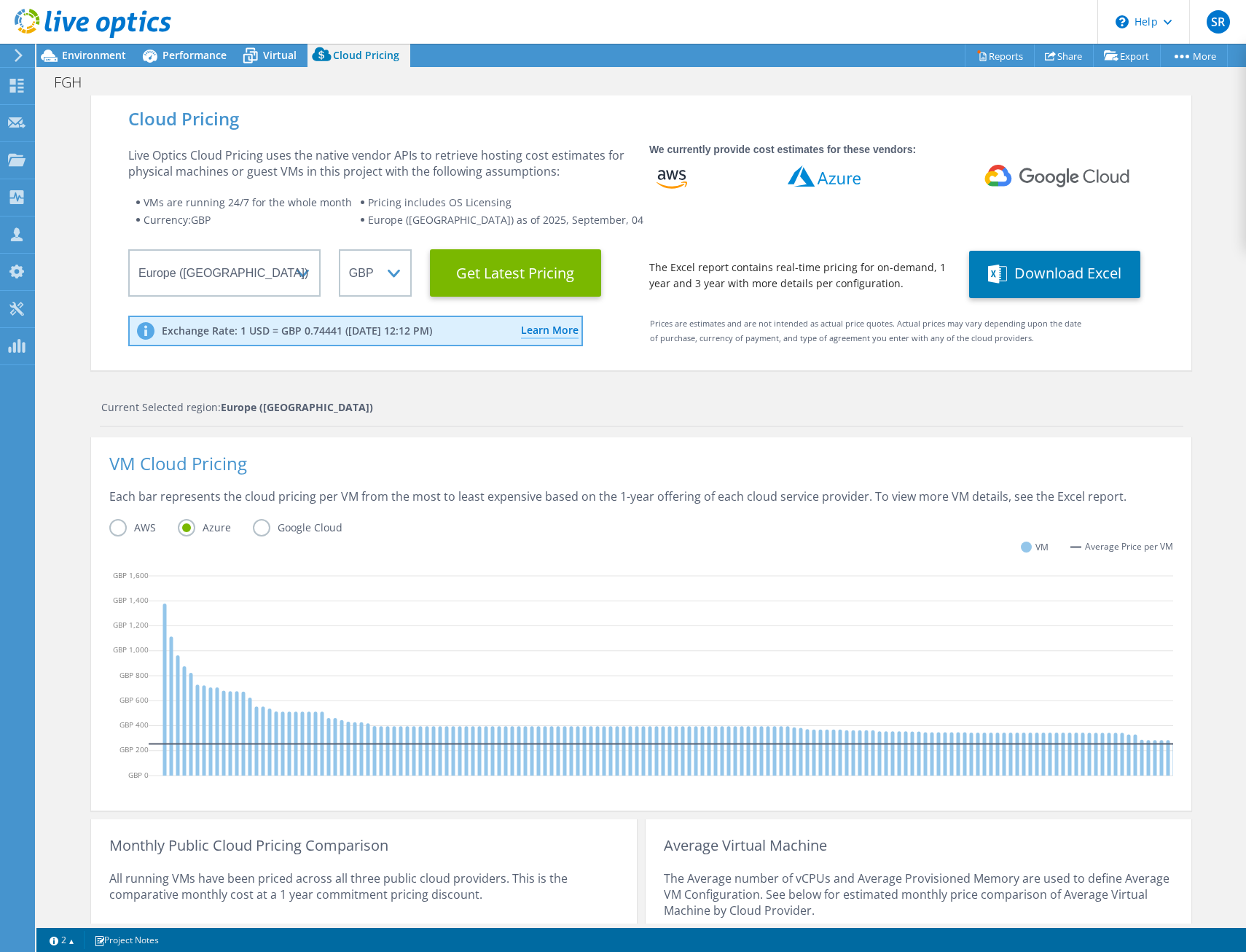
click at [650, 347] on div "Prices are estimates and are not intended as actual price quotes. Actual prices…" at bounding box center [857, 335] width 462 height 40
drag, startPoint x: 650, startPoint y: 347, endPoint x: 735, endPoint y: 366, distance: 87.1
click at [735, 366] on div "Cloud Pricing Live Optics Cloud Pricing uses the native vendor APIs to retrieve…" at bounding box center [641, 233] width 1100 height 275
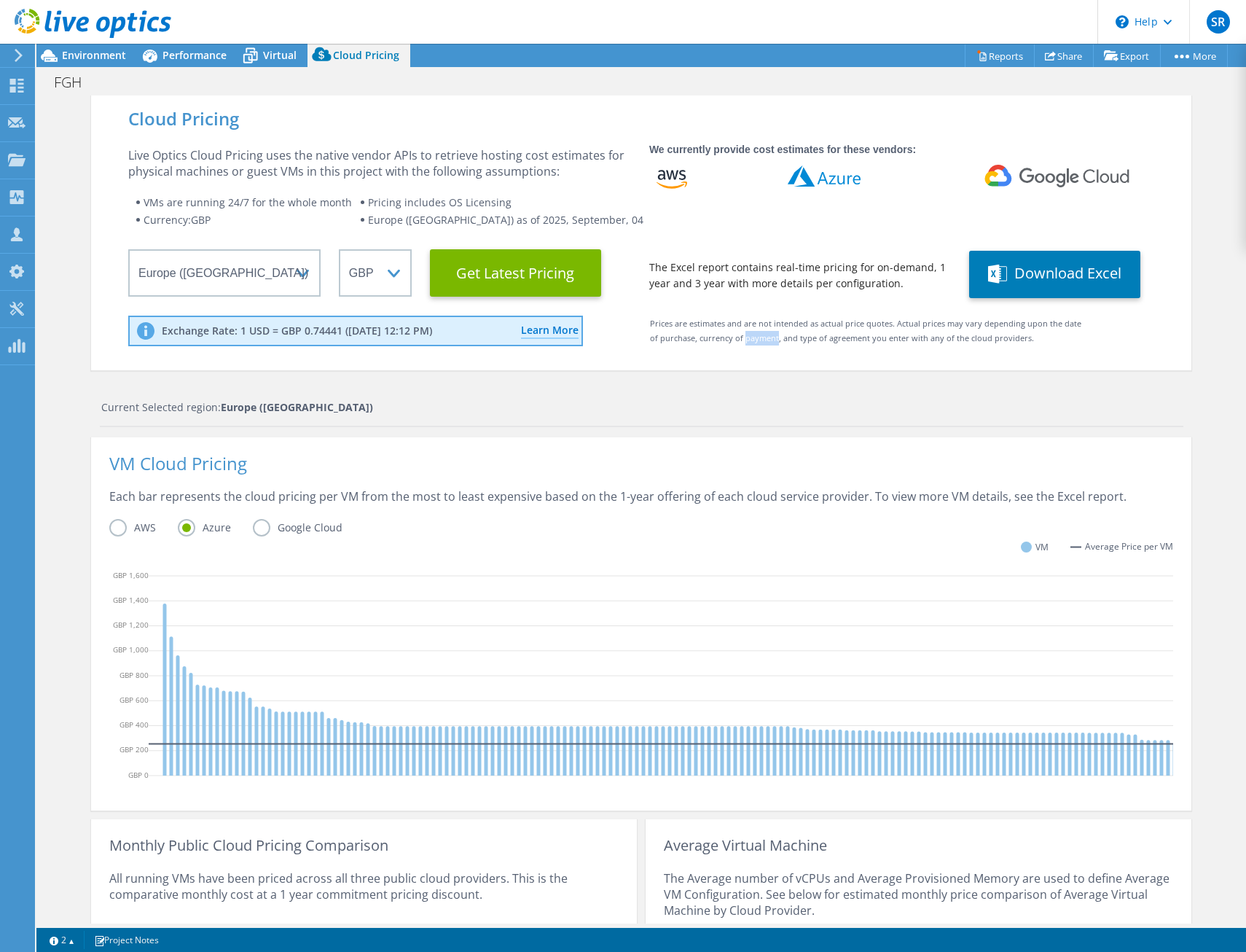
click at [735, 366] on div "Cloud Pricing Live Optics Cloud Pricing uses the native vendor APIs to retrieve…" at bounding box center [641, 233] width 1100 height 275
drag, startPoint x: 735, startPoint y: 366, endPoint x: 717, endPoint y: 385, distance: 26.2
click at [717, 385] on div "Cloud Pricing Live Optics Cloud Pricing uses the native vendor APIs to retrieve…" at bounding box center [641, 593] width 1100 height 997
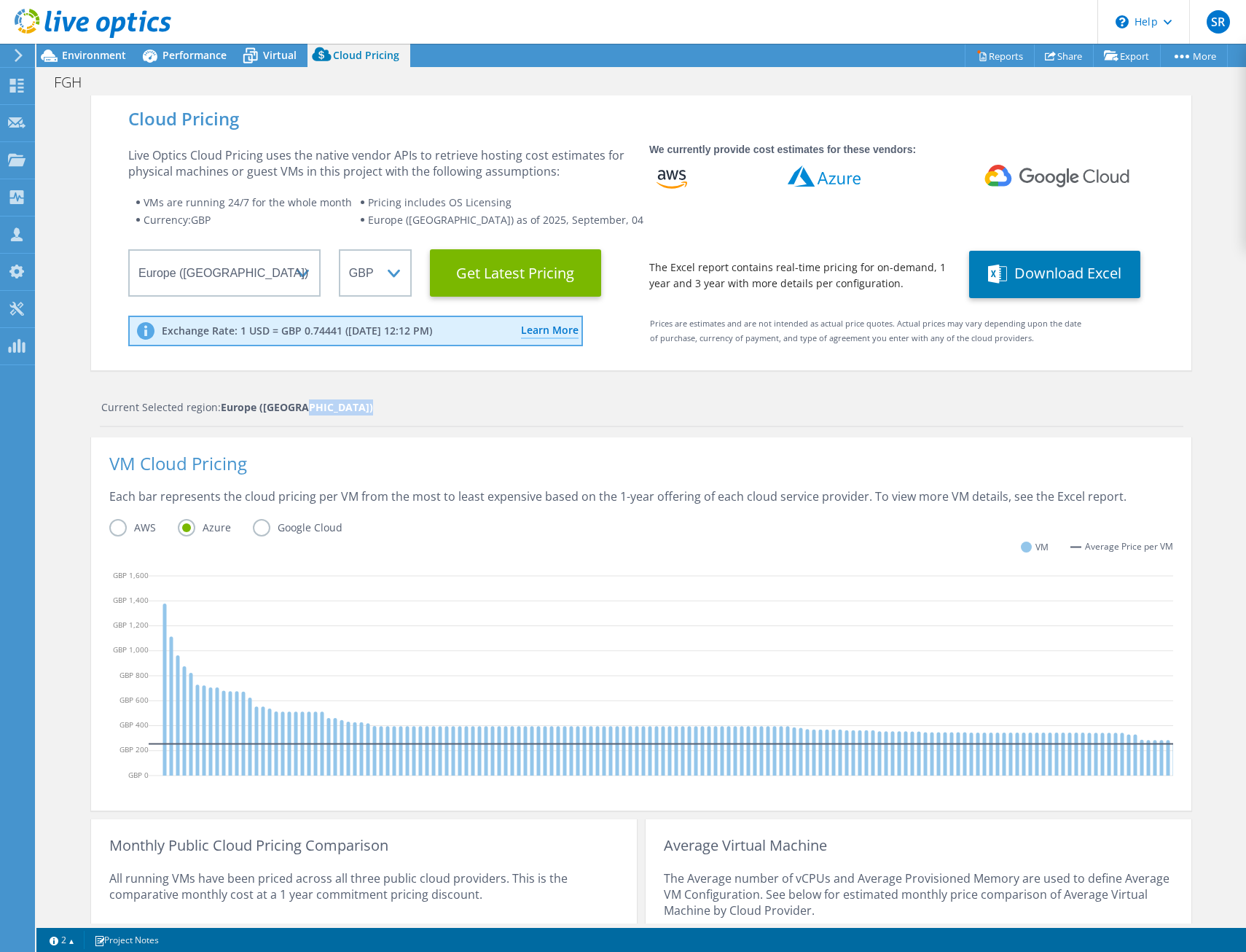
click at [717, 385] on div "Cloud Pricing Live Optics Cloud Pricing uses the native vendor APIs to retrieve…" at bounding box center [641, 593] width 1100 height 997
drag, startPoint x: 717, startPoint y: 385, endPoint x: 644, endPoint y: 339, distance: 86.3
click at [644, 339] on div "Prices are estimates and are not intended as actual price quotes. Actual prices…" at bounding box center [857, 335] width 462 height 40
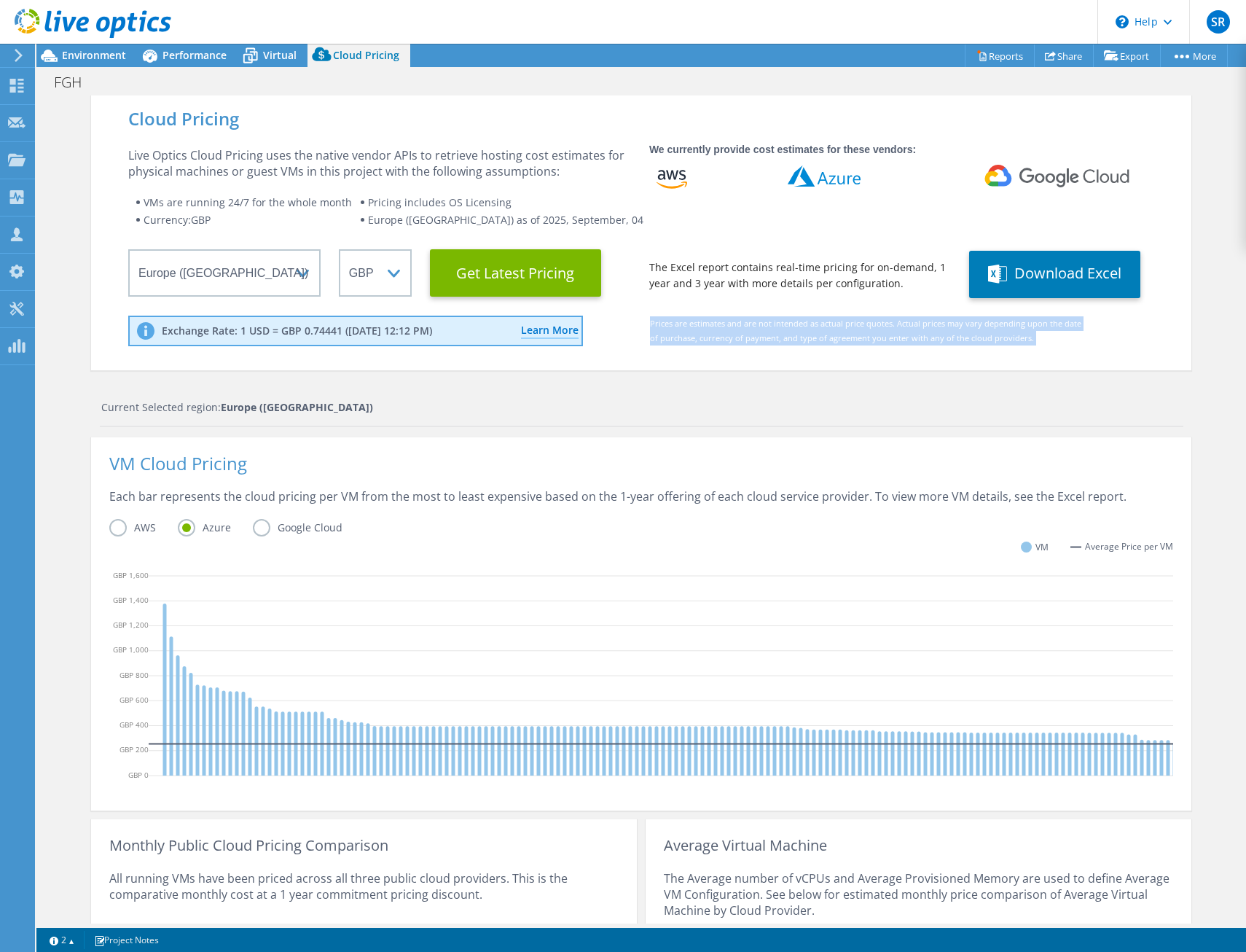
click at [644, 339] on div "Prices are estimates and are not intended as actual price quotes. Actual prices…" at bounding box center [857, 335] width 462 height 40
drag, startPoint x: 644, startPoint y: 339, endPoint x: 612, endPoint y: 344, distance: 32.4
click at [612, 344] on div "Exchange Rate: 1 USD = GBP 0.74441 ([DATE] 12:12 PM) Learn More Live Optics use…" at bounding box center [641, 336] width 1026 height 40
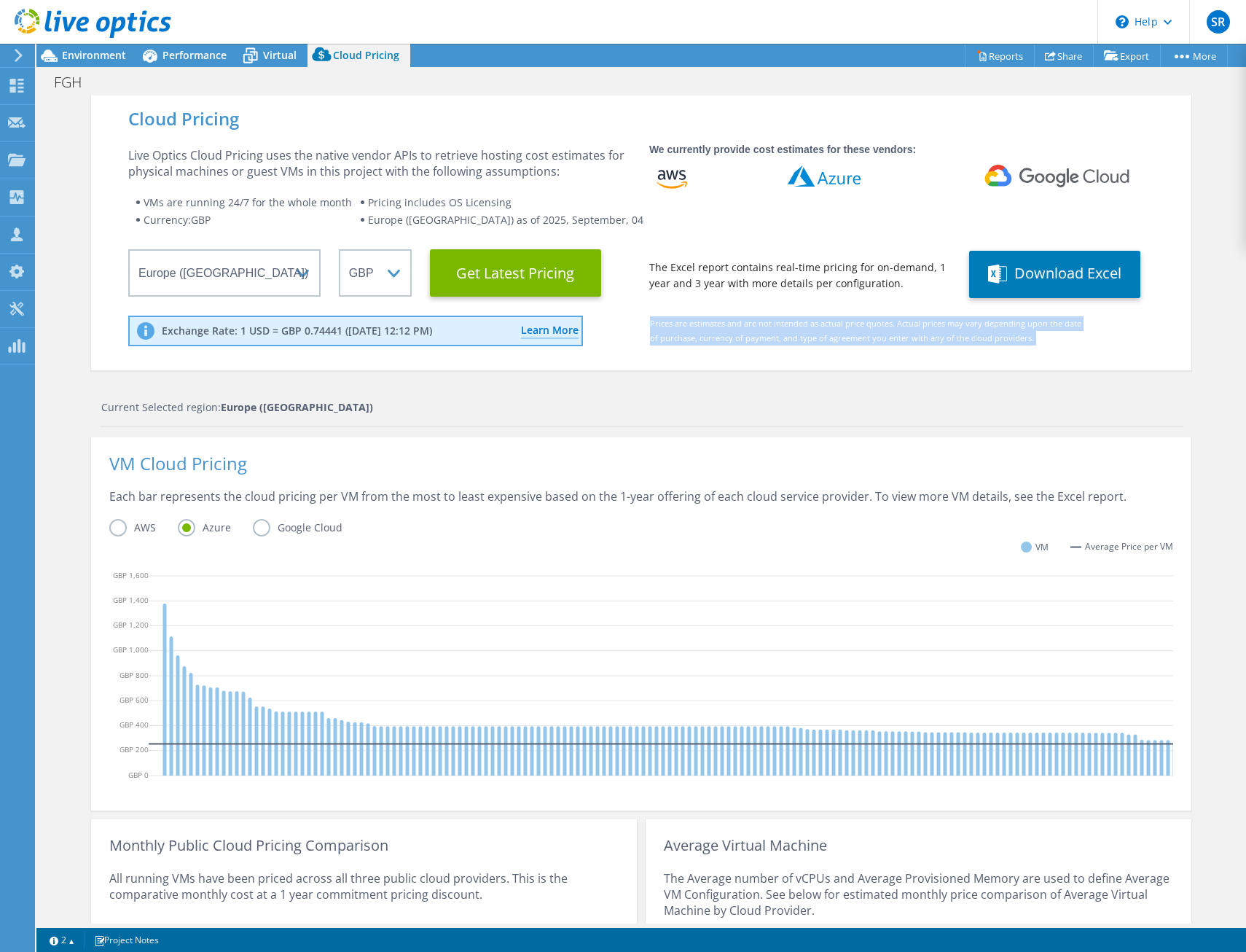
drag, startPoint x: 612, startPoint y: 344, endPoint x: 637, endPoint y: 355, distance: 27.3
click at [637, 355] on div "Prices are estimates and are not intended as actual price quotes. Actual prices…" at bounding box center [857, 335] width 462 height 40
click at [626, 350] on div "Prices are estimates and are not intended as actual price quotes. Actual prices…" at bounding box center [857, 335] width 462 height 40
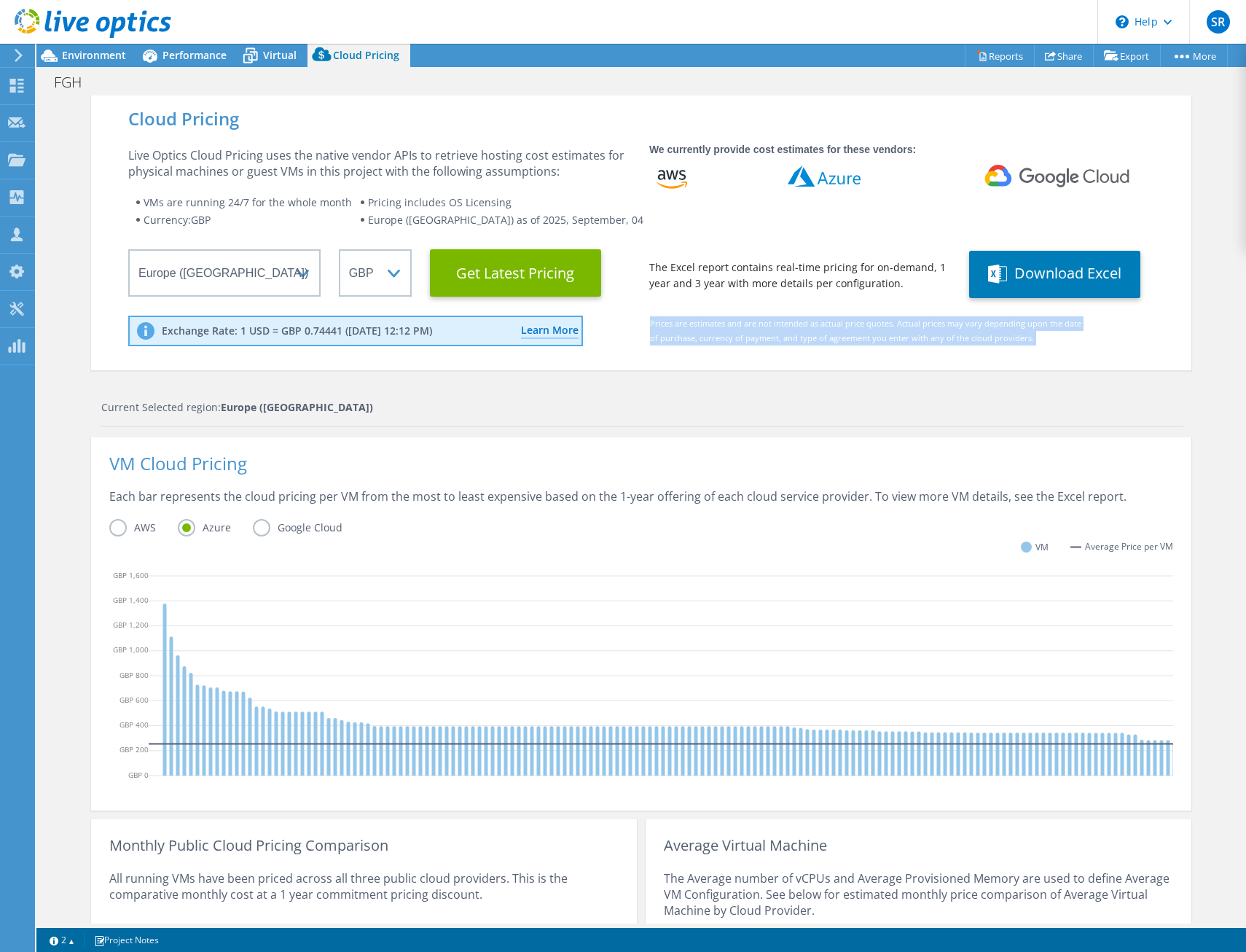
click at [618, 350] on div "Exchange Rate: 1 USD = GBP 0.74441 ([DATE] 12:12 PM) Learn More Live Optics use…" at bounding box center [641, 336] width 1026 height 40
click at [608, 334] on div "Learn More Live Optics uses USD as a primary currency. When you change currency…" at bounding box center [614, 330] width 146 height 16
click at [626, 340] on div "Prices are estimates and are not intended as actual price quotes. Actual prices…" at bounding box center [857, 335] width 462 height 40
click at [612, 343] on div "Exchange Rate: 1 USD = GBP 0.74441 ([DATE] 12:12 PM) Learn More Live Optics use…" at bounding box center [641, 336] width 1026 height 40
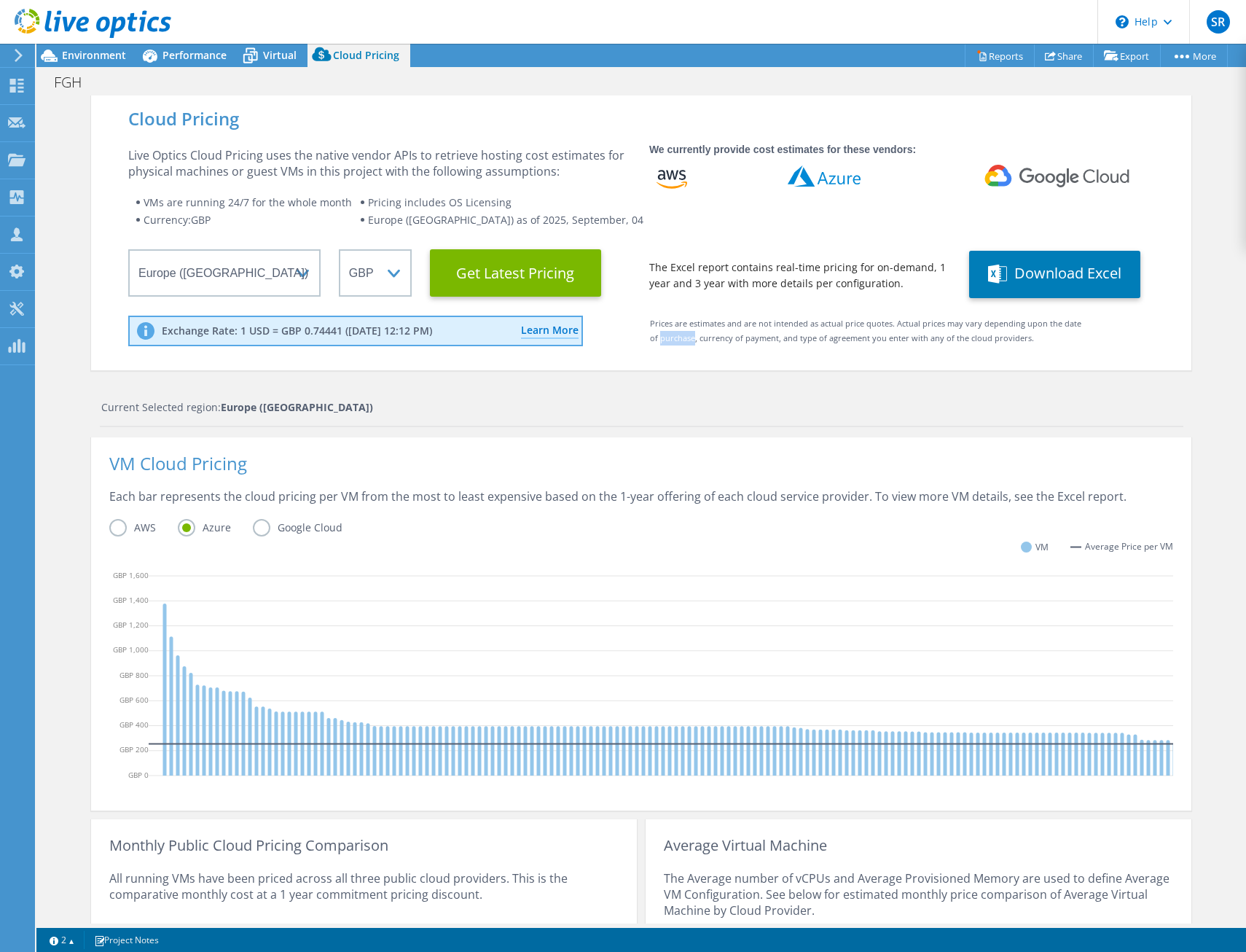
click at [612, 343] on div "Exchange Rate: 1 USD = GBP 0.74441 ([DATE] 12:12 PM) Learn More Live Optics use…" at bounding box center [641, 336] width 1026 height 40
drag, startPoint x: 612, startPoint y: 343, endPoint x: 629, endPoint y: 367, distance: 29.4
click at [629, 367] on div "Cloud Pricing Live Optics Cloud Pricing uses the native vendor APIs to retrieve…" at bounding box center [641, 233] width 1100 height 275
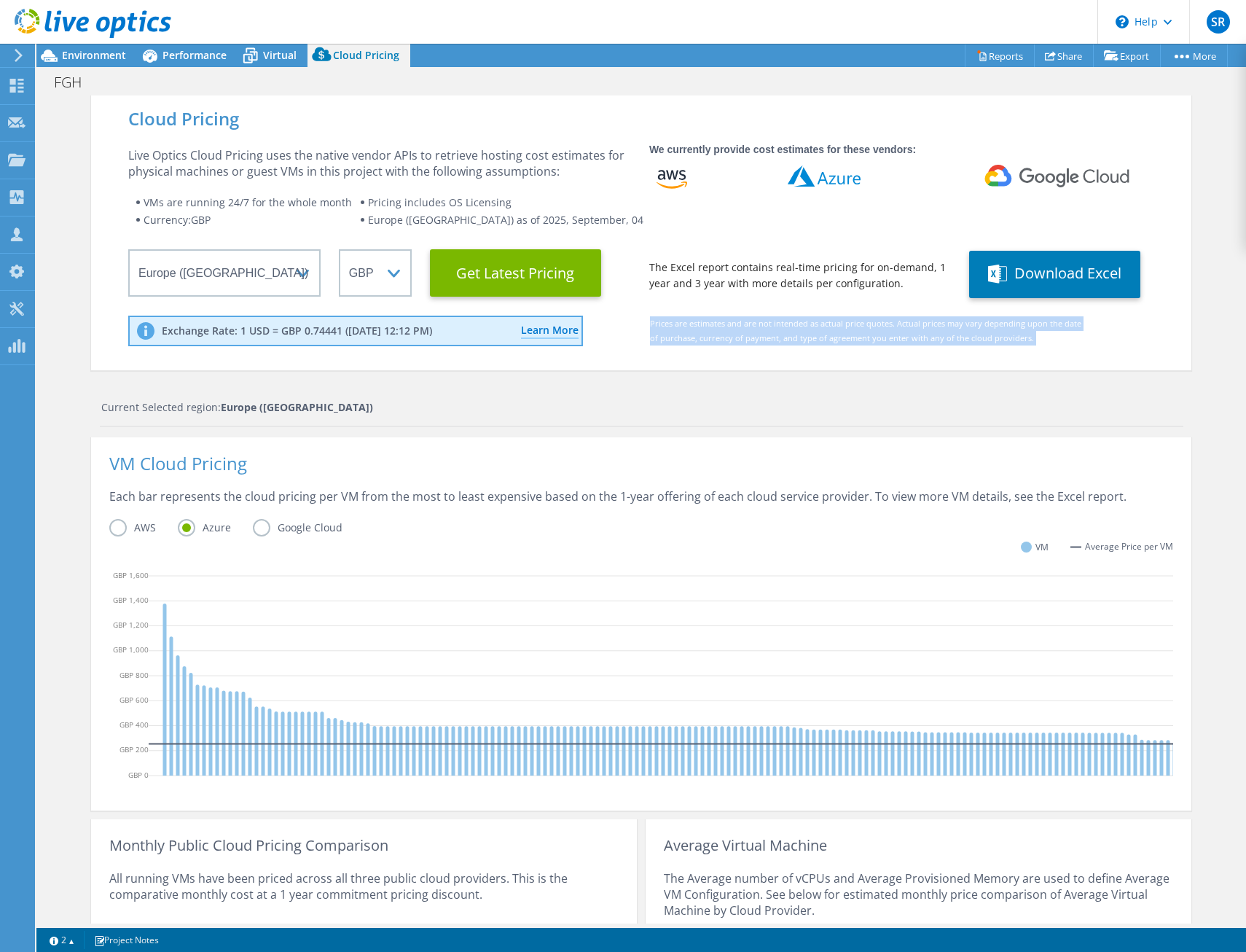
click at [629, 367] on div "Cloud Pricing Live Optics Cloud Pricing uses the native vendor APIs to retrieve…" at bounding box center [641, 233] width 1100 height 275
drag, startPoint x: 629, startPoint y: 367, endPoint x: 616, endPoint y: 351, distance: 20.6
click at [616, 351] on div "Exchange Rate: 1 USD = GBP 0.74441 ([DATE] 12:12 PM) Learn More Live Optics use…" at bounding box center [641, 336] width 1026 height 40
drag, startPoint x: 616, startPoint y: 351, endPoint x: 616, endPoint y: 420, distance: 69.0
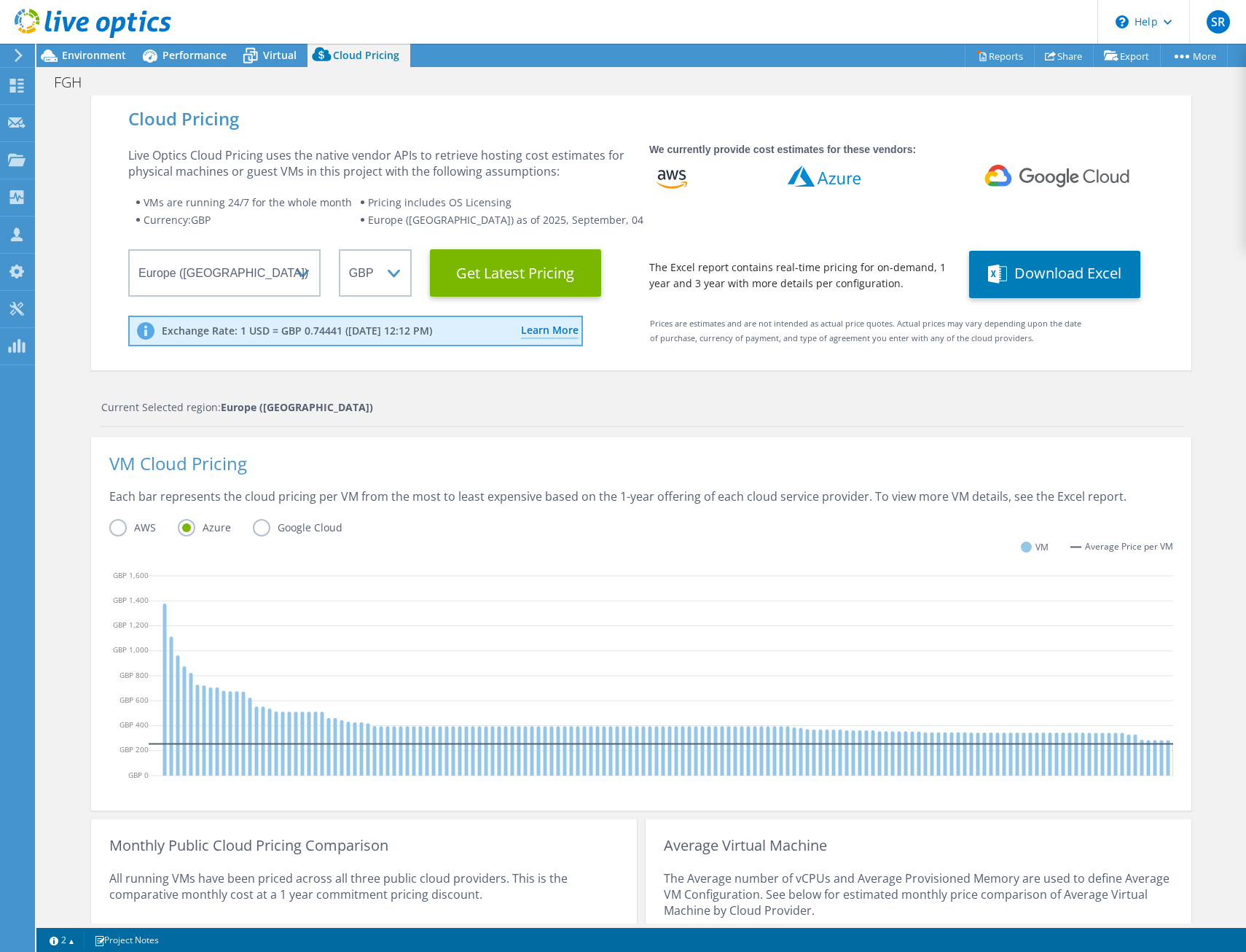
click at [616, 420] on div "Current Selected region: [GEOGRAPHIC_DATA] ([GEOGRAPHIC_DATA])" at bounding box center [642, 413] width 1083 height 28
